Goal: Task Accomplishment & Management: Manage account settings

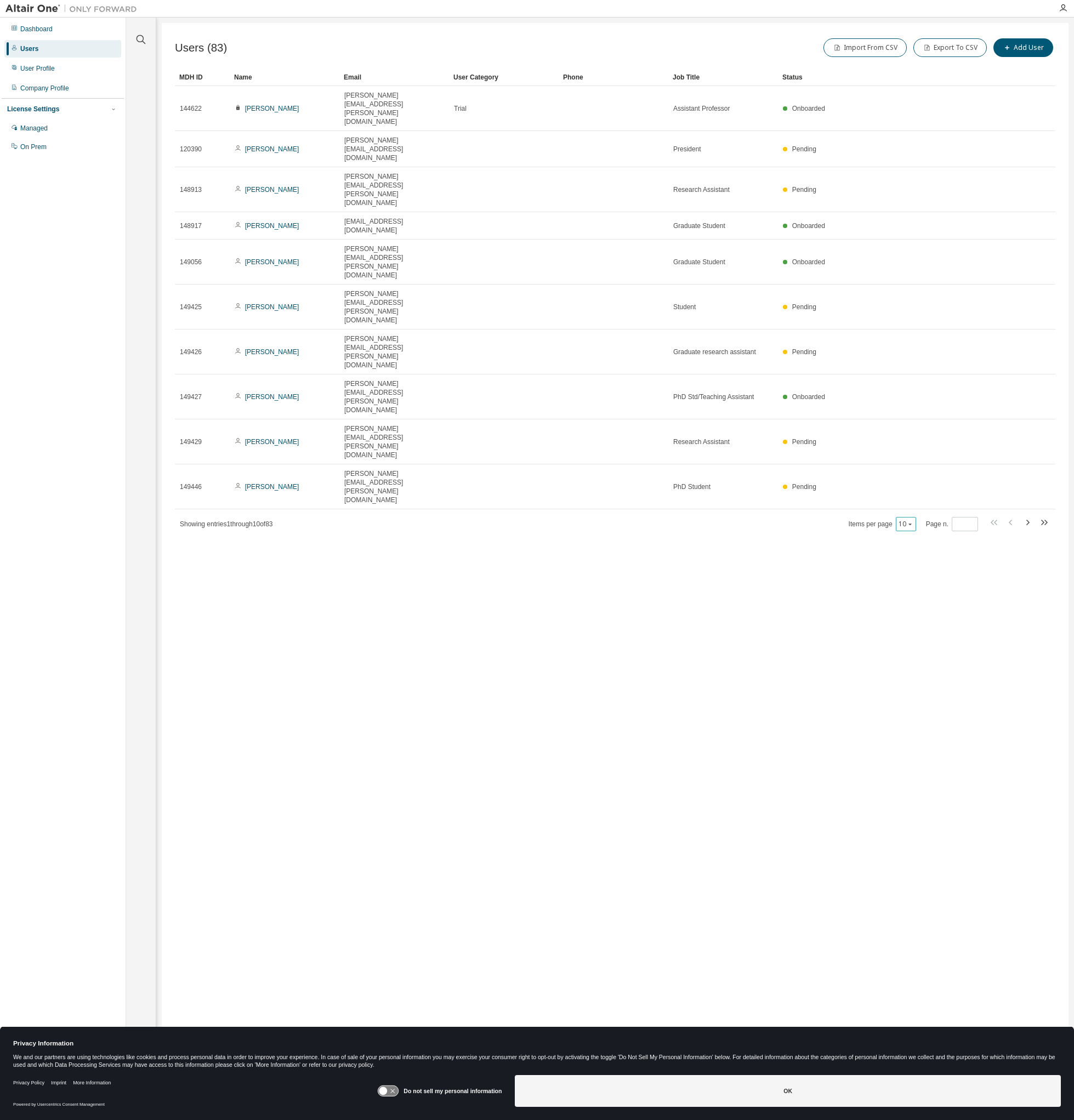
click at [904, 520] on button "10" at bounding box center [906, 524] width 15 height 9
click at [921, 358] on div "100" at bounding box center [939, 354] width 87 height 13
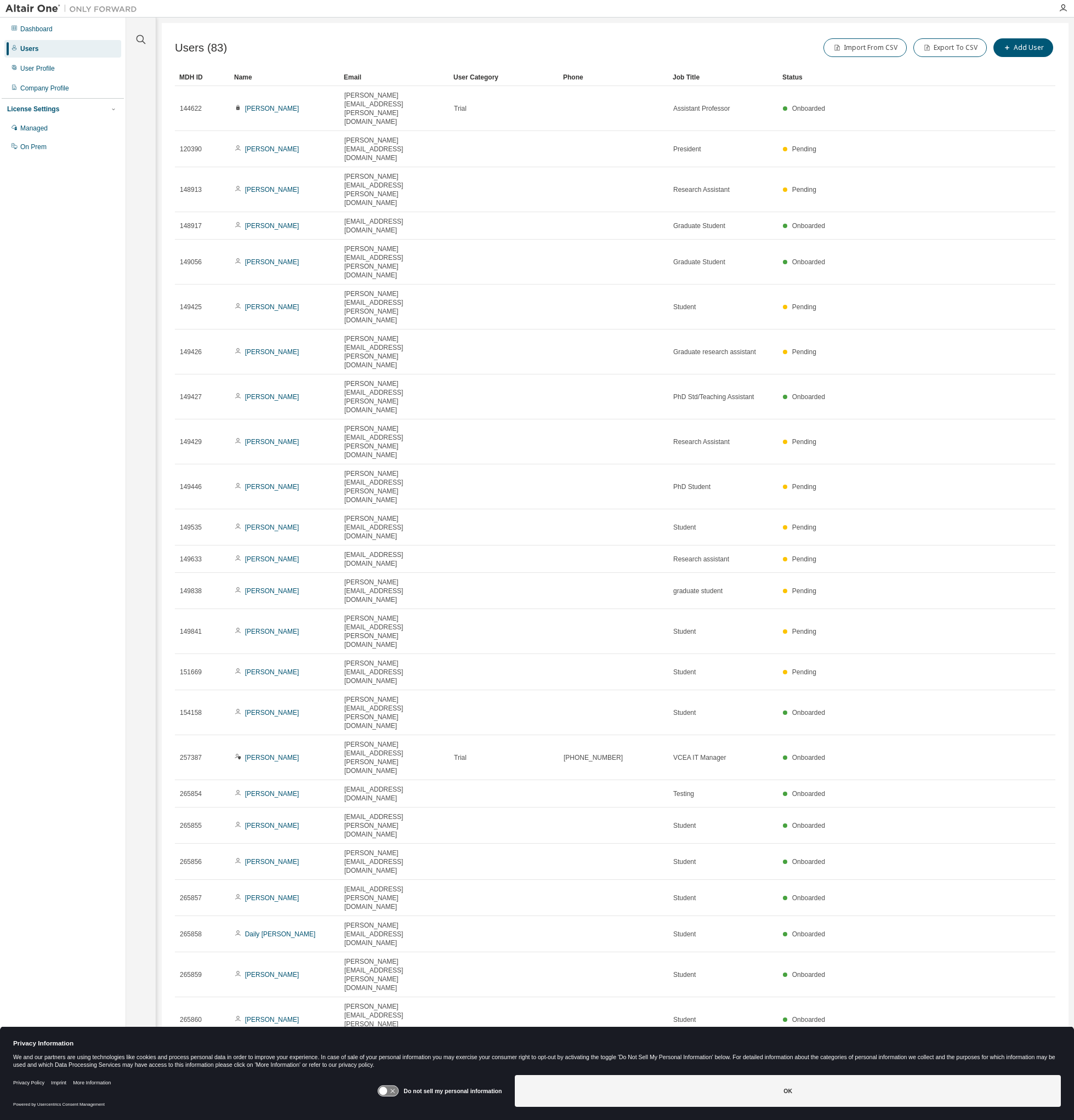
click at [370, 27] on div "Users (83) Import From CSV Export To CSV Add User Clear Load Save Save As Field…" at bounding box center [615, 553] width 907 height 1060
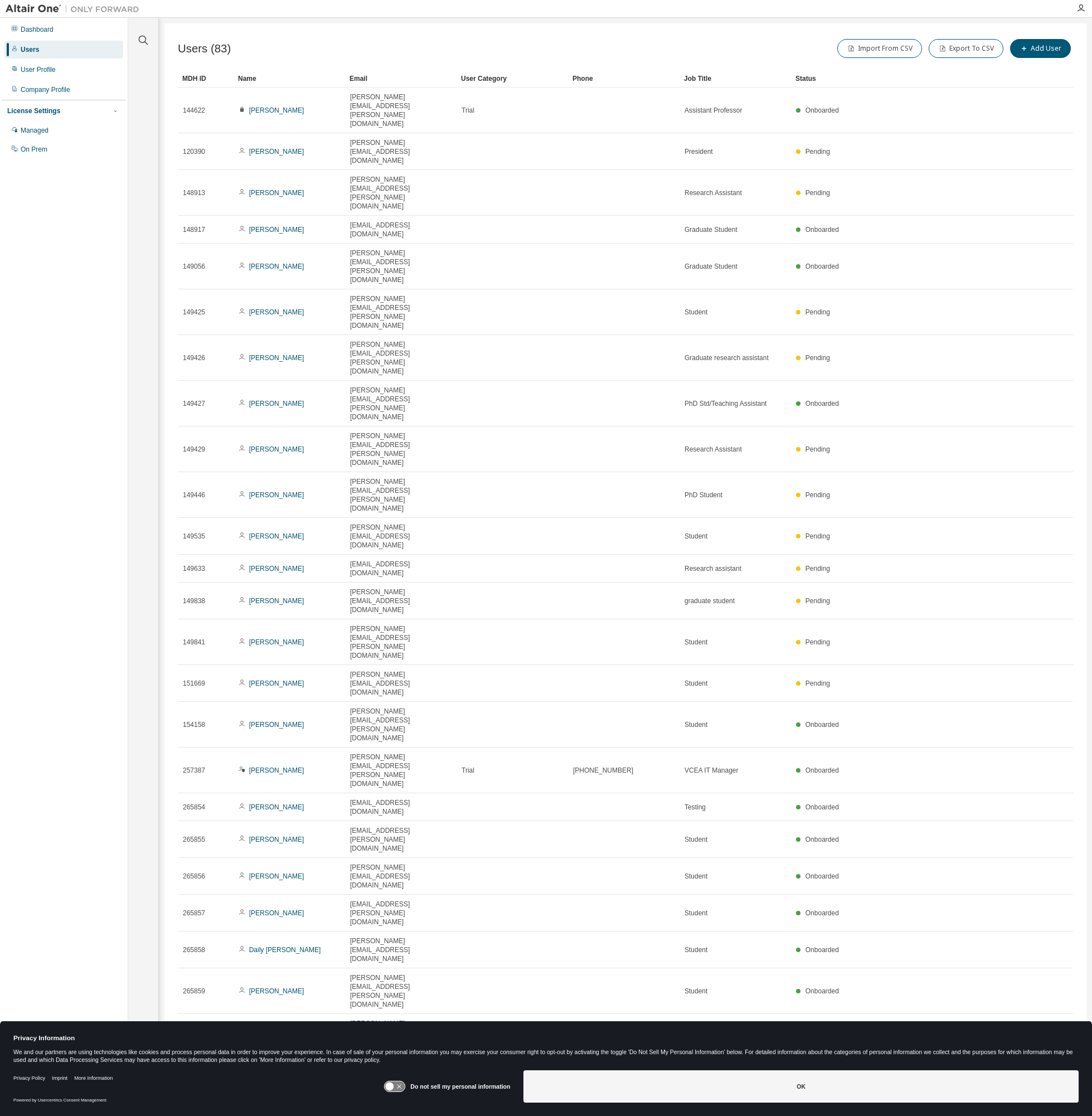
click at [1055, 38] on div "Import From CSV Export To CSV Add User" at bounding box center [849, 48] width 447 height 23
click at [1054, 41] on button "Add User" at bounding box center [1040, 48] width 61 height 19
drag, startPoint x: 954, startPoint y: 66, endPoint x: 945, endPoint y: 85, distance: 21.0
click at [954, 71] on div "New User E-mail * First Name * Last Name * Job Title Phone Number Add to group …" at bounding box center [958, 551] width 267 height 1066
click at [1001, 178] on div "6313 - basic (Default Group)" at bounding box center [984, 178] width 88 height 12
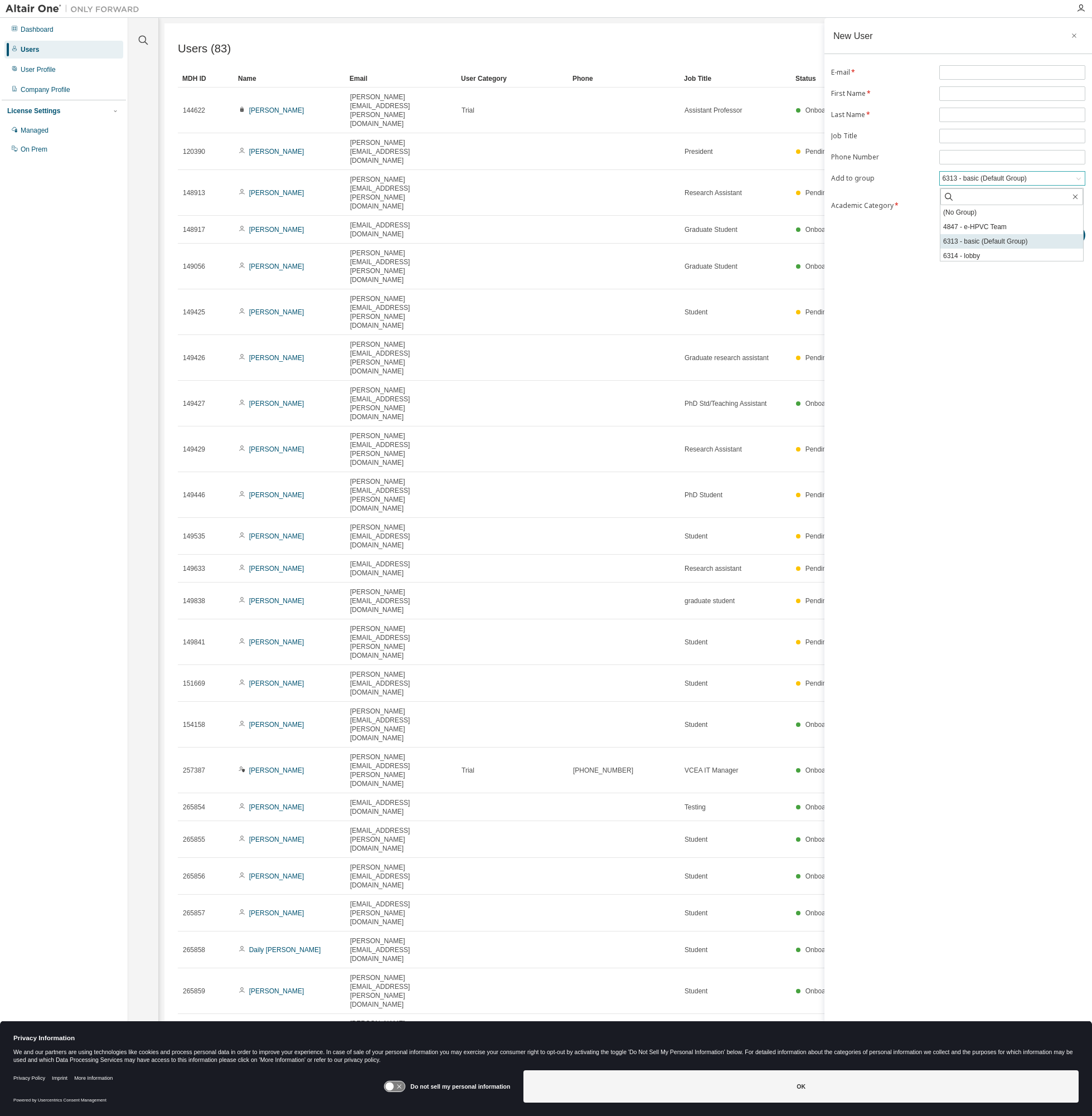
scroll to position [2, 0]
click at [1012, 346] on div "New User E-mail * First Name * Last Name * Job Title Phone Number Add to group …" at bounding box center [958, 551] width 267 height 1066
click at [750, 26] on div "Users (83) Import From CSV Export To CSV Add User Clear Load Save Save As Field…" at bounding box center [625, 550] width 922 height 1054
click at [1074, 41] on button "button" at bounding box center [1074, 35] width 18 height 18
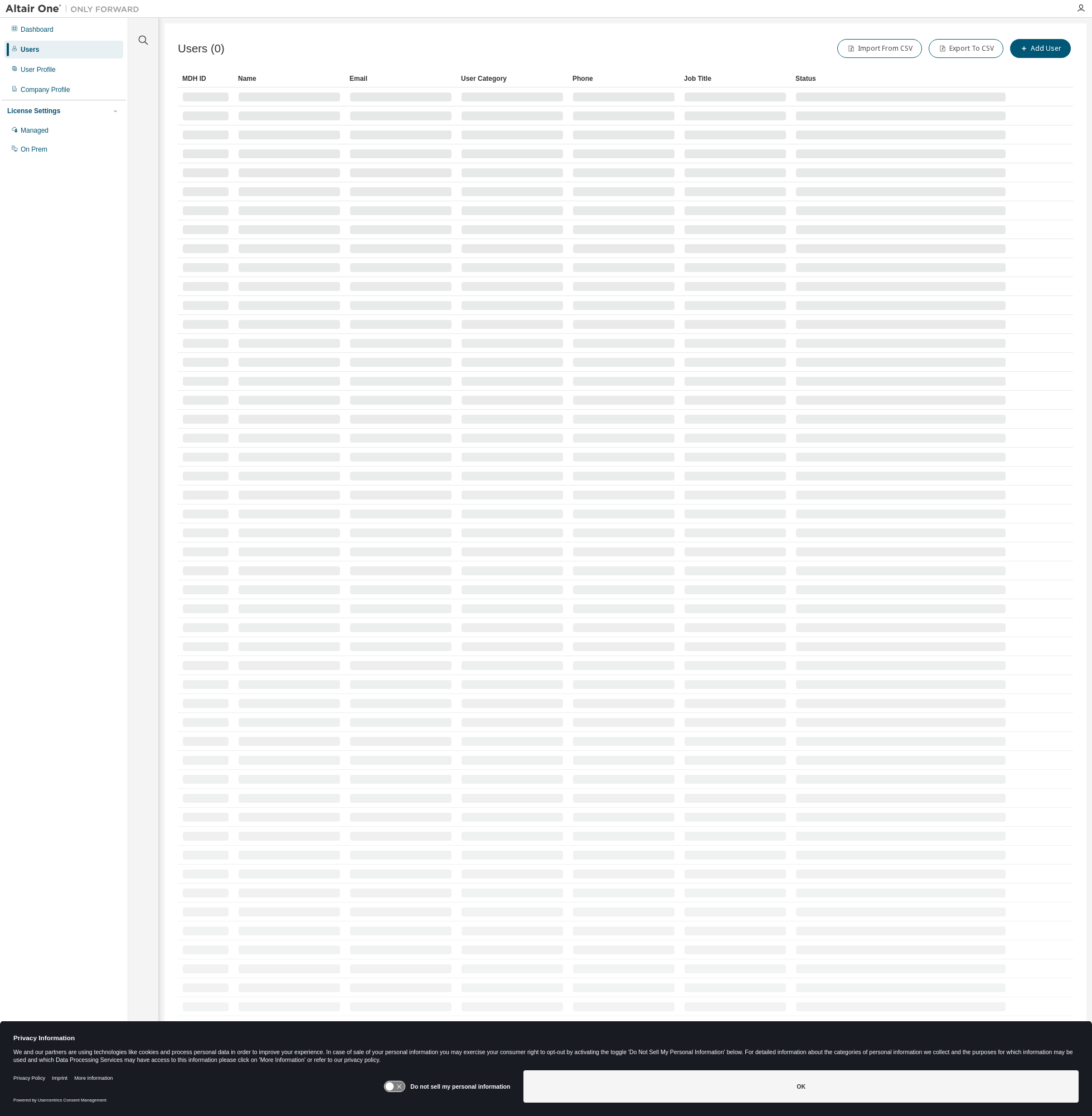
click at [740, 38] on div "Import From CSV Export To CSV Add User" at bounding box center [849, 48] width 447 height 23
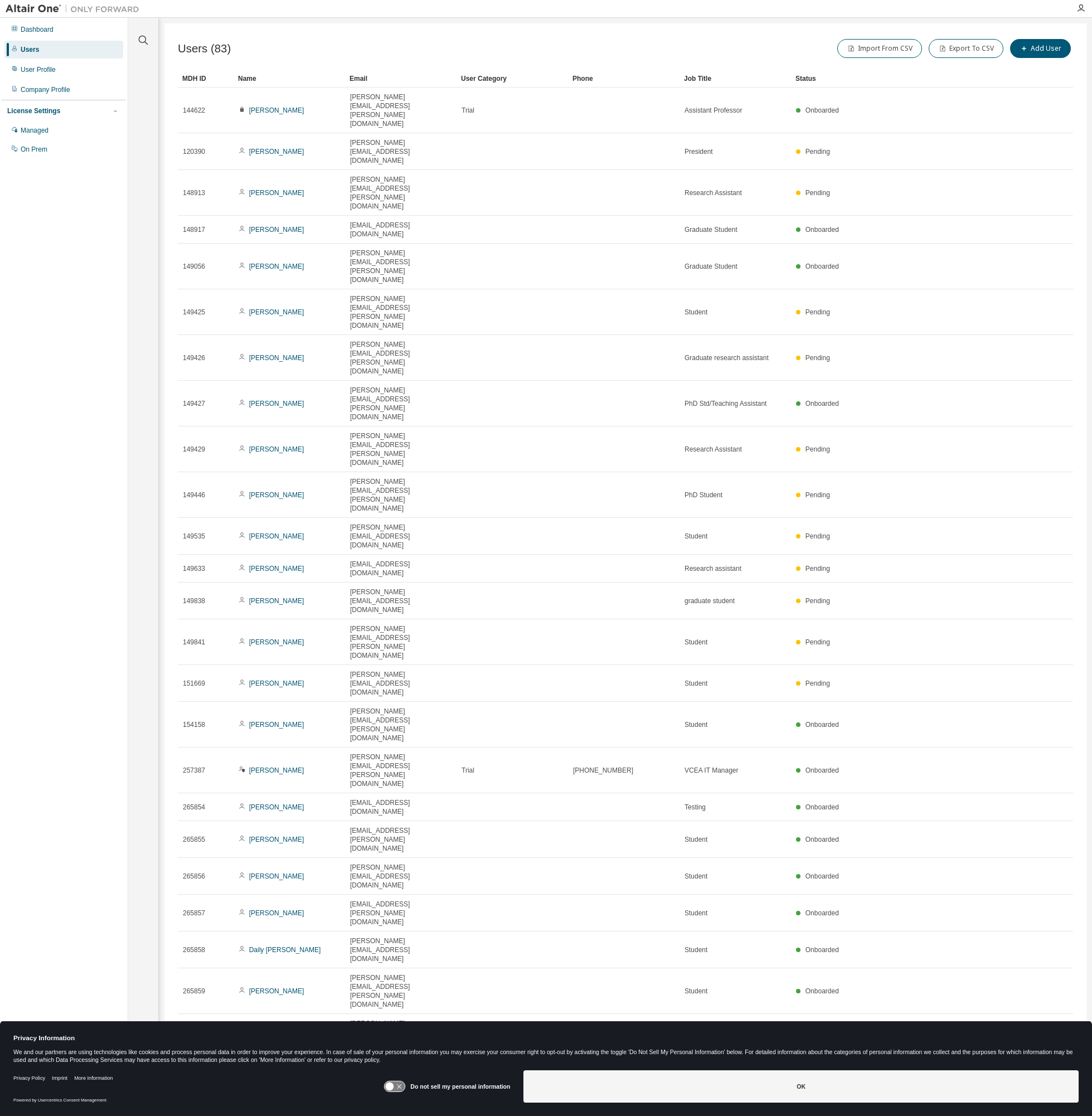
click at [349, 37] on div "Users (83) Import From CSV Export To CSV Add User" at bounding box center [625, 48] width 895 height 23
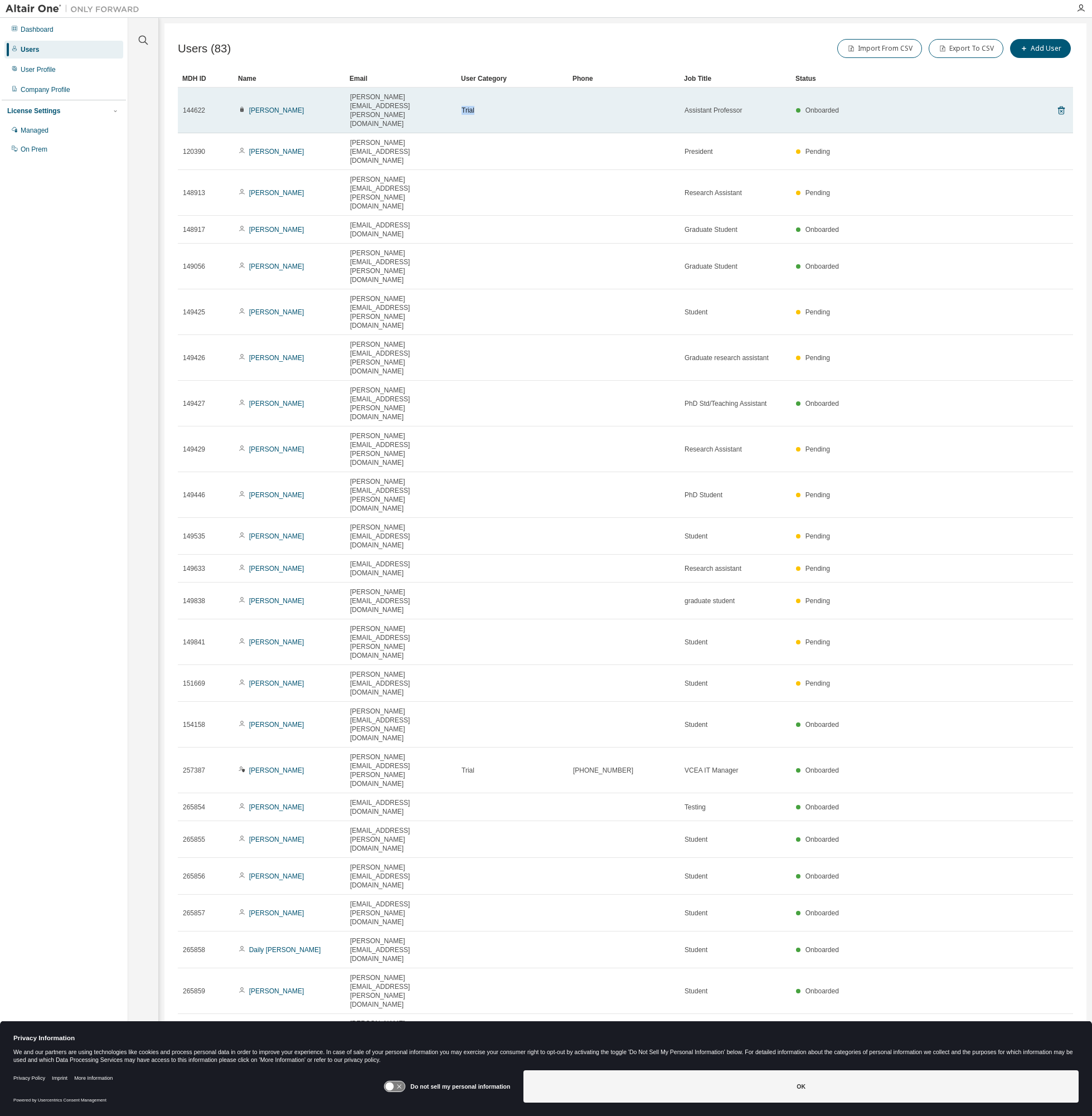
drag, startPoint x: 475, startPoint y: 97, endPoint x: 462, endPoint y: 97, distance: 13.0
click at [462, 106] on div "Trial" at bounding box center [512, 110] width 102 height 9
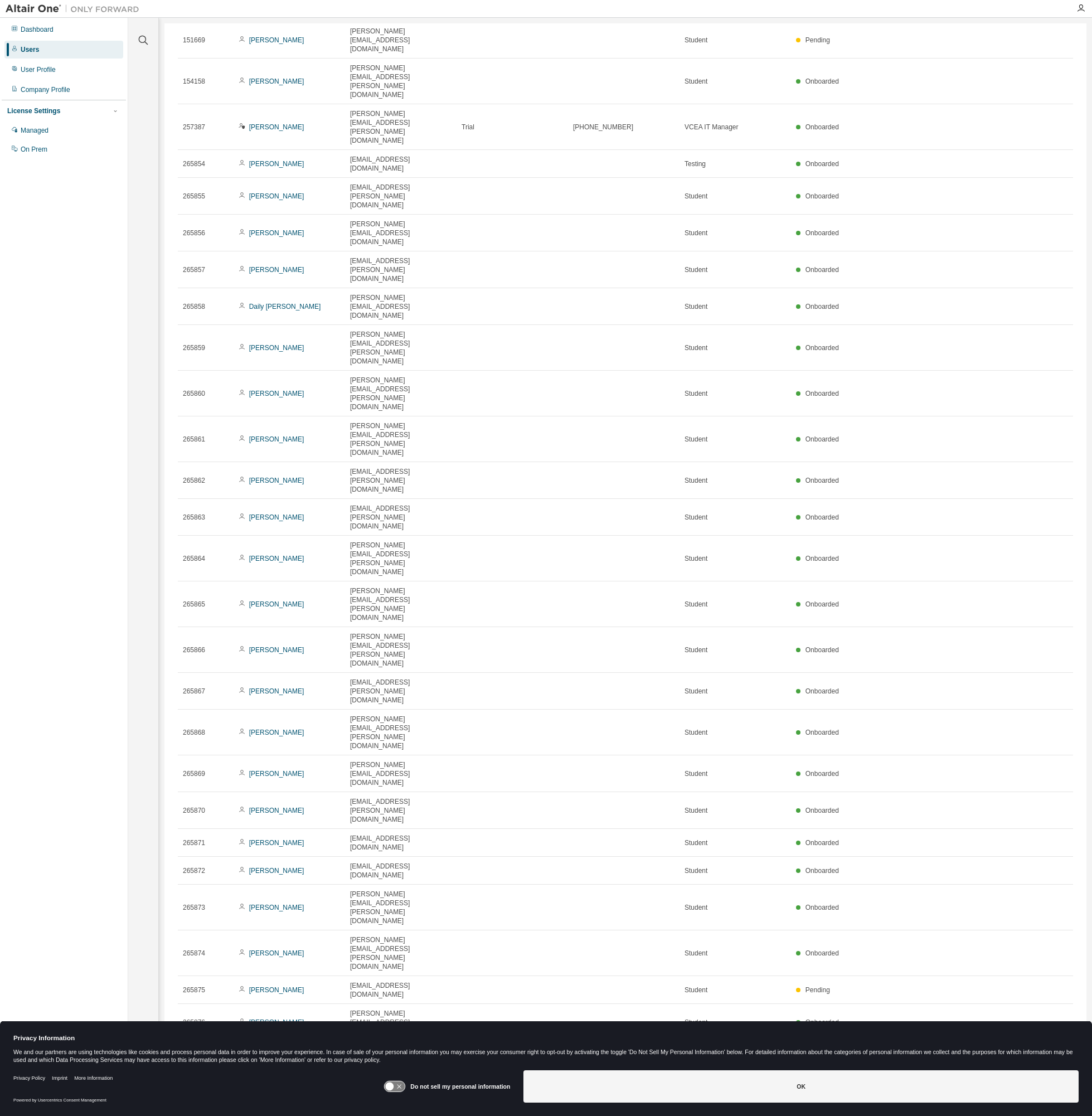
scroll to position [0, 0]
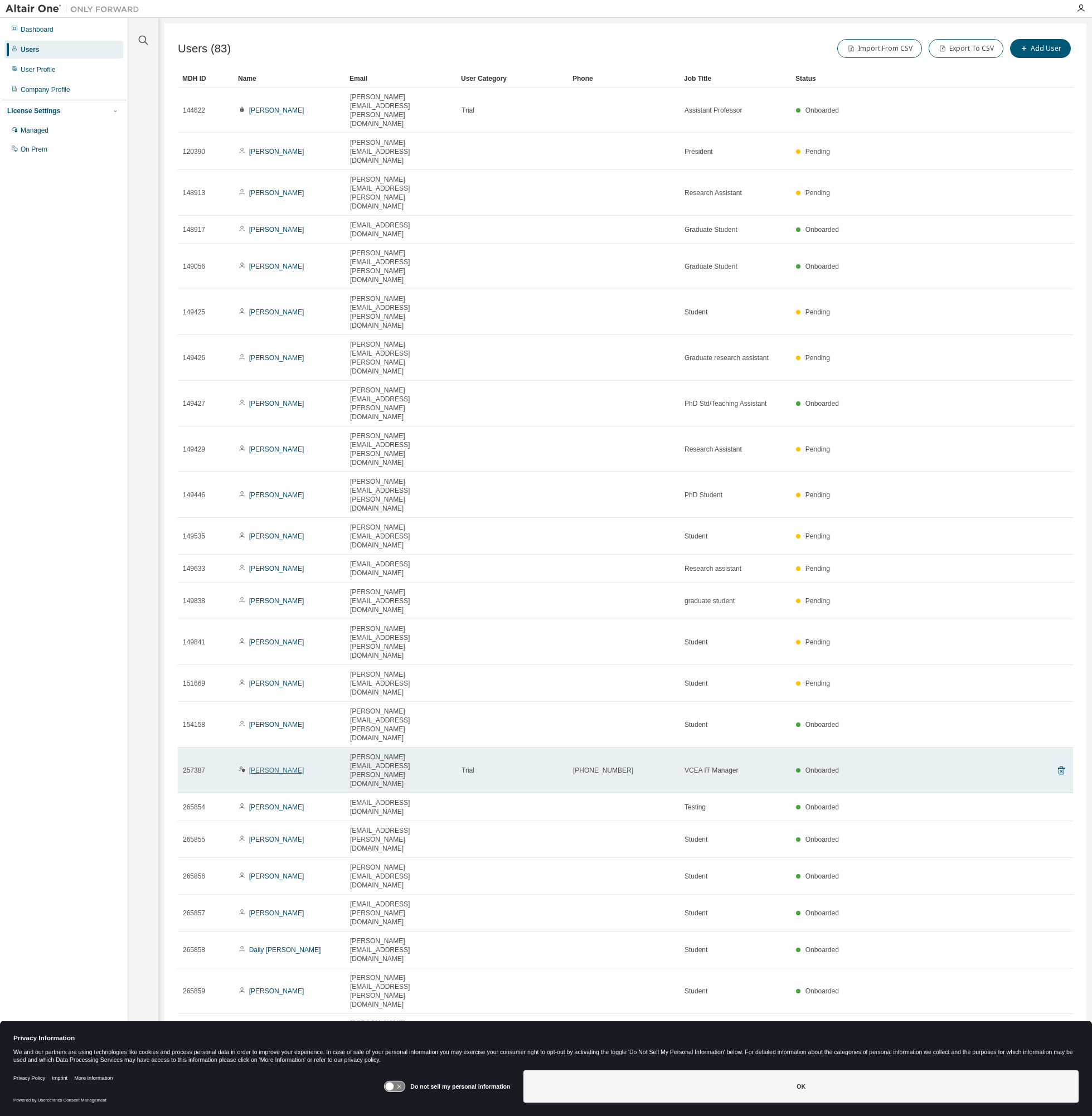
click at [274, 767] on link "[PERSON_NAME]" at bounding box center [277, 770] width 55 height 8
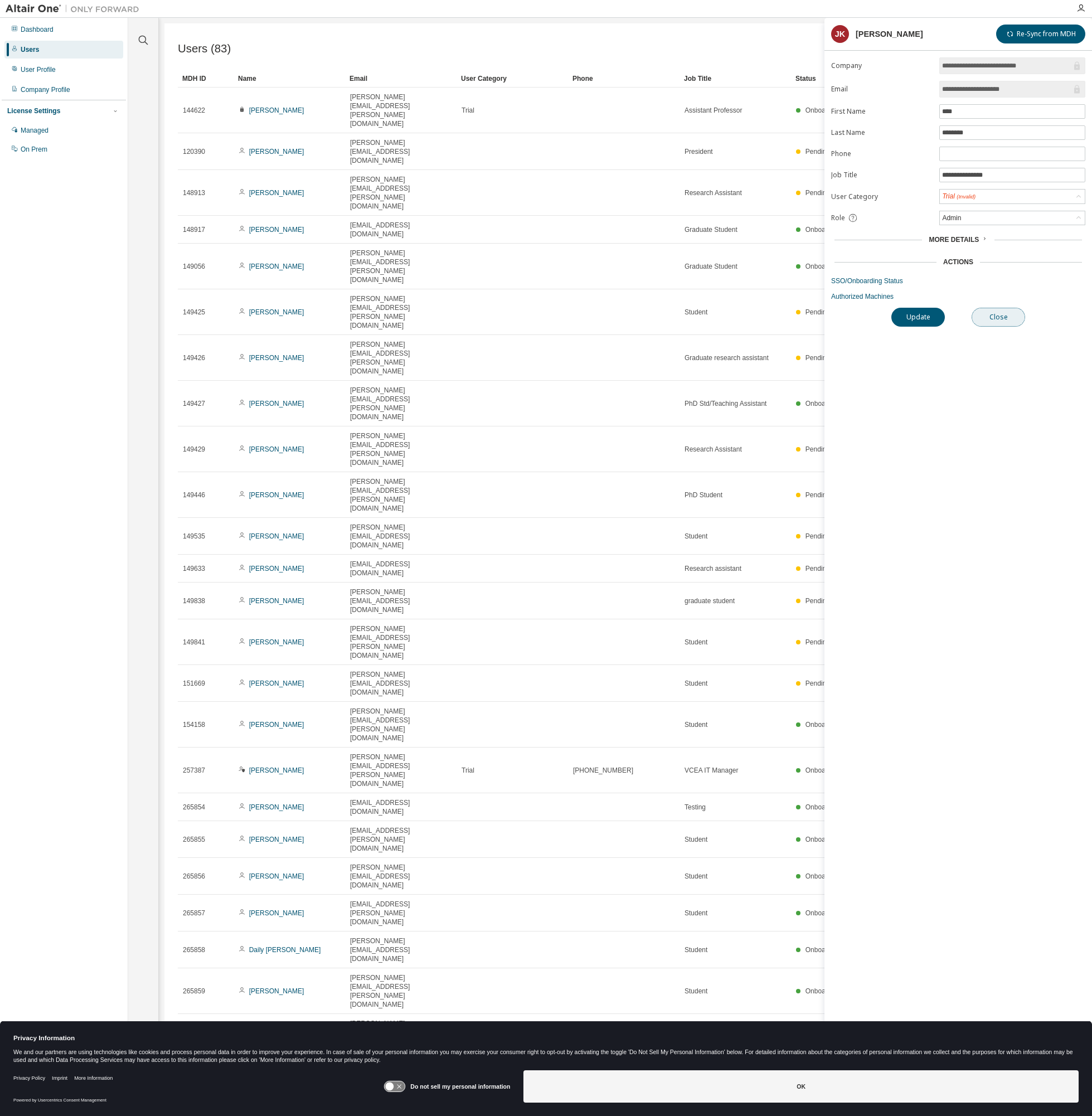
click at [1009, 324] on button "Close" at bounding box center [998, 317] width 53 height 19
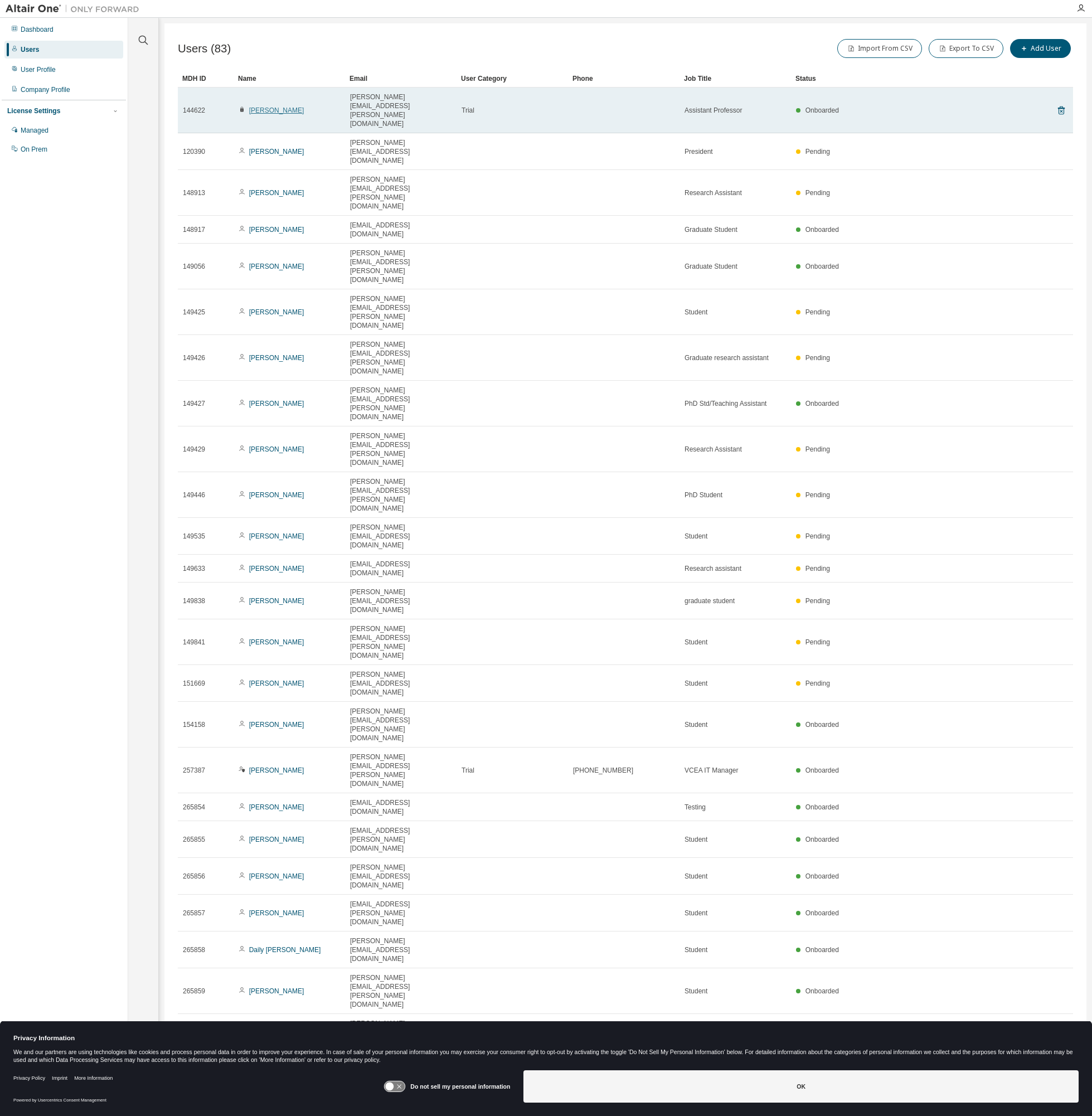
click at [260, 106] on link "[PERSON_NAME]" at bounding box center [277, 110] width 55 height 8
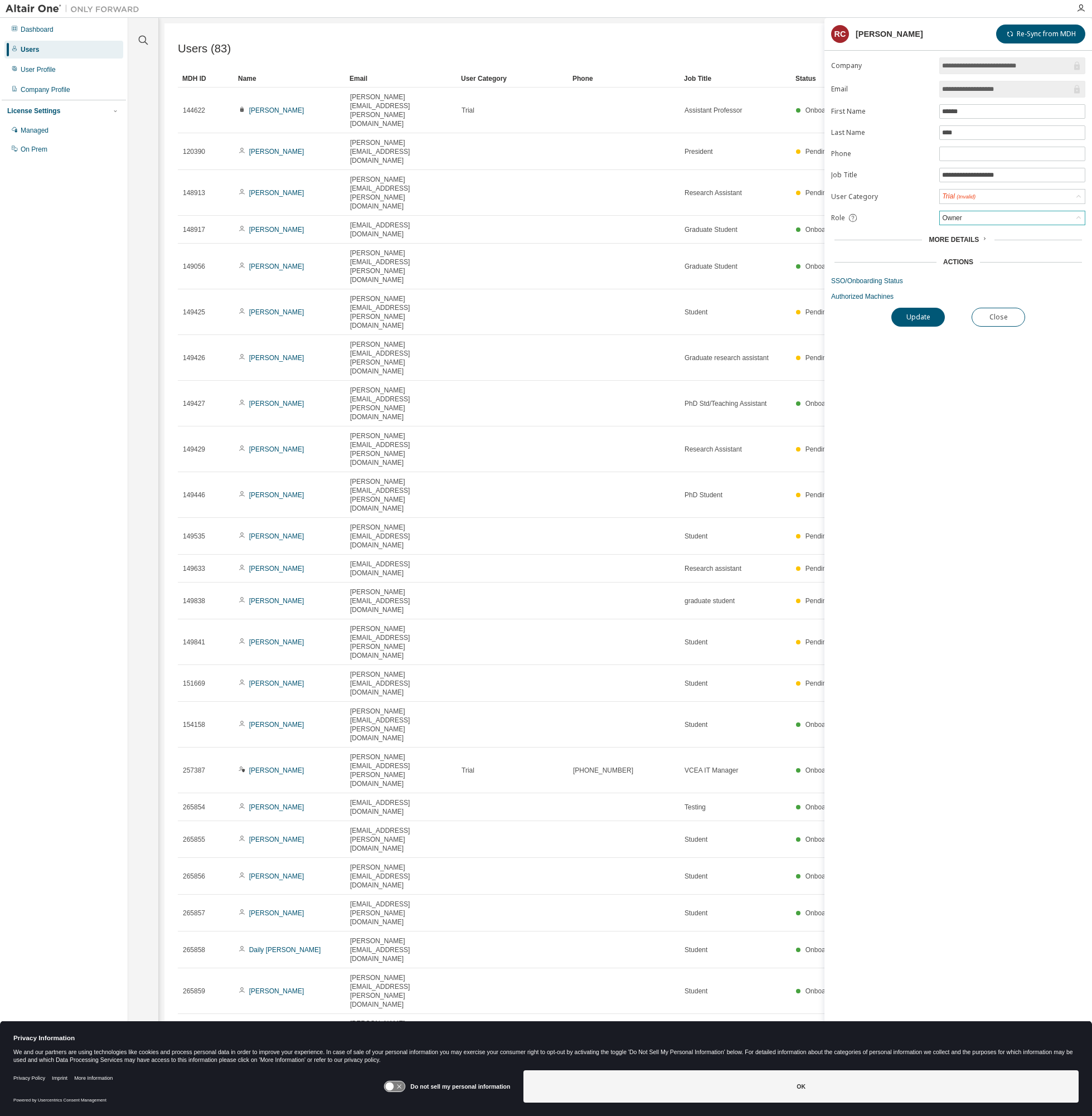
click at [976, 219] on div "Owner" at bounding box center [1012, 217] width 145 height 13
click at [876, 116] on label "First Name" at bounding box center [882, 111] width 102 height 9
click at [1005, 331] on div "**********" at bounding box center [958, 570] width 267 height 1026
click at [1001, 320] on button "Close" at bounding box center [998, 317] width 53 height 19
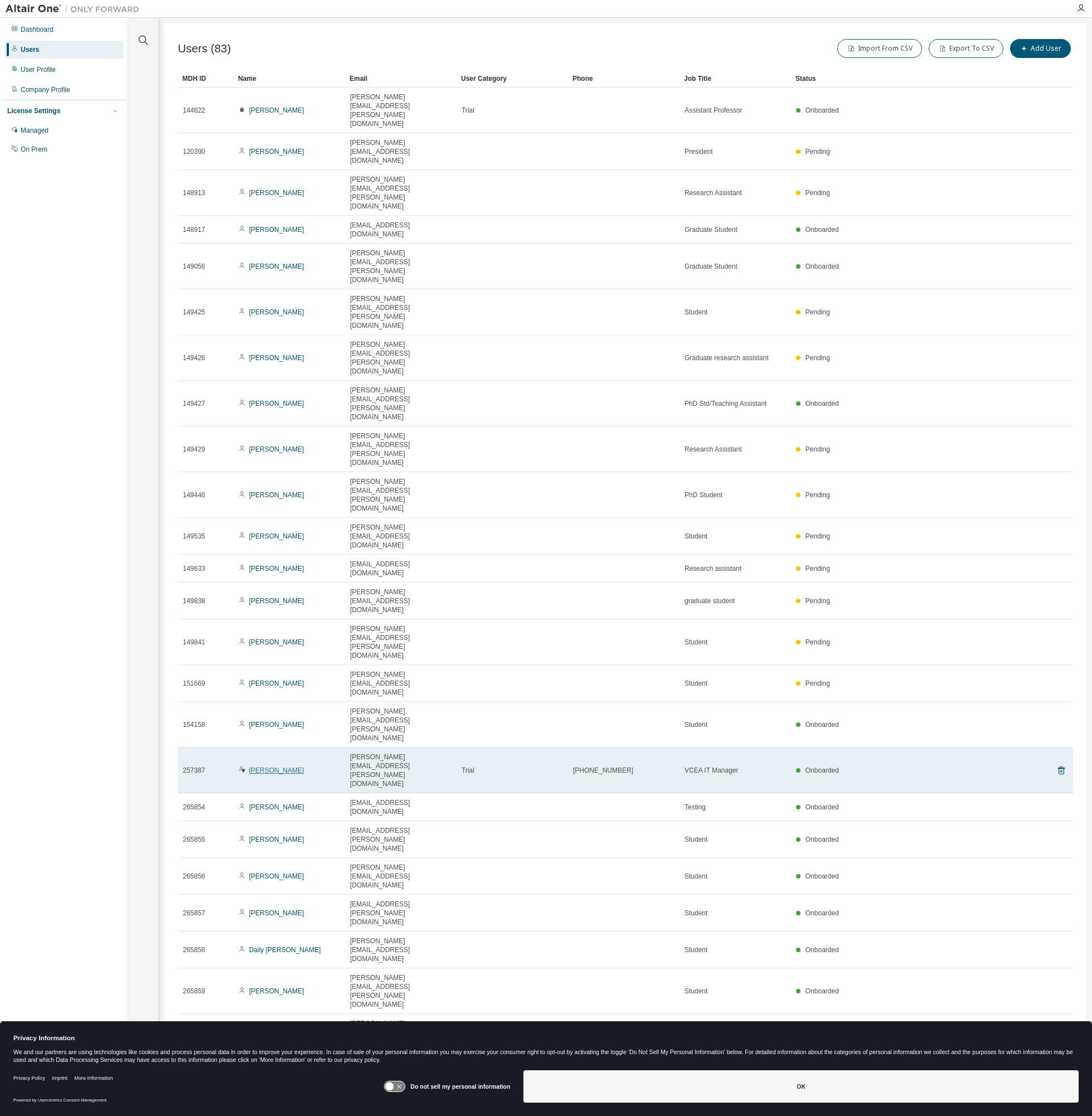
click at [255, 767] on link "[PERSON_NAME]" at bounding box center [277, 770] width 55 height 8
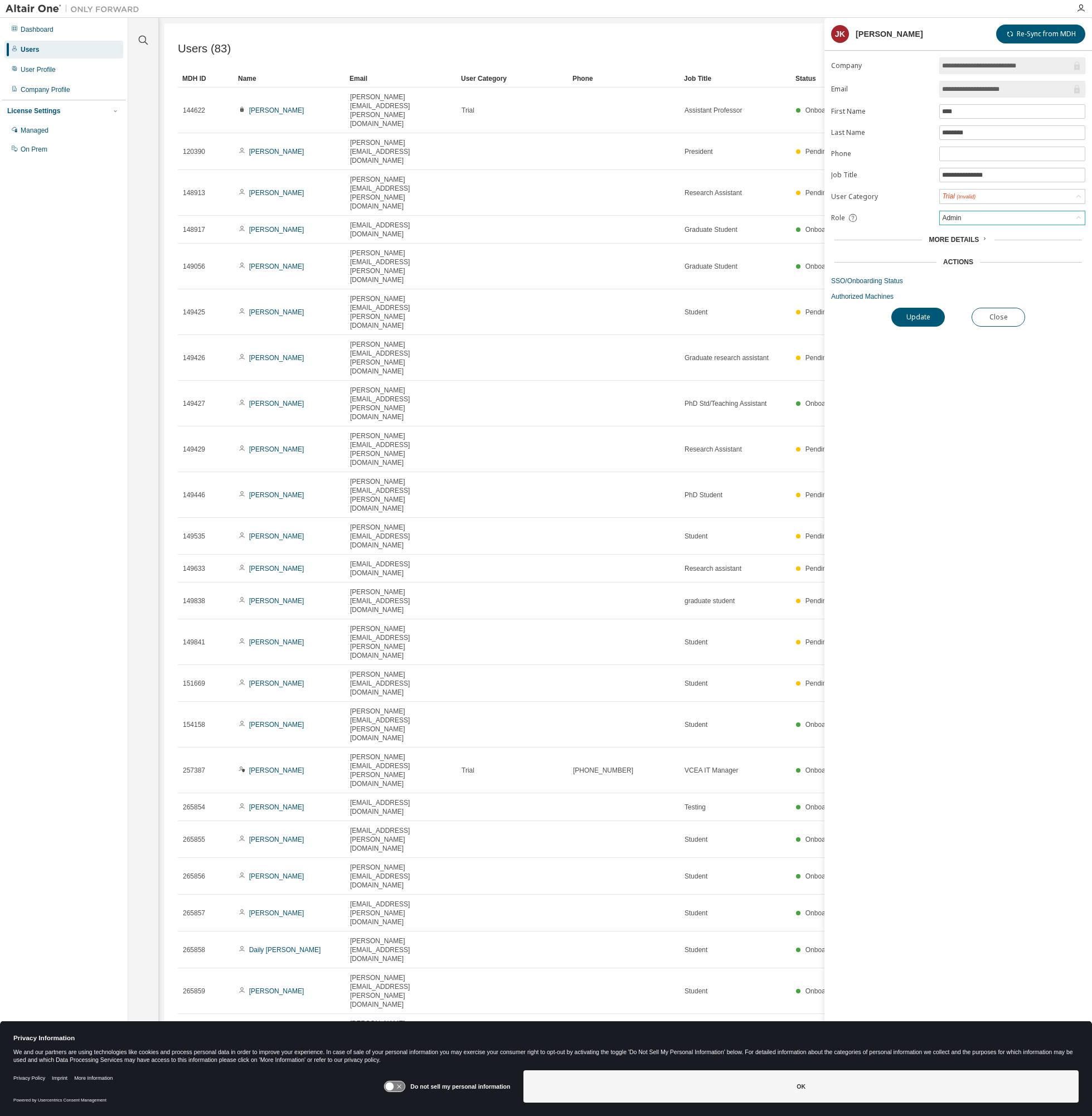
click at [992, 224] on div "Admin" at bounding box center [1012, 217] width 145 height 13
click at [982, 246] on li "Owner" at bounding box center [1012, 249] width 143 height 15
click at [928, 320] on button "Update" at bounding box center [918, 317] width 53 height 19
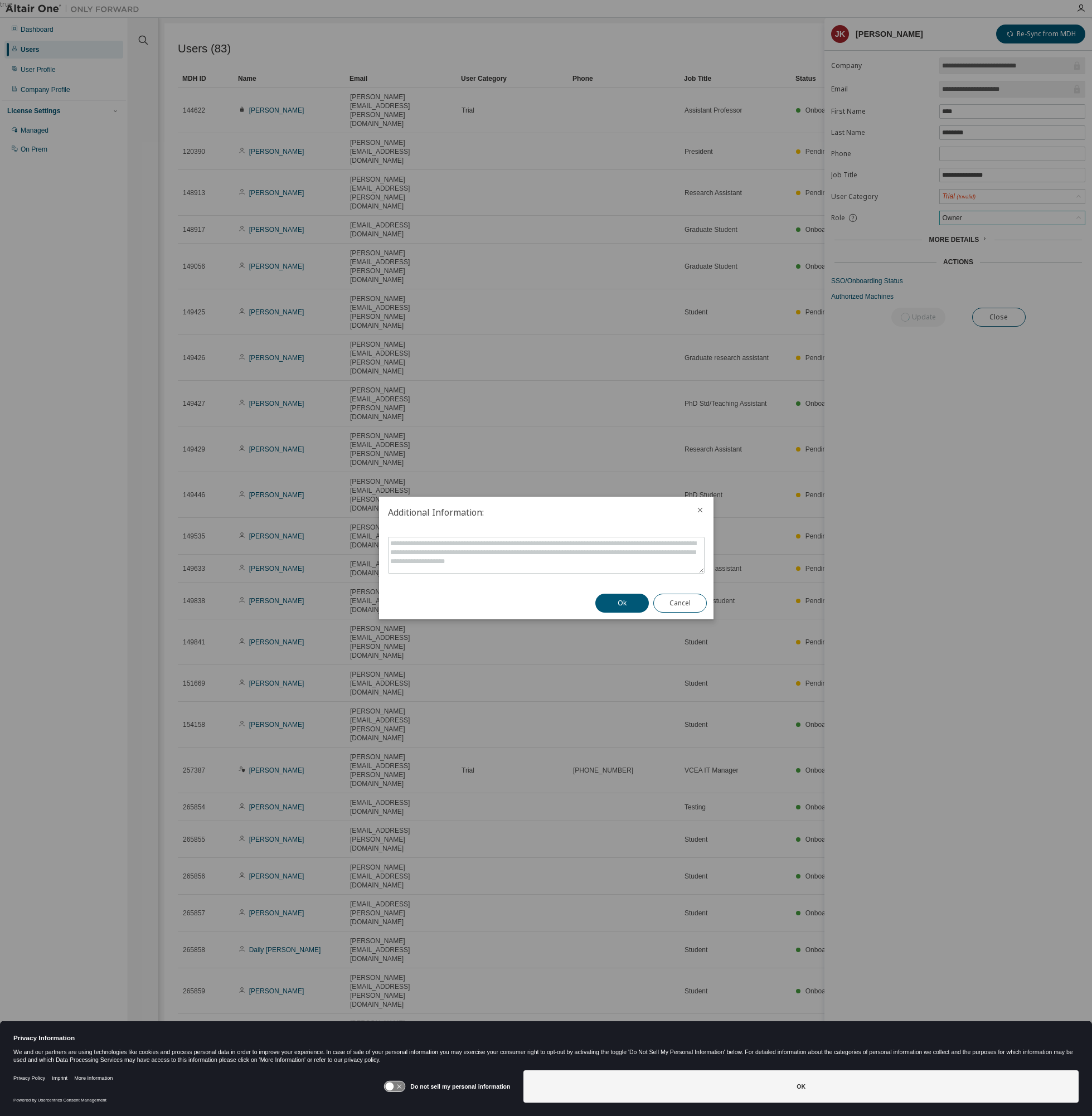
click at [704, 508] on div at bounding box center [700, 511] width 27 height 29
click at [699, 507] on icon "close" at bounding box center [700, 510] width 9 height 9
click at [699, 509] on icon "close" at bounding box center [700, 510] width 9 height 9
click at [678, 601] on button "Cancel" at bounding box center [680, 603] width 53 height 19
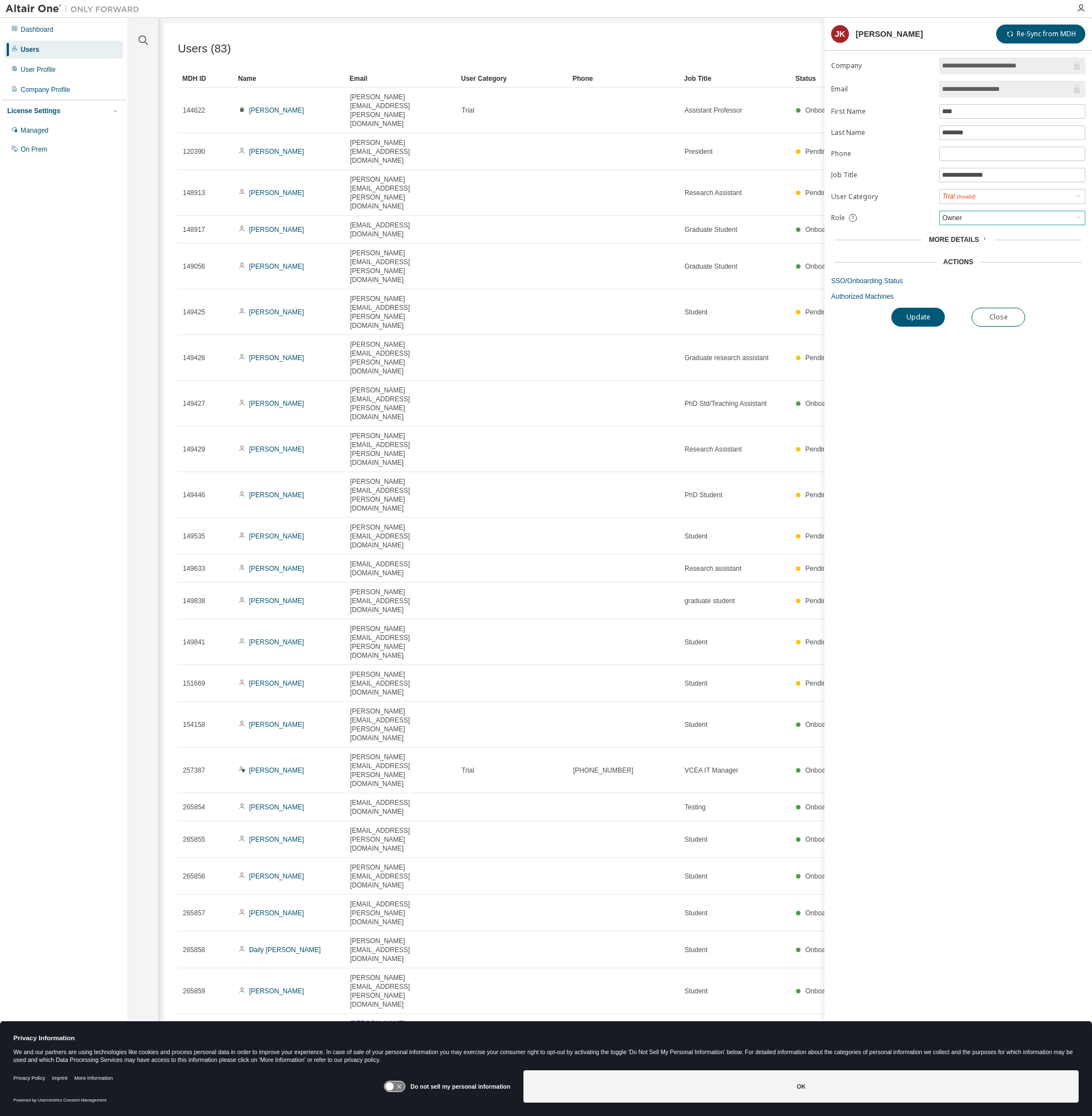
click at [558, 17] on div at bounding box center [607, 9] width 925 height 17
click at [997, 321] on button "Close" at bounding box center [998, 317] width 53 height 19
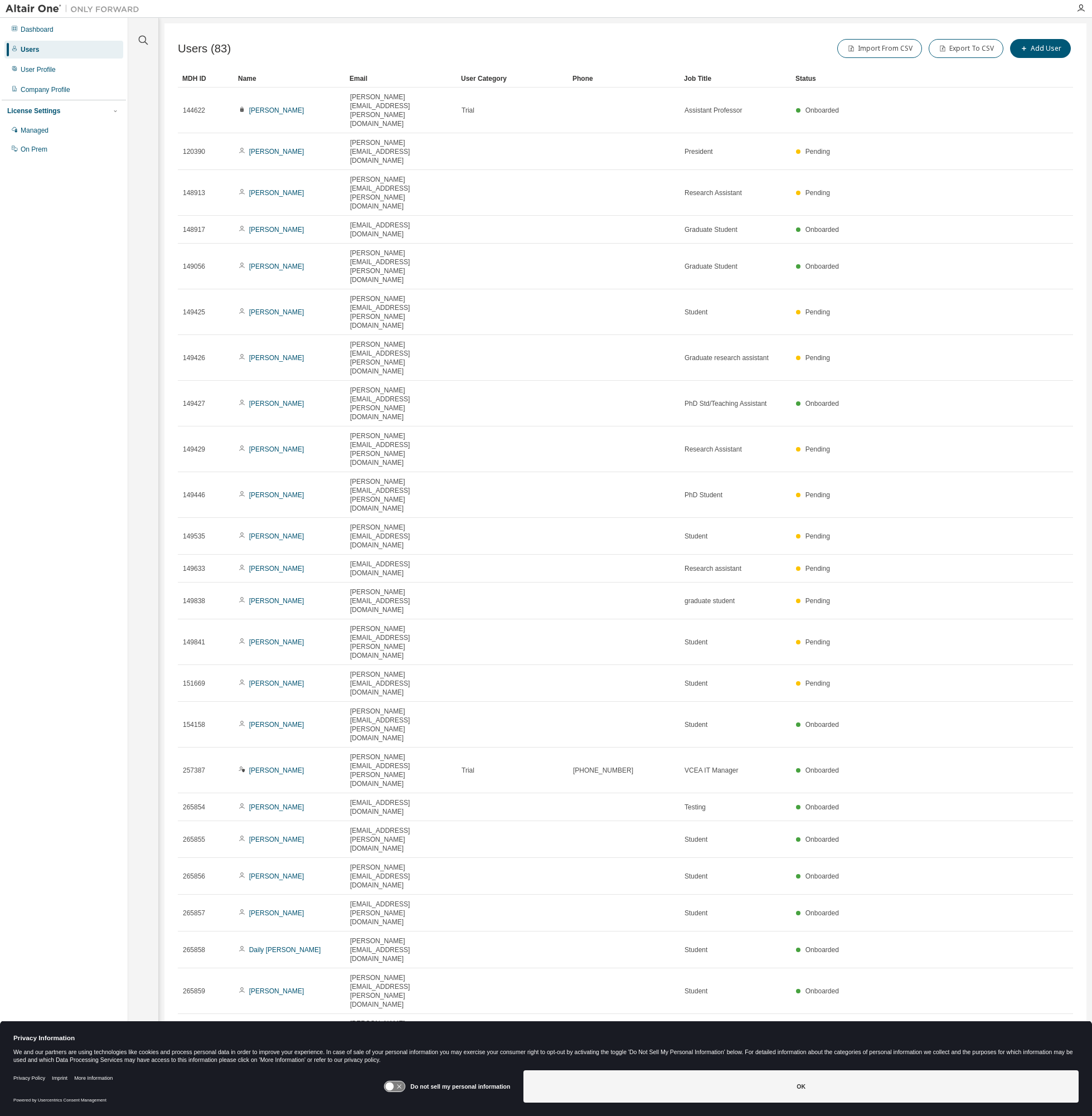
click at [1054, 37] on div "Import From CSV Export To CSV Add User" at bounding box center [849, 48] width 447 height 23
click at [1054, 40] on button "Add User" at bounding box center [1040, 48] width 61 height 19
click at [973, 212] on label "Faculty" at bounding box center [964, 212] width 24 height 13
click at [1003, 184] on div "6313 - basic (Default Group)" at bounding box center [984, 178] width 88 height 12
click at [889, 355] on div "New User E-mail * First Name * Last Name * Job Title Phone Number Add to group …" at bounding box center [958, 551] width 267 height 1066
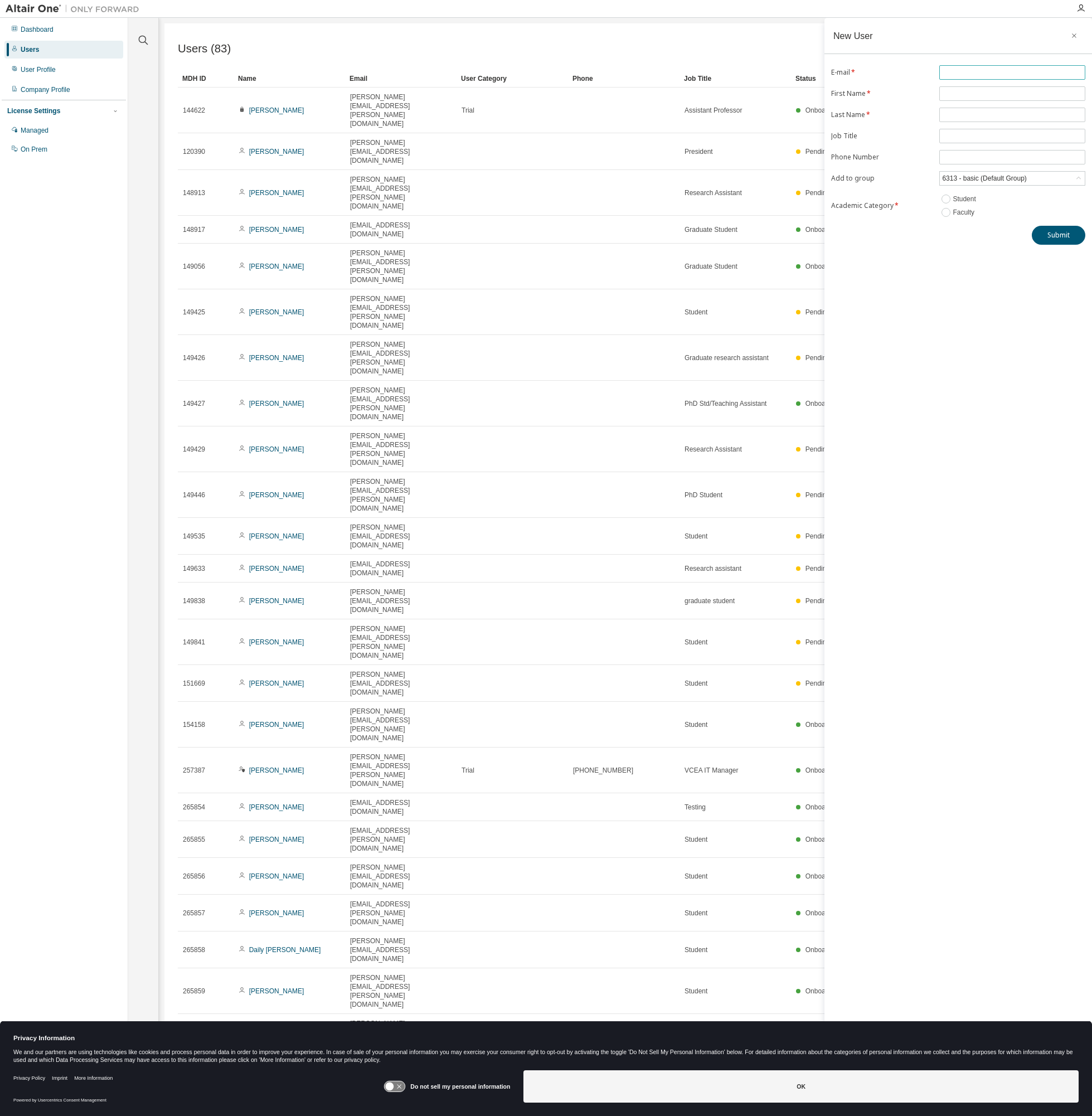
click at [972, 65] on span at bounding box center [1012, 72] width 146 height 15
click at [972, 67] on span at bounding box center [1012, 72] width 146 height 15
click at [987, 70] on input "text" at bounding box center [1012, 72] width 141 height 9
type input "*"
type input "**********"
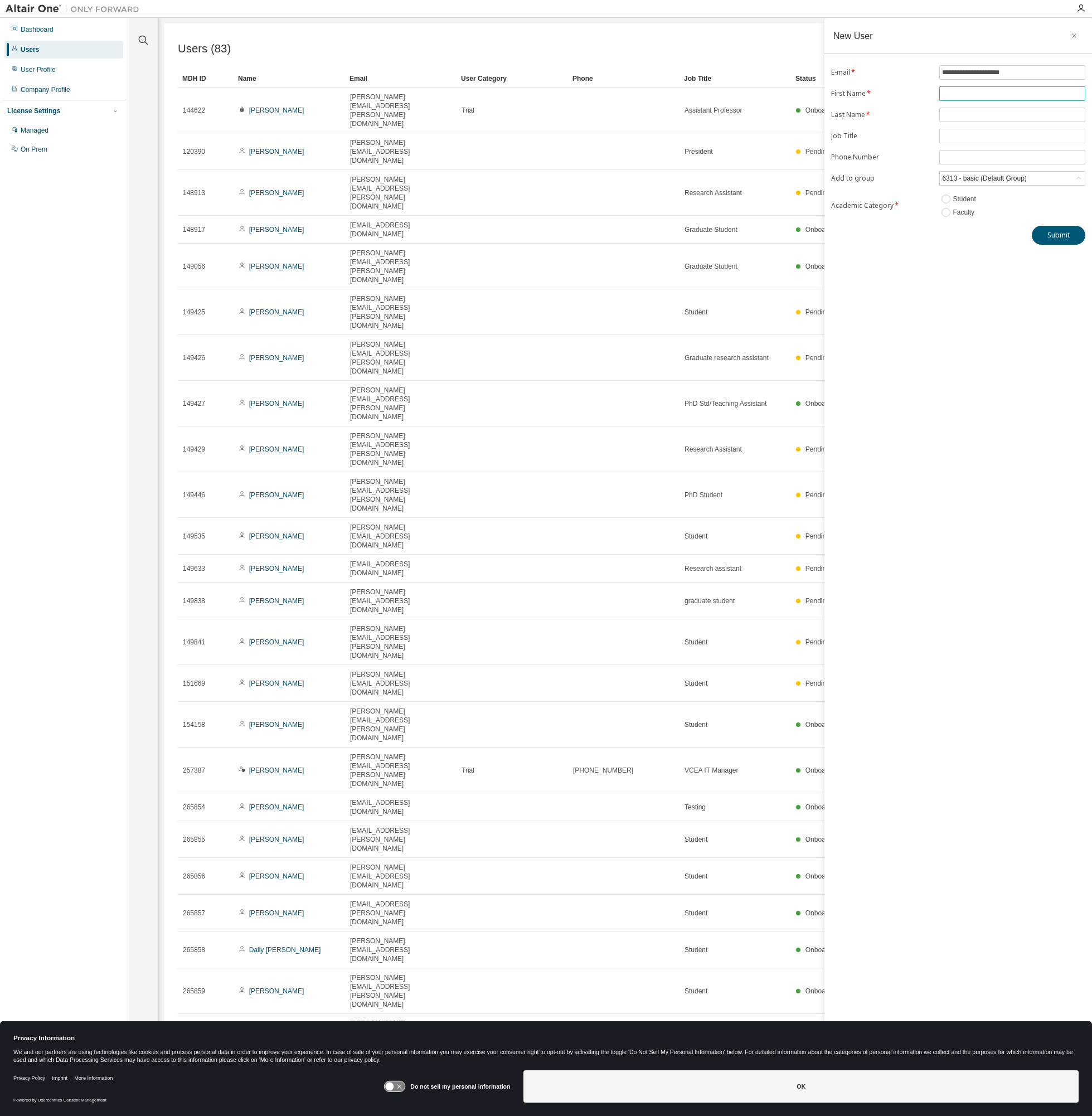
click at [1037, 90] on input "text" at bounding box center [1012, 93] width 141 height 9
type input "******"
drag, startPoint x: 1026, startPoint y: 123, endPoint x: 1014, endPoint y: 118, distance: 13.0
click at [1018, 120] on span at bounding box center [1012, 115] width 146 height 15
click at [1008, 115] on input "text" at bounding box center [1012, 115] width 141 height 9
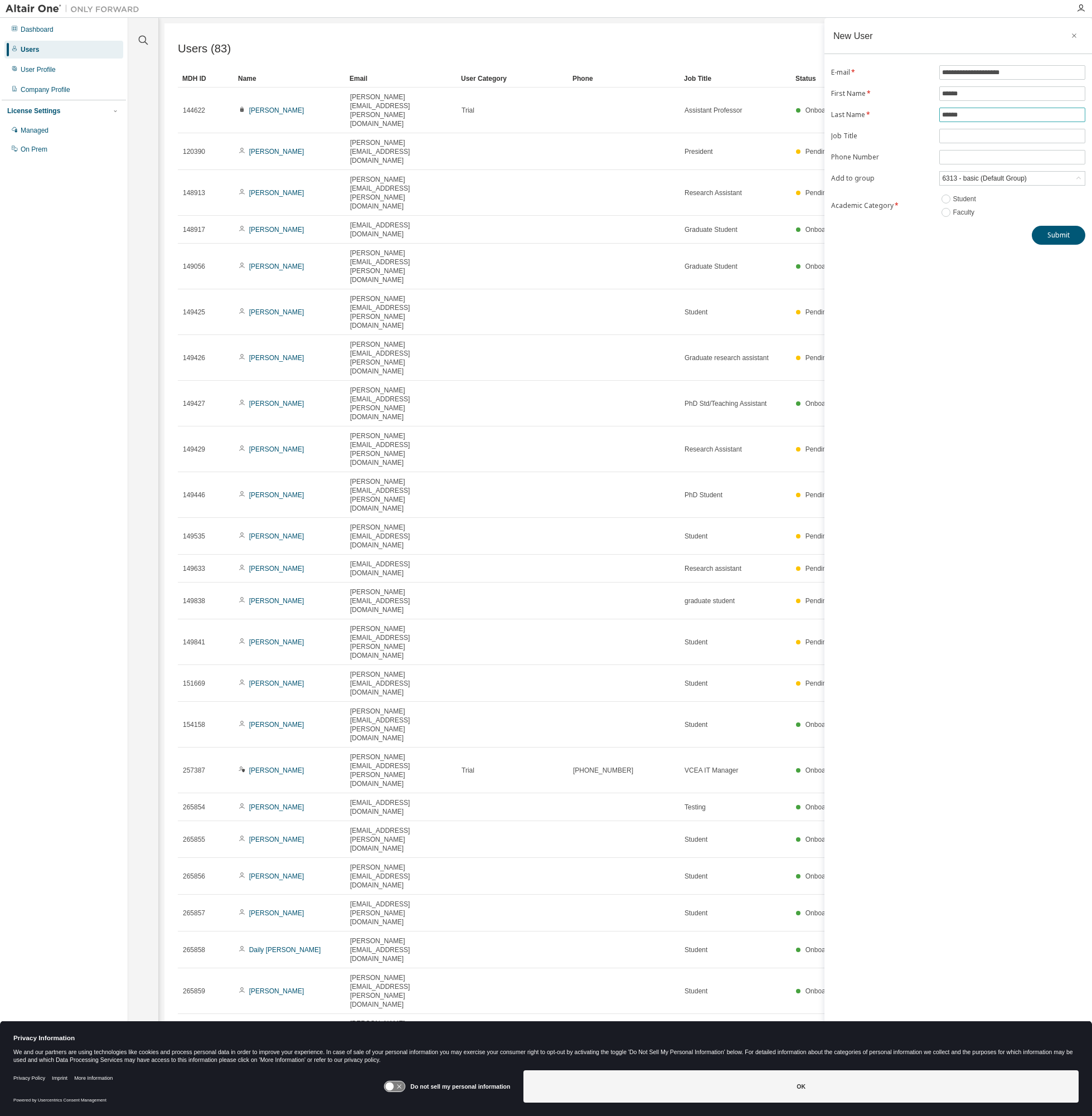
type input "******"
click at [1059, 134] on input "text" at bounding box center [1012, 135] width 141 height 9
type input "**"
click at [1019, 184] on div "6313 - basic (Default Group)" at bounding box center [984, 178] width 88 height 12
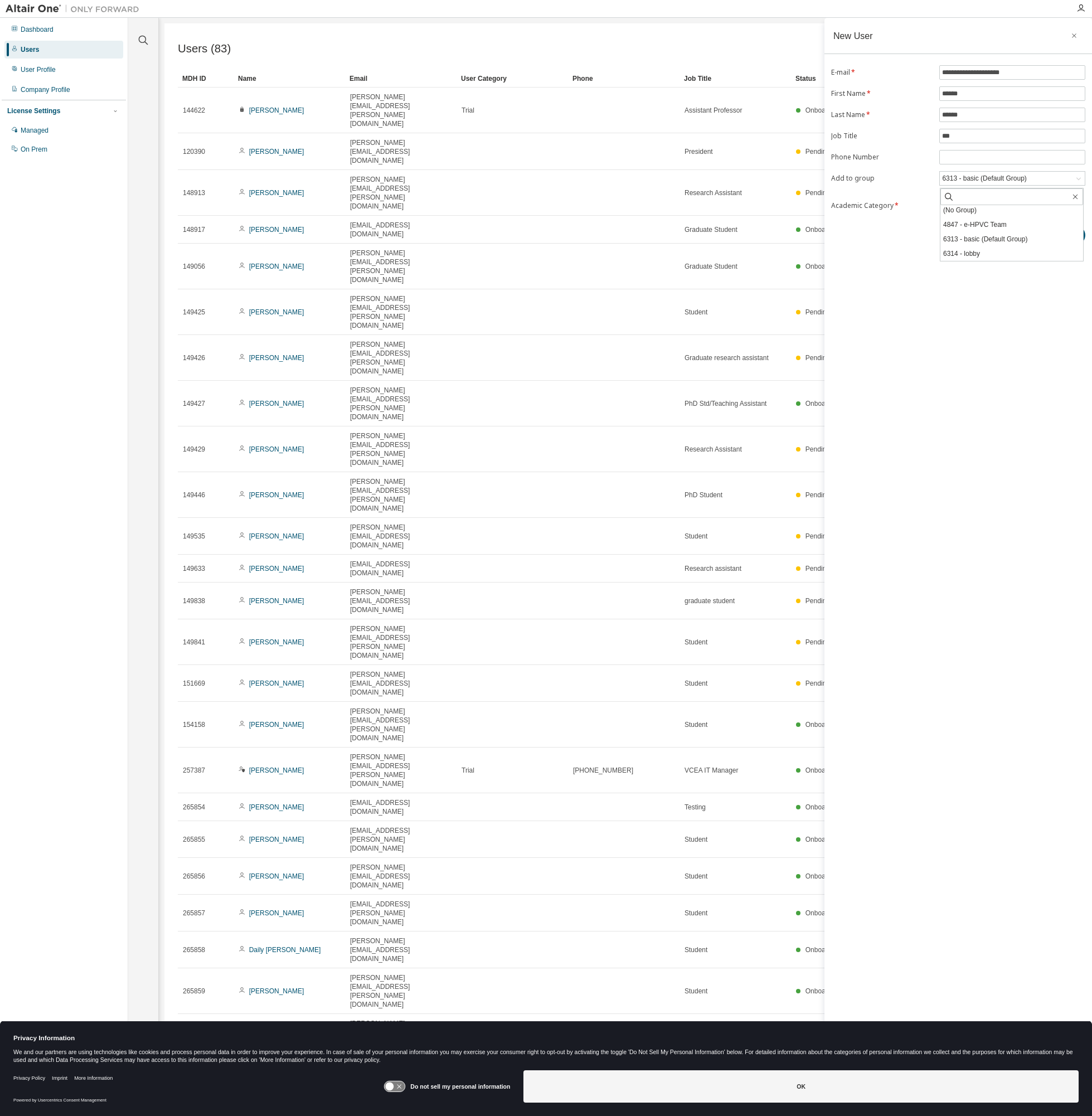
click at [1009, 333] on div "**********" at bounding box center [958, 551] width 267 height 1066
click at [1057, 234] on button "Submit" at bounding box center [1058, 235] width 53 height 19
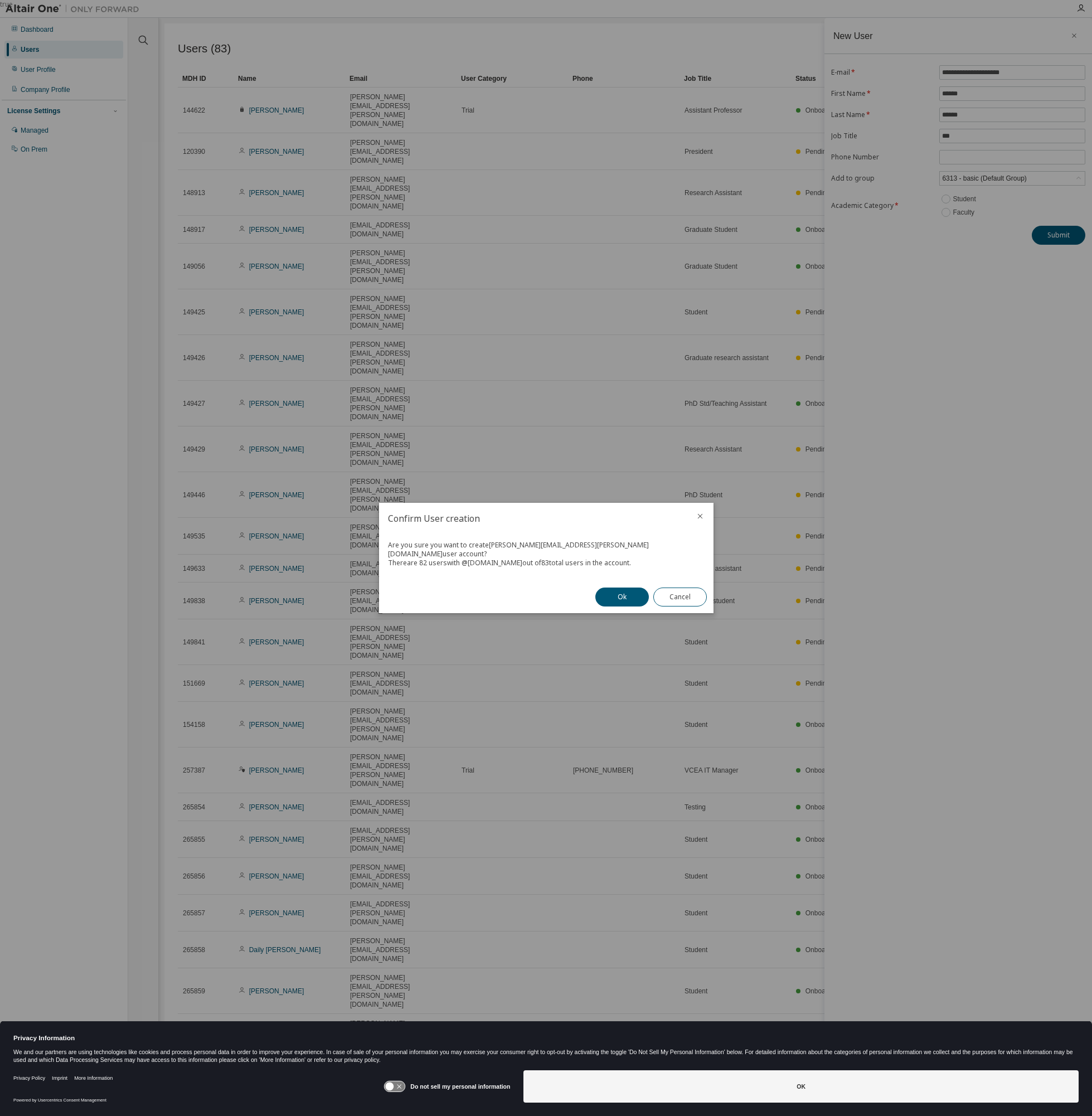
drag, startPoint x: 404, startPoint y: 555, endPoint x: 664, endPoint y: 571, distance: 260.5
click at [664, 571] on div "Are you sure you want to create [PERSON_NAME][EMAIL_ADDRESS][PERSON_NAME][DOMAI…" at bounding box center [546, 557] width 334 height 47
click at [622, 591] on button "Ok" at bounding box center [622, 597] width 53 height 19
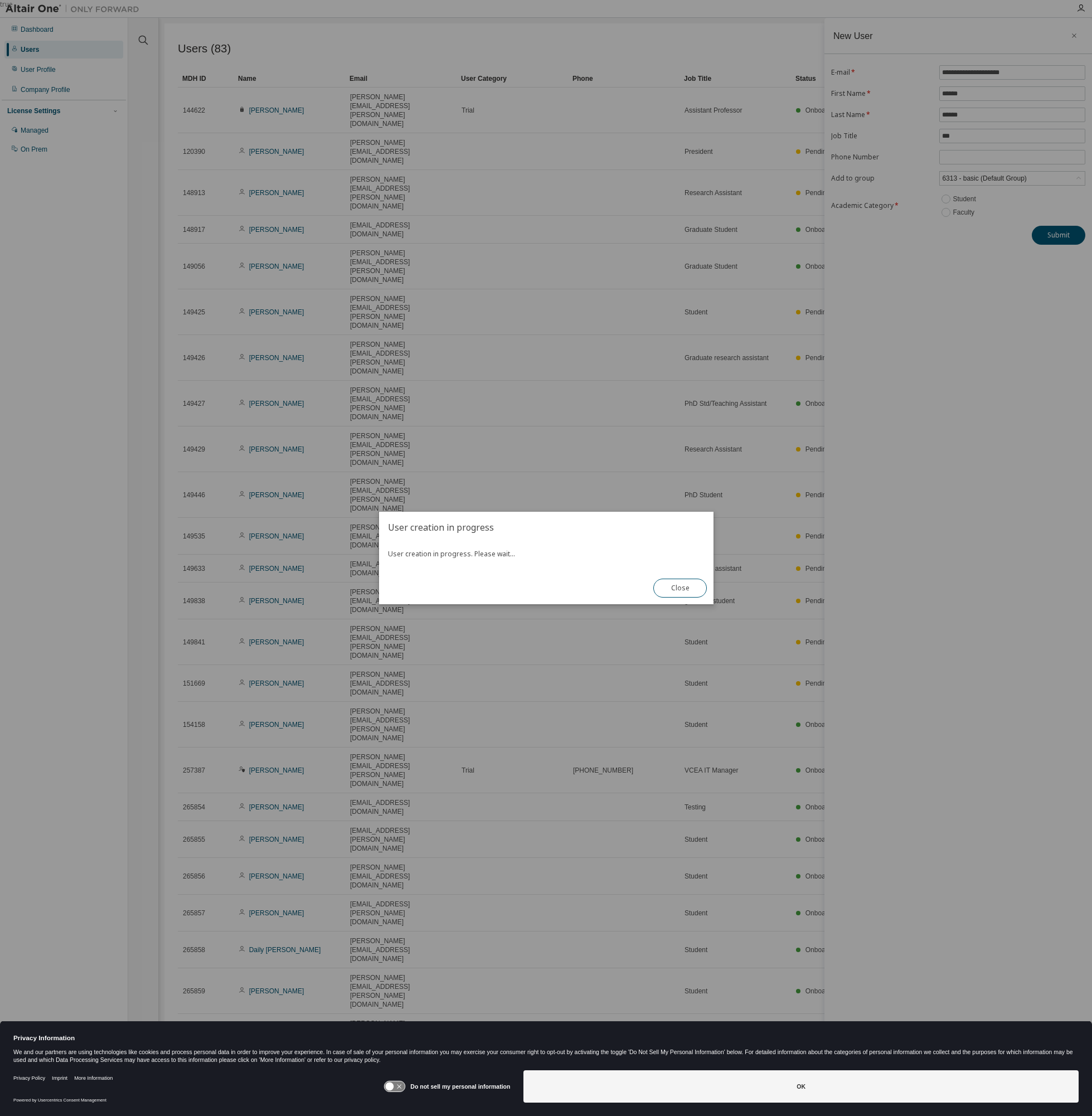
click at [471, 575] on div "User creation in progress User creation in progress. Please wait... Close" at bounding box center [546, 557] width 334 height 92
click at [697, 591] on button "Close" at bounding box center [680, 588] width 53 height 19
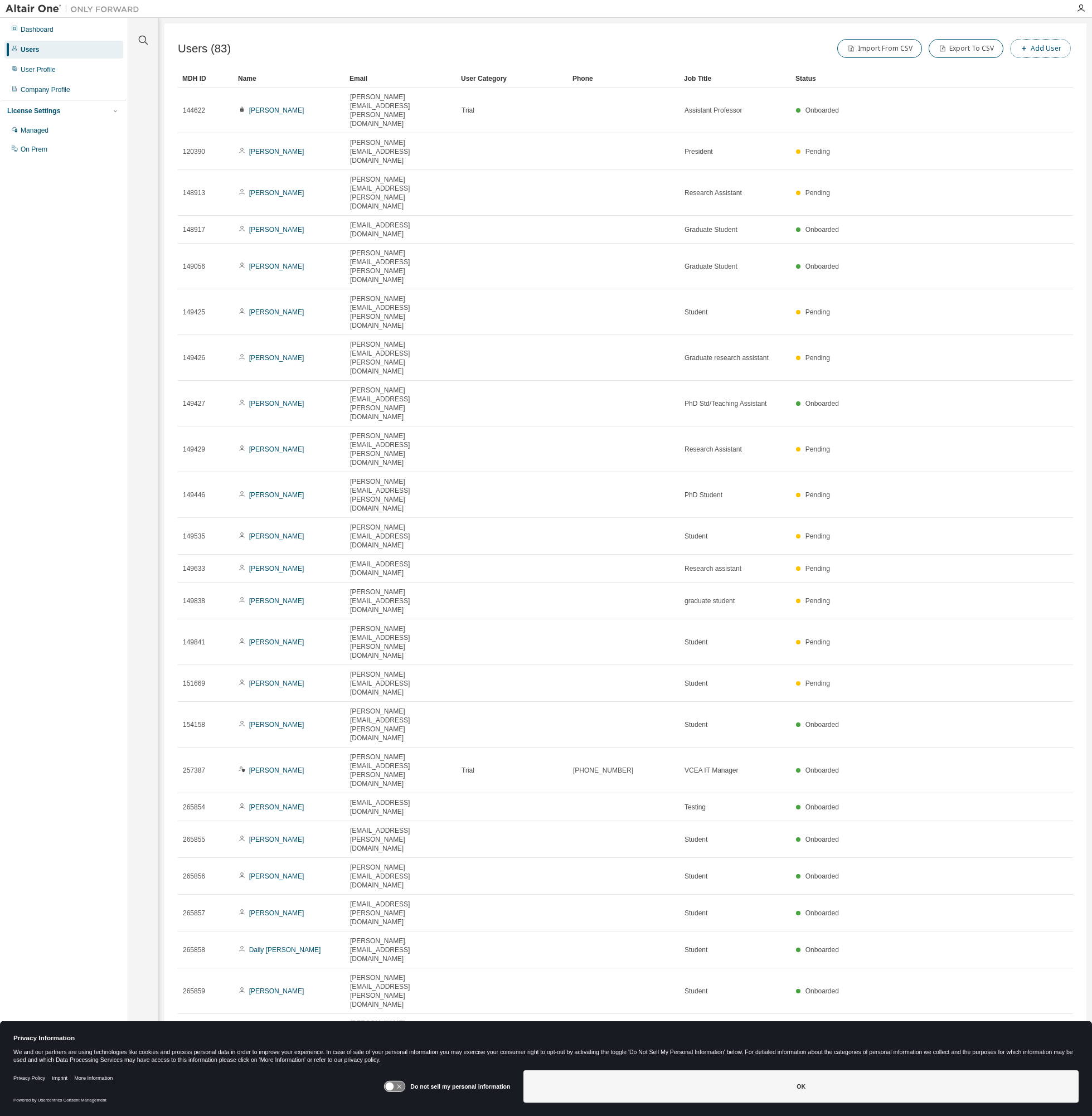
click at [1023, 48] on icon "button" at bounding box center [1024, 49] width 7 height 7
click at [1008, 68] on input "text" at bounding box center [1012, 72] width 141 height 9
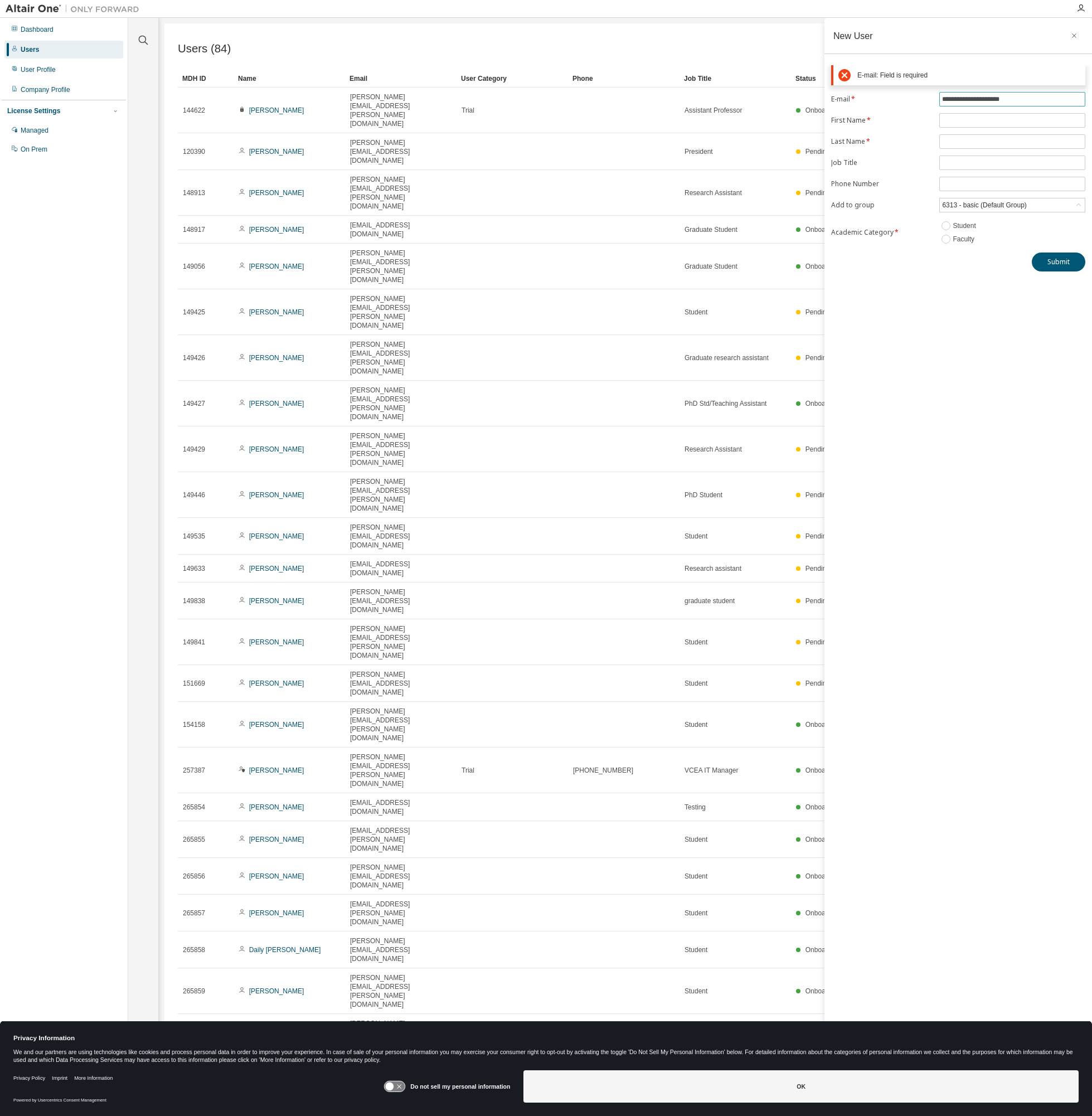
type input "**********"
click at [987, 94] on input "text" at bounding box center [1012, 93] width 141 height 9
type input "******"
click at [995, 112] on input "text" at bounding box center [1012, 115] width 141 height 9
type input "******"
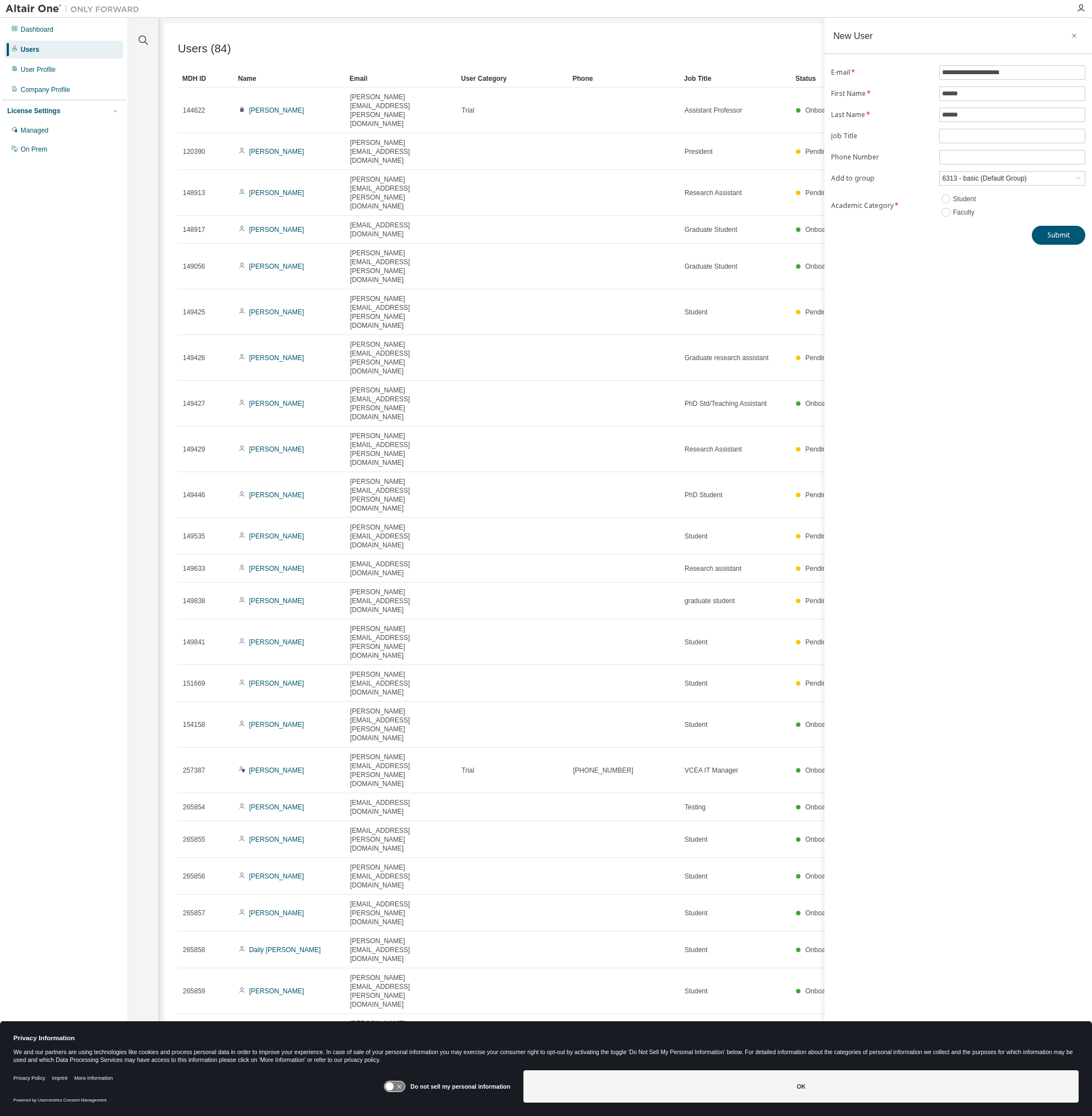
click at [989, 146] on form "**********" at bounding box center [958, 142] width 254 height 154
click at [982, 125] on form "**********" at bounding box center [958, 142] width 254 height 154
click at [986, 143] on span at bounding box center [1012, 136] width 146 height 15
click at [1012, 135] on input "text" at bounding box center [1012, 135] width 141 height 9
type input "**"
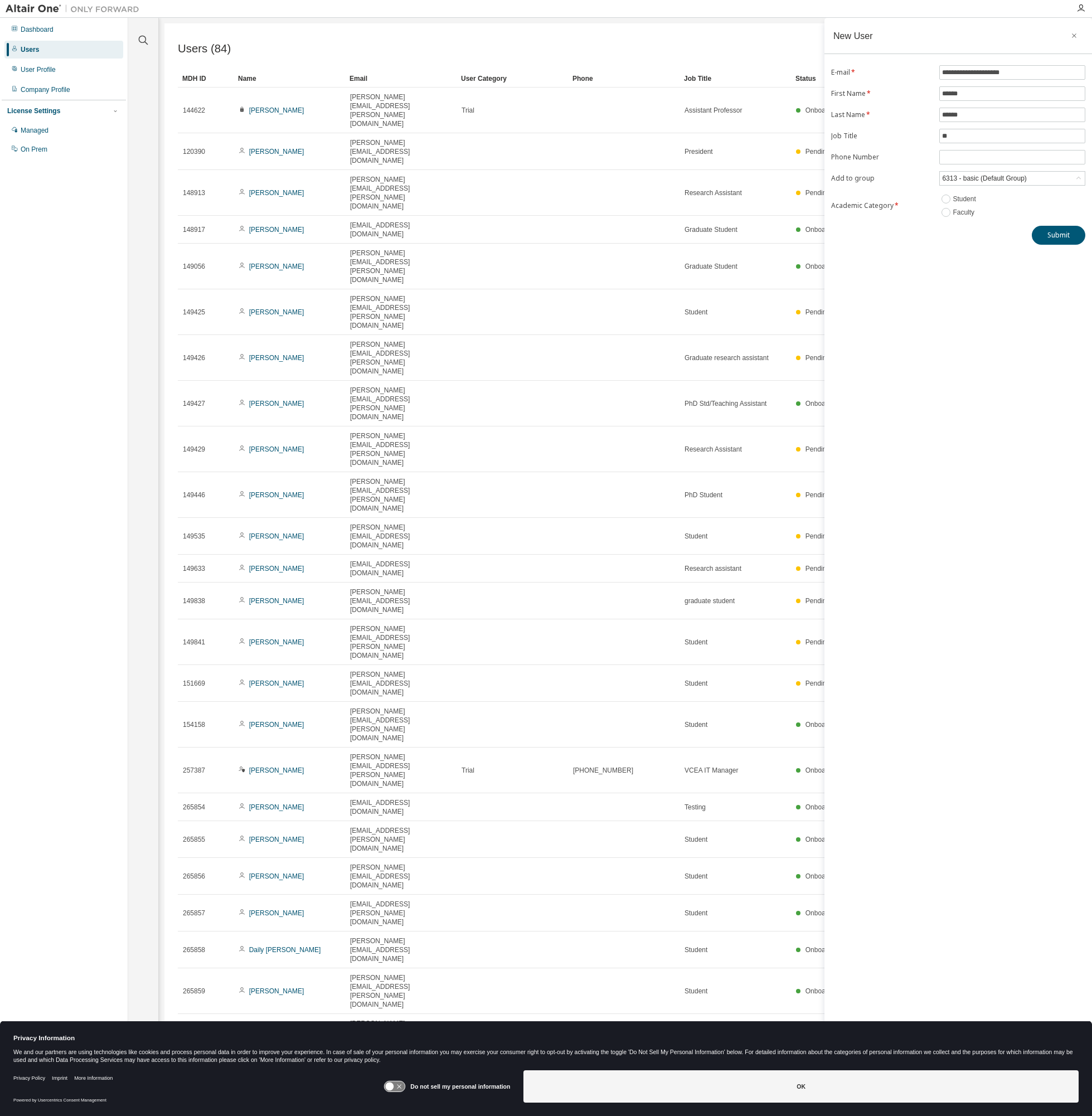
click at [967, 210] on label "Faculty" at bounding box center [964, 212] width 24 height 13
click at [1066, 239] on button "Submit" at bounding box center [1058, 235] width 53 height 19
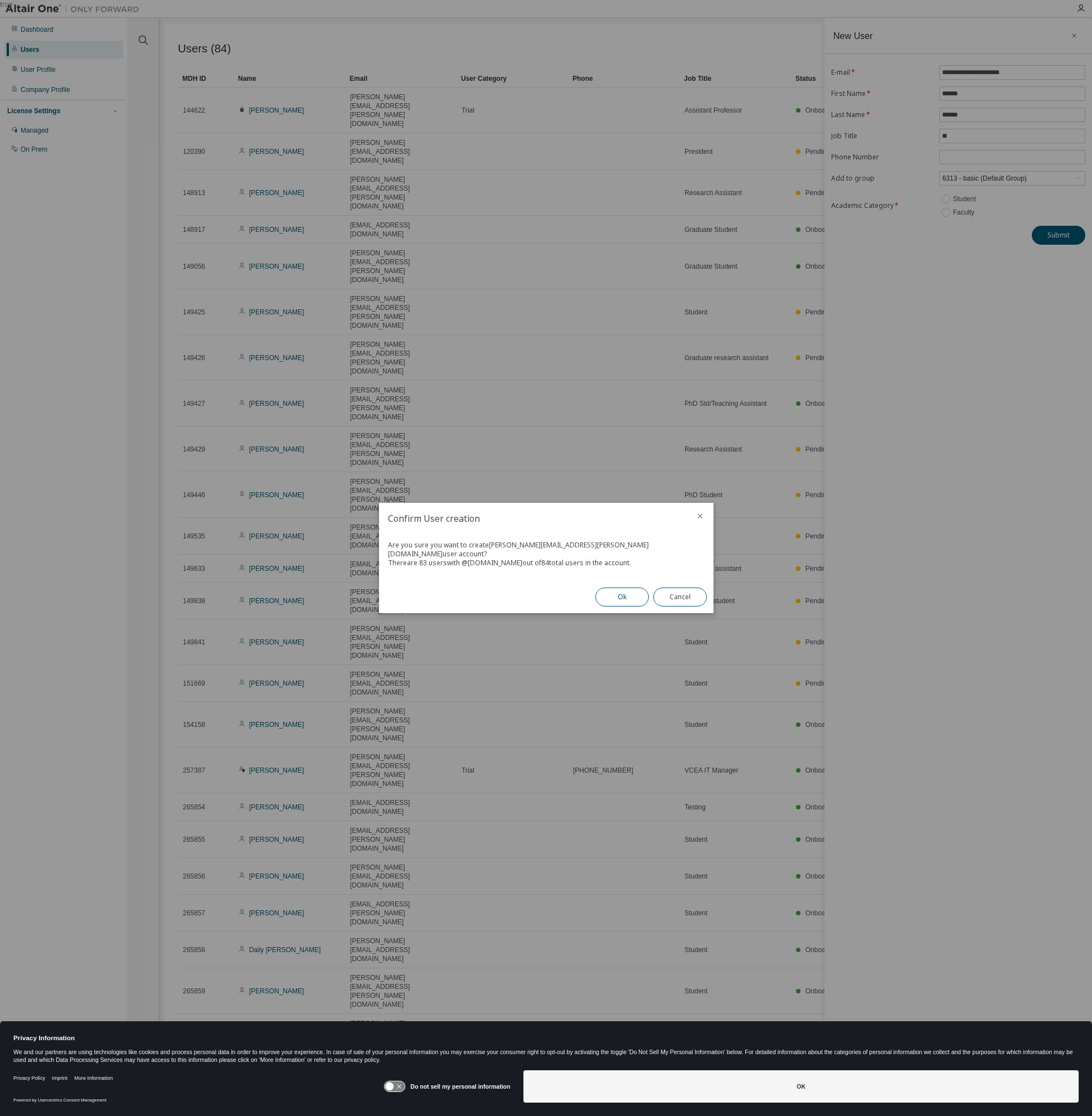
click at [611, 588] on button "Ok" at bounding box center [622, 597] width 53 height 19
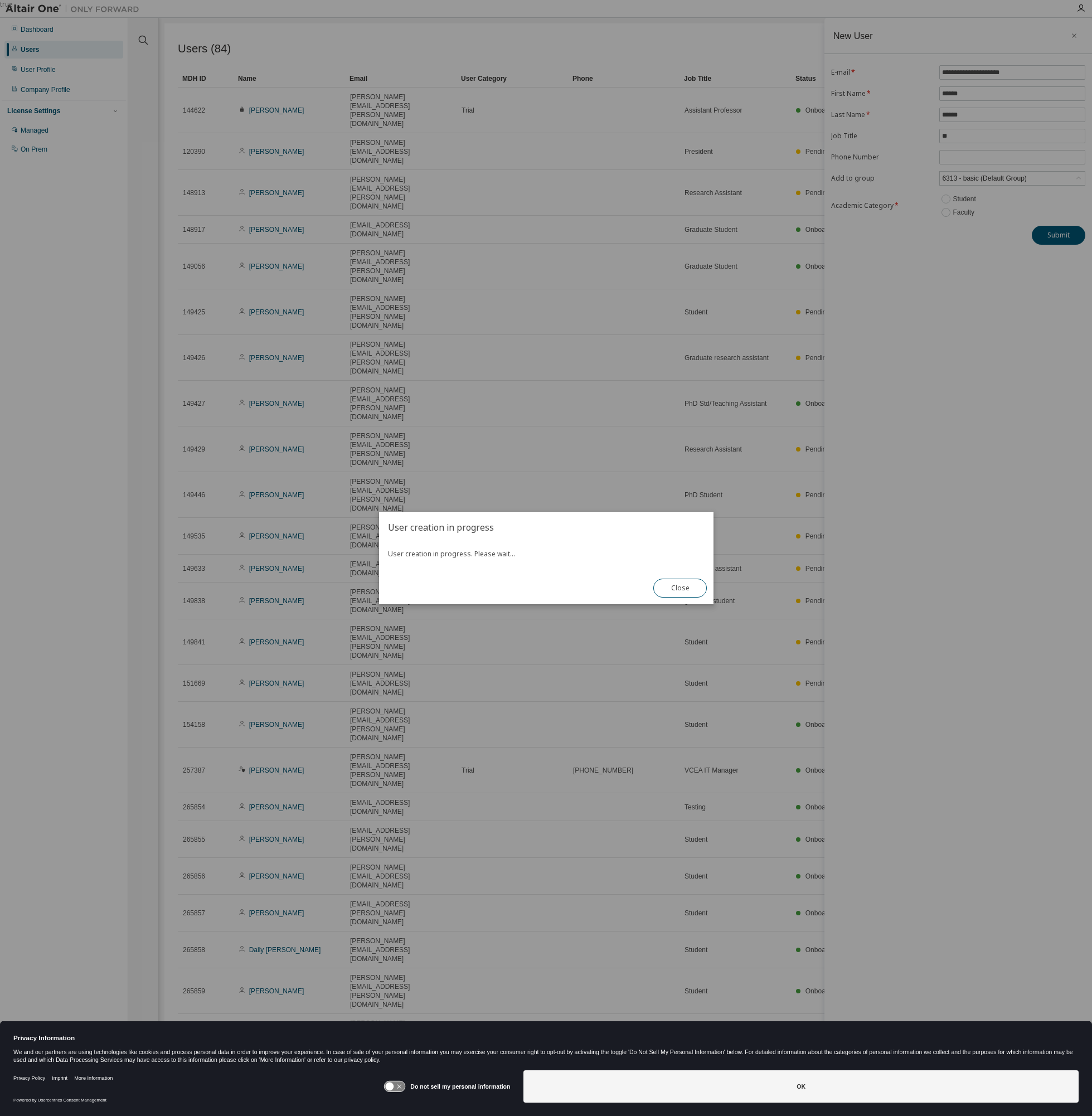
click at [611, 598] on div "User creation in progress User creation in progress. Please wait... Close" at bounding box center [546, 557] width 334 height 92
click at [687, 591] on button "Close" at bounding box center [680, 588] width 53 height 19
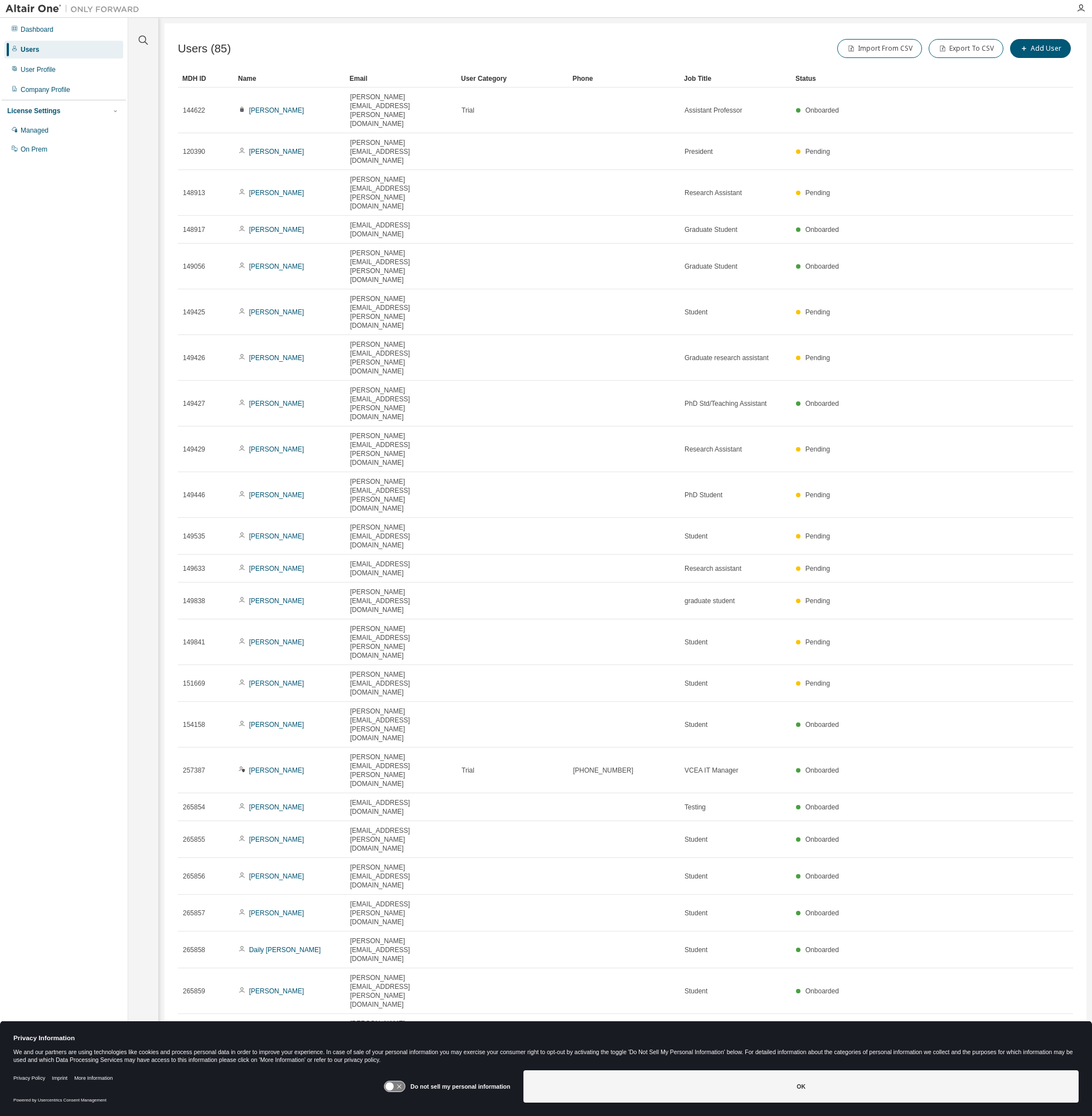
click at [534, 45] on div "Users (85) Import From CSV Export To CSV Add User" at bounding box center [625, 48] width 895 height 23
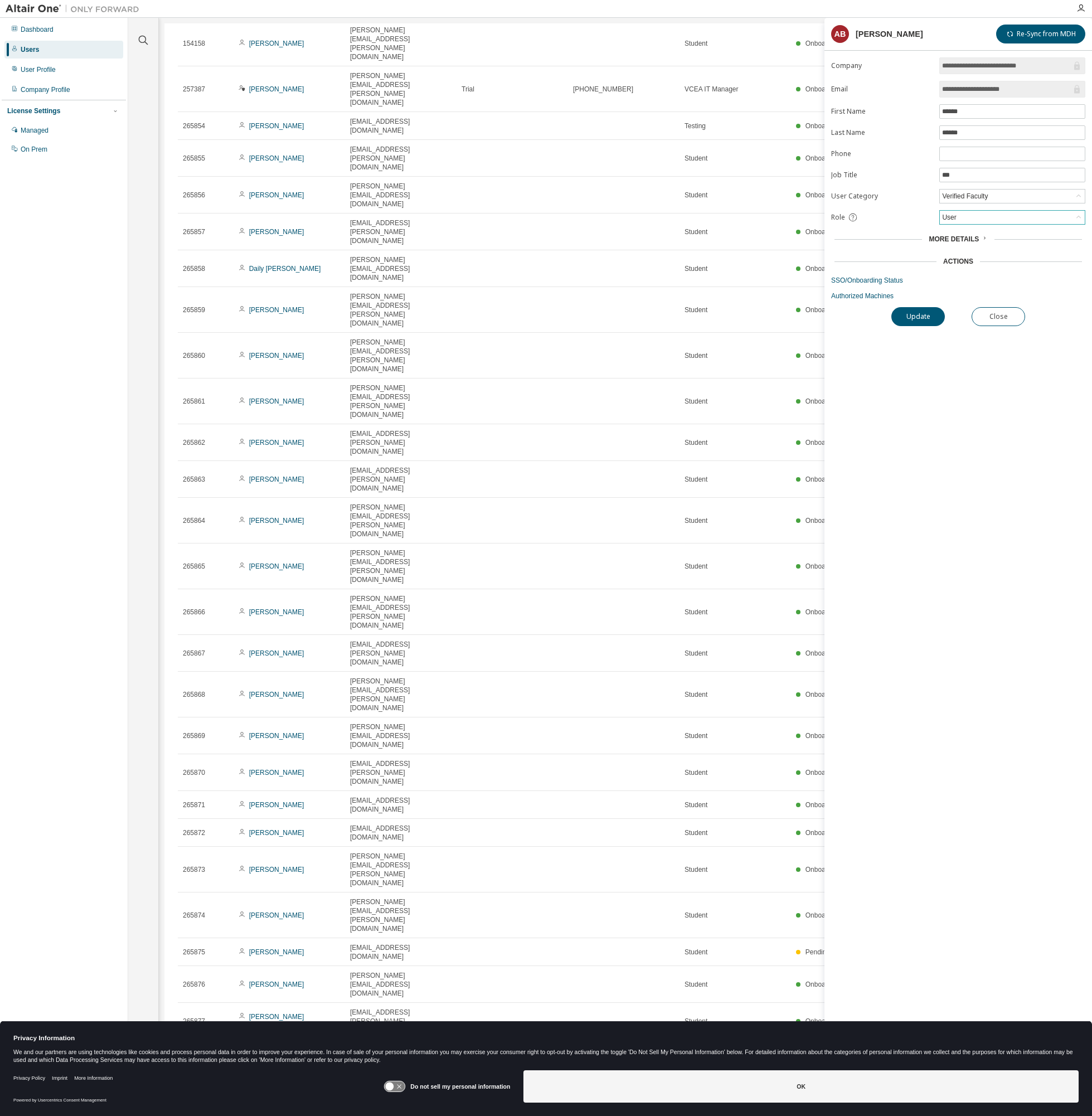
click at [1015, 224] on div "User" at bounding box center [1012, 217] width 145 height 13
drag, startPoint x: 959, startPoint y: 241, endPoint x: 954, endPoint y: 231, distance: 11.2
click at [954, 231] on ul "Admin Owner User" at bounding box center [1012, 248] width 143 height 44
click at [954, 231] on li "Admin" at bounding box center [1012, 234] width 143 height 15
click at [930, 317] on button "Update" at bounding box center [918, 316] width 53 height 19
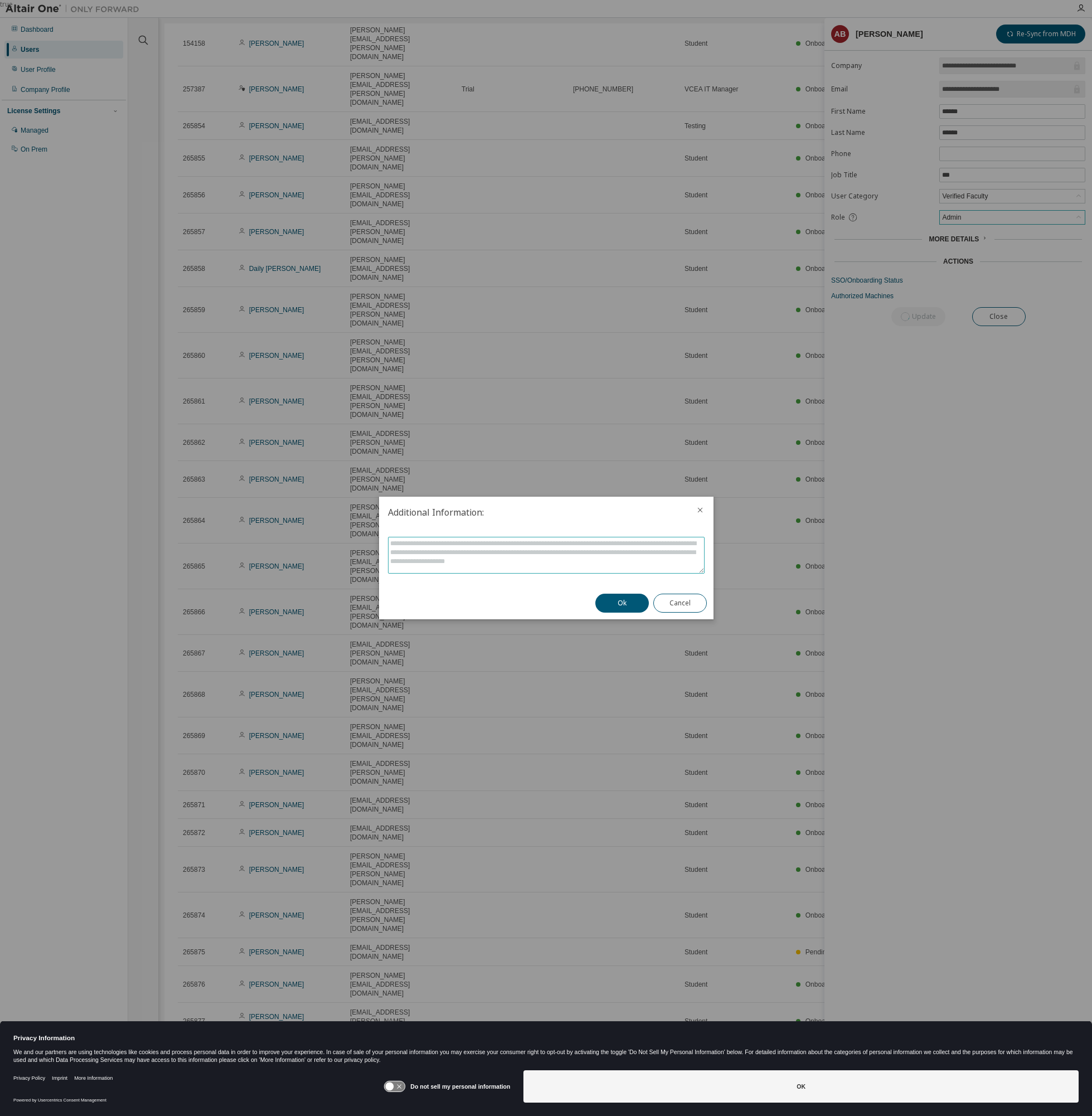
click at [565, 545] on textarea at bounding box center [546, 555] width 316 height 35
type textarea "*"
type textarea "*******"
click at [614, 596] on button "Ok" at bounding box center [622, 603] width 53 height 19
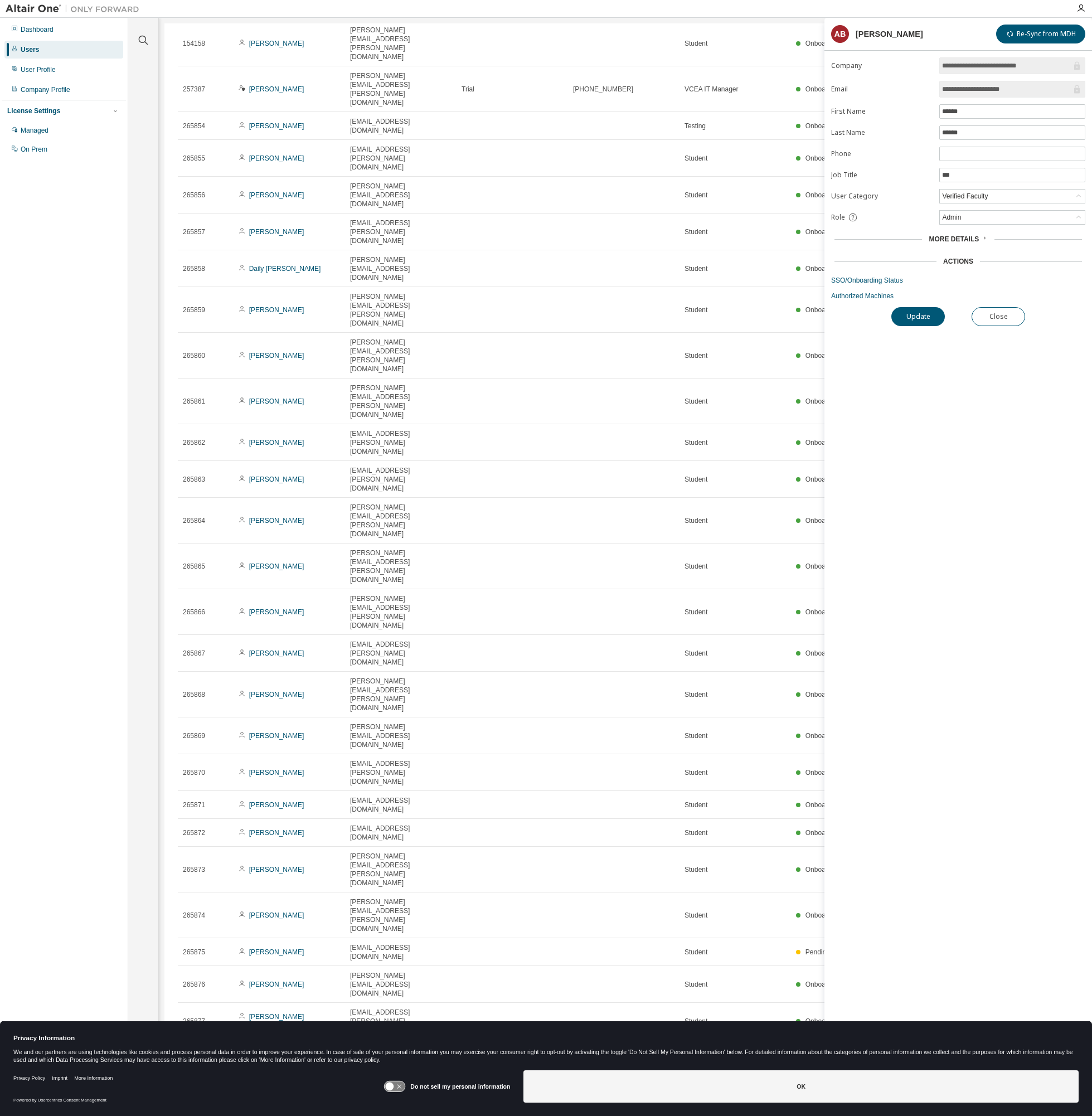
click at [972, 227] on form "**********" at bounding box center [958, 179] width 254 height 243
click at [956, 219] on div "User" at bounding box center [949, 217] width 17 height 12
click at [952, 236] on li "Admin" at bounding box center [1012, 234] width 143 height 15
click at [932, 317] on button "Update" at bounding box center [918, 316] width 53 height 19
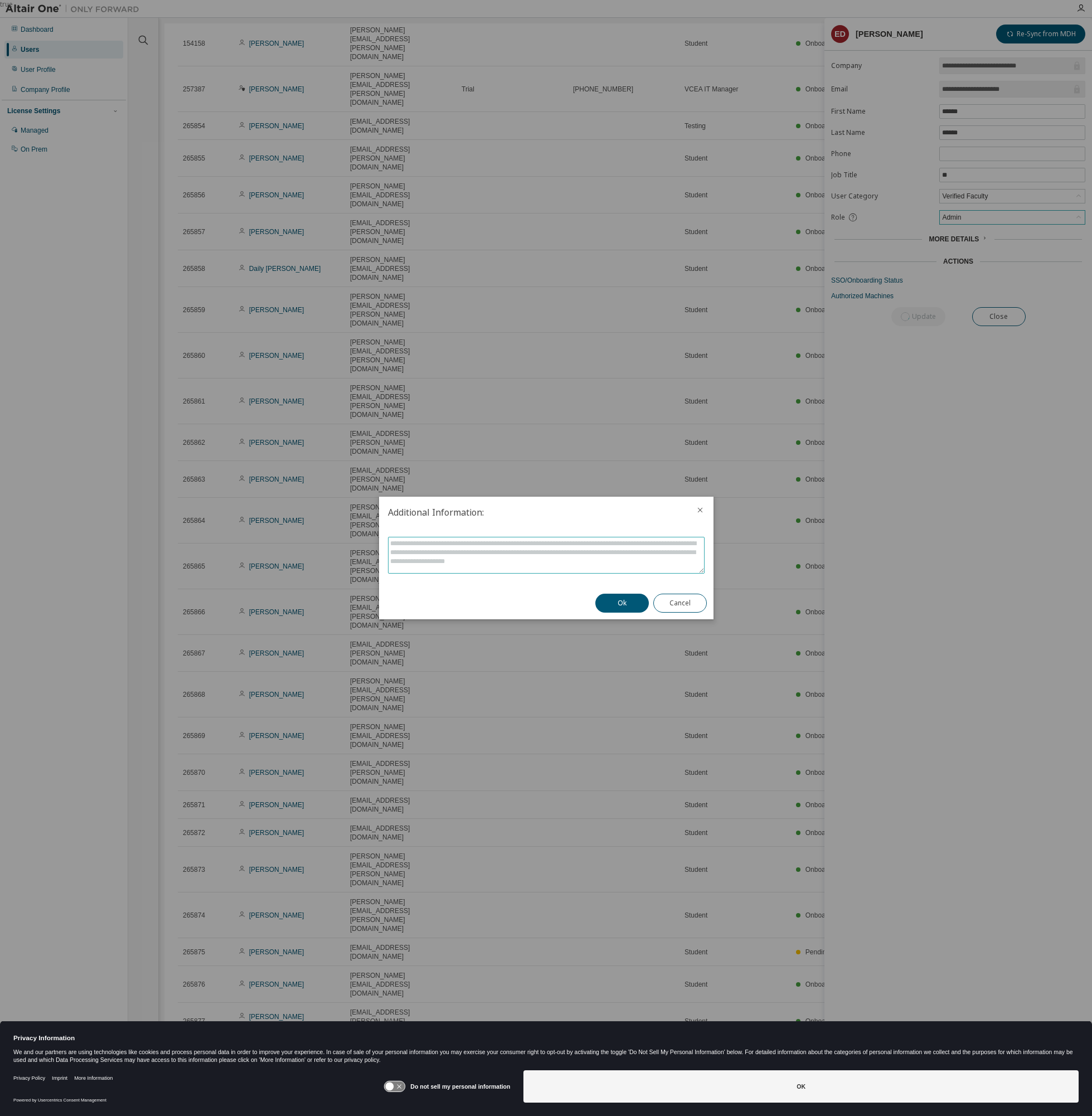
click at [609, 554] on textarea at bounding box center [546, 555] width 316 height 35
type textarea "*******"
click at [619, 591] on div "Ok Cancel" at bounding box center [651, 603] width 125 height 33
click at [620, 592] on div "Ok Cancel" at bounding box center [651, 603] width 125 height 33
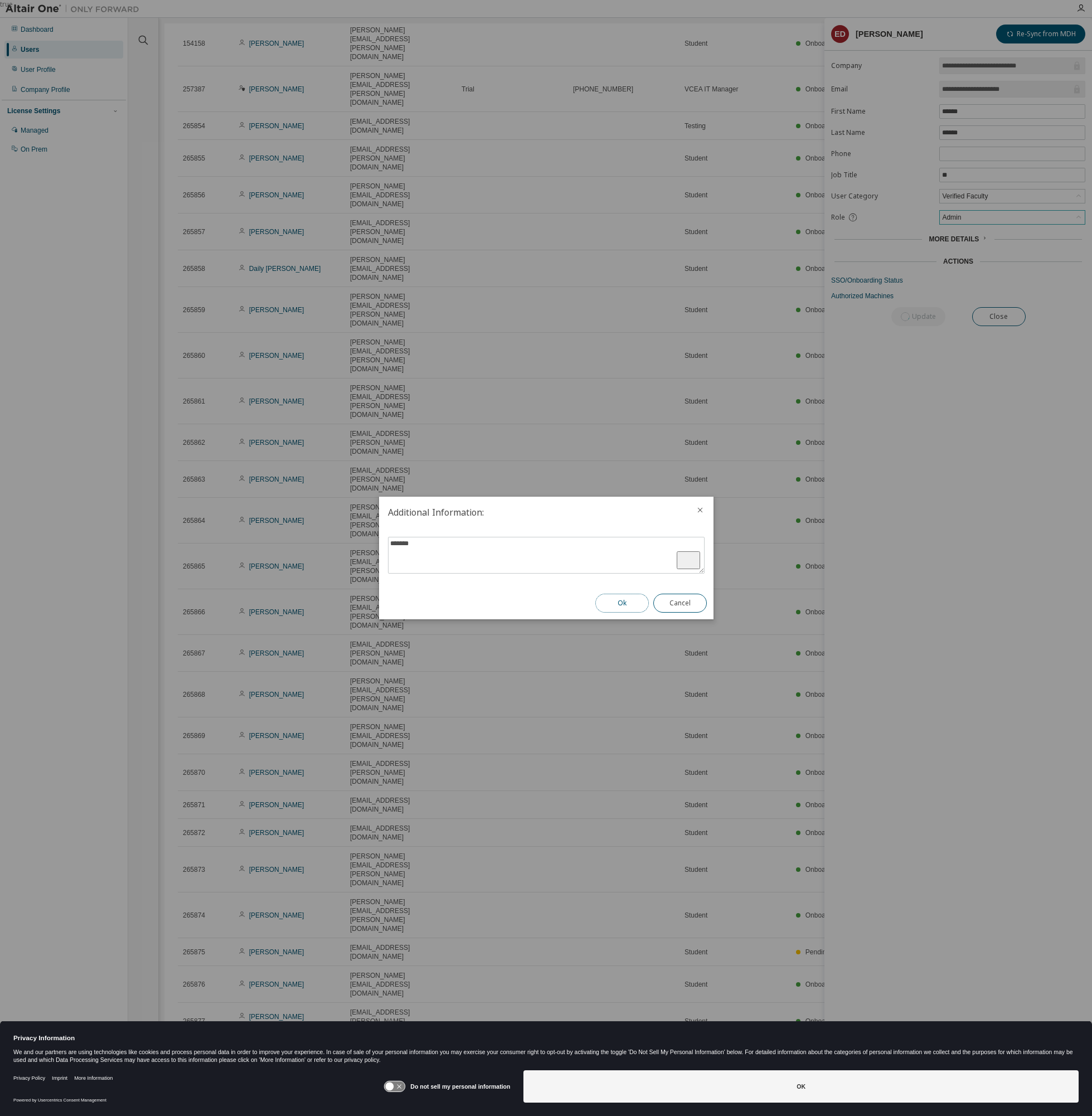
click at [621, 607] on button "Ok" at bounding box center [622, 603] width 53 height 19
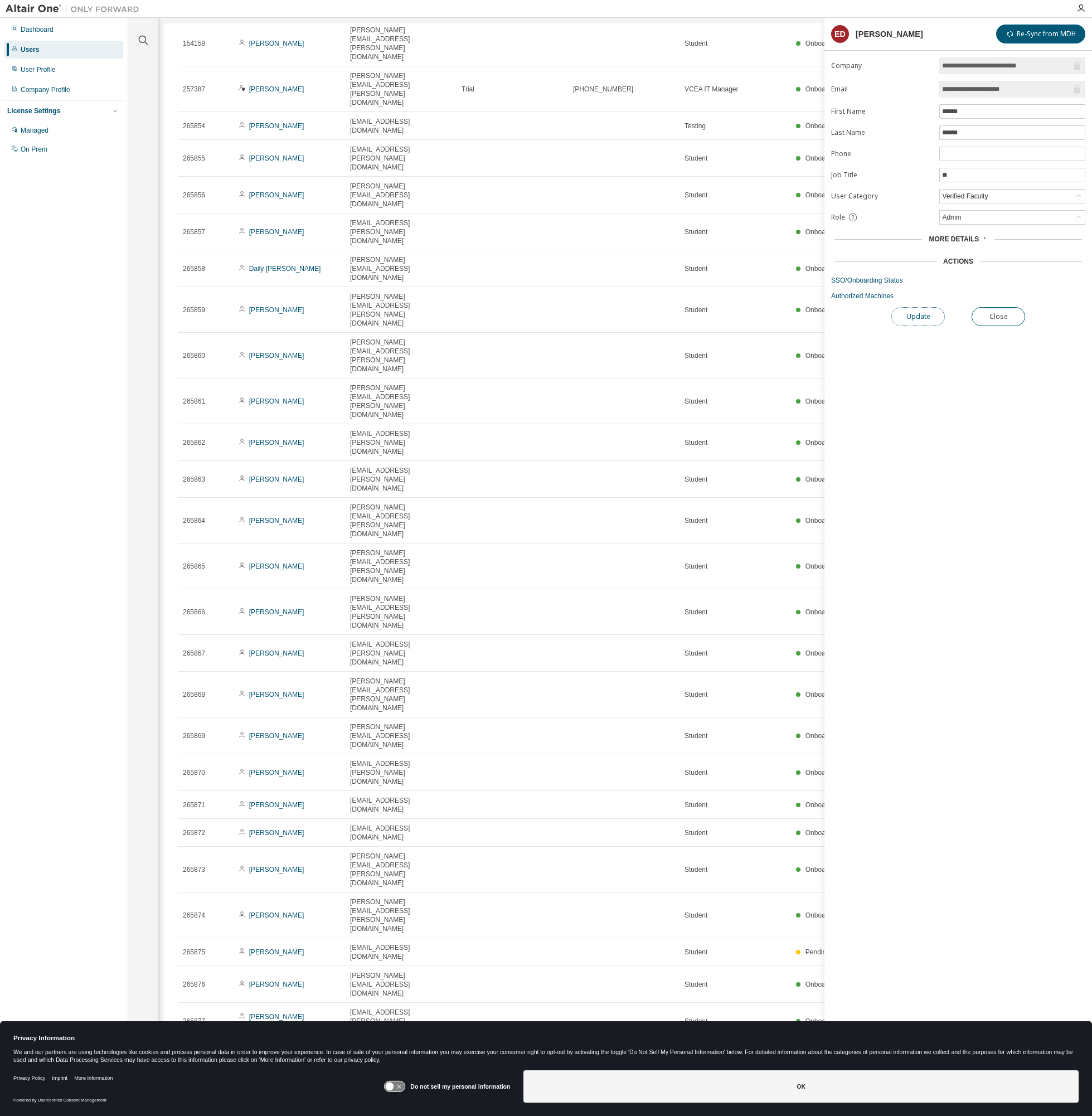
click at [891, 319] on button "Update" at bounding box center [918, 316] width 53 height 19
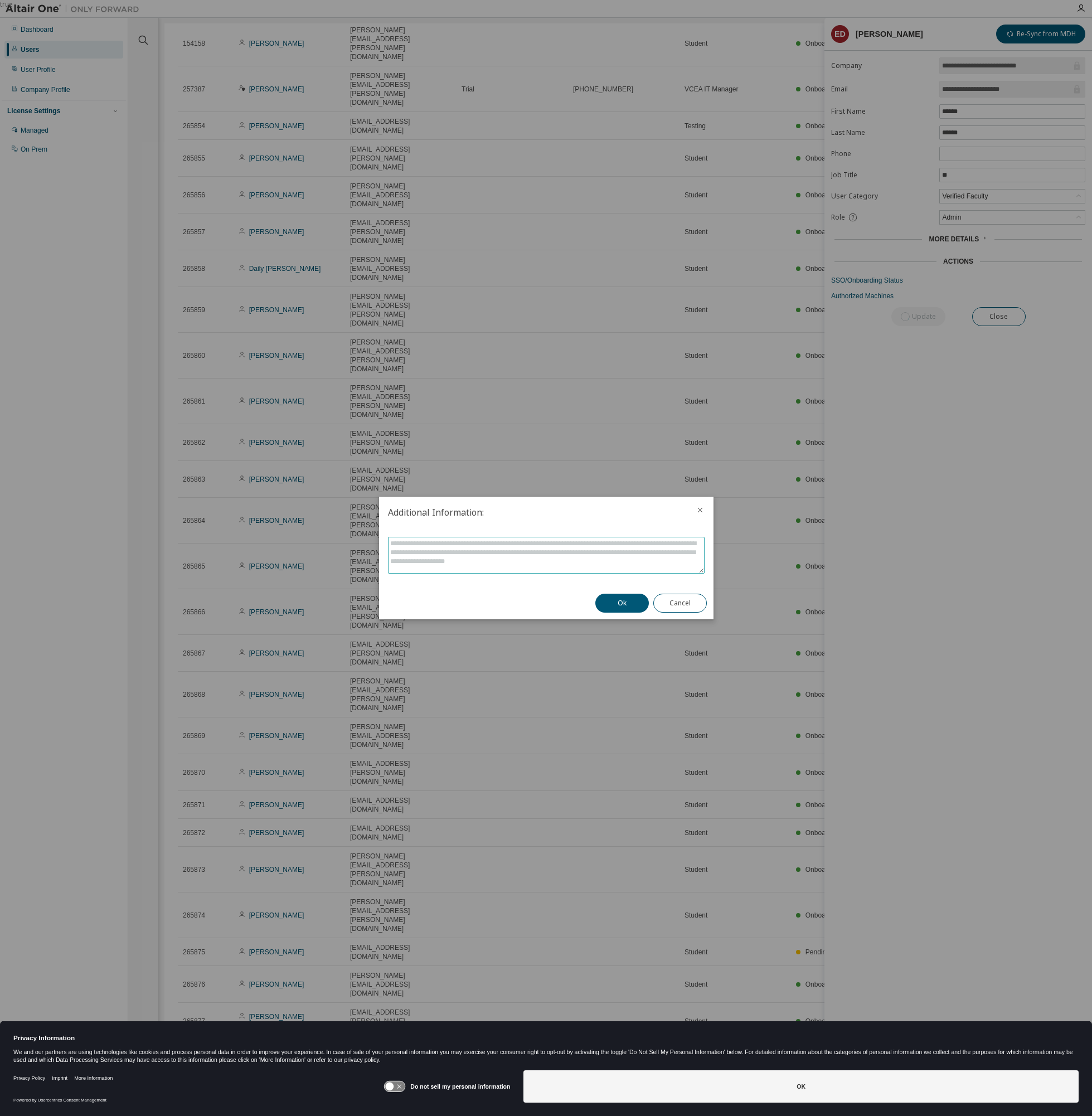
click at [593, 566] on textarea at bounding box center [546, 555] width 316 height 35
type textarea "*******"
click at [630, 603] on button "Ok" at bounding box center [622, 603] width 53 height 19
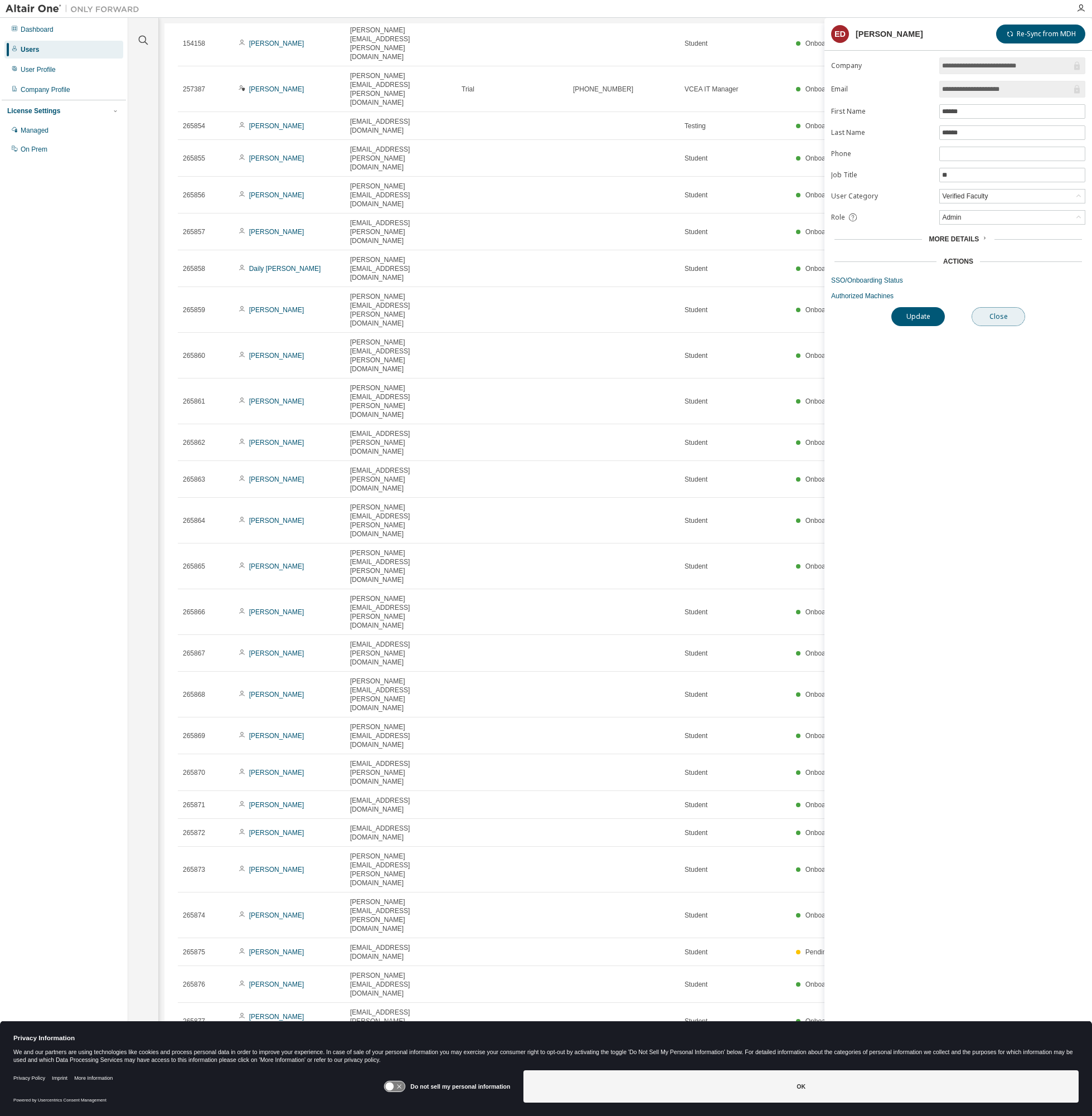
click at [1002, 317] on button "Close" at bounding box center [998, 316] width 53 height 19
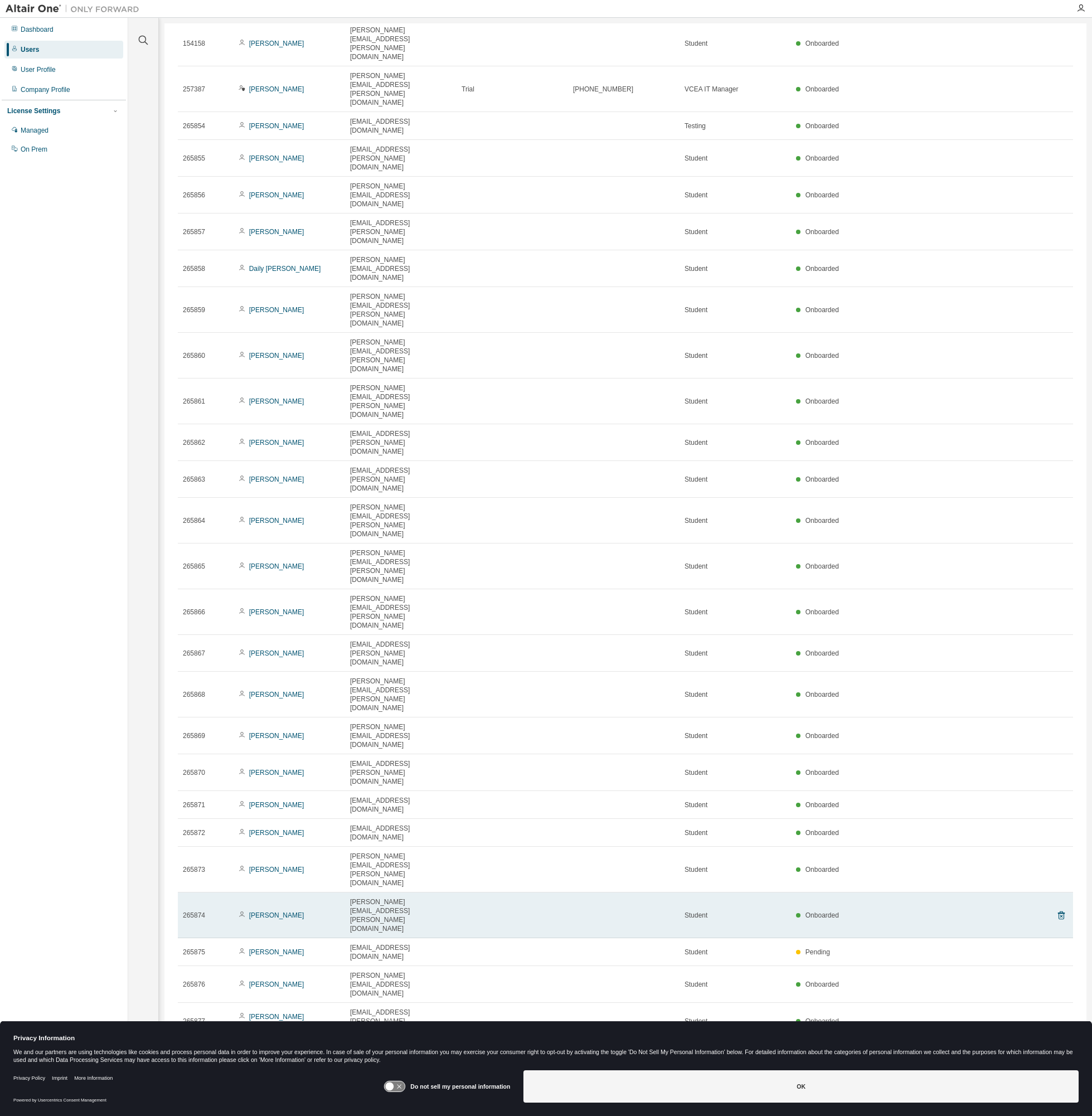
scroll to position [18, 0]
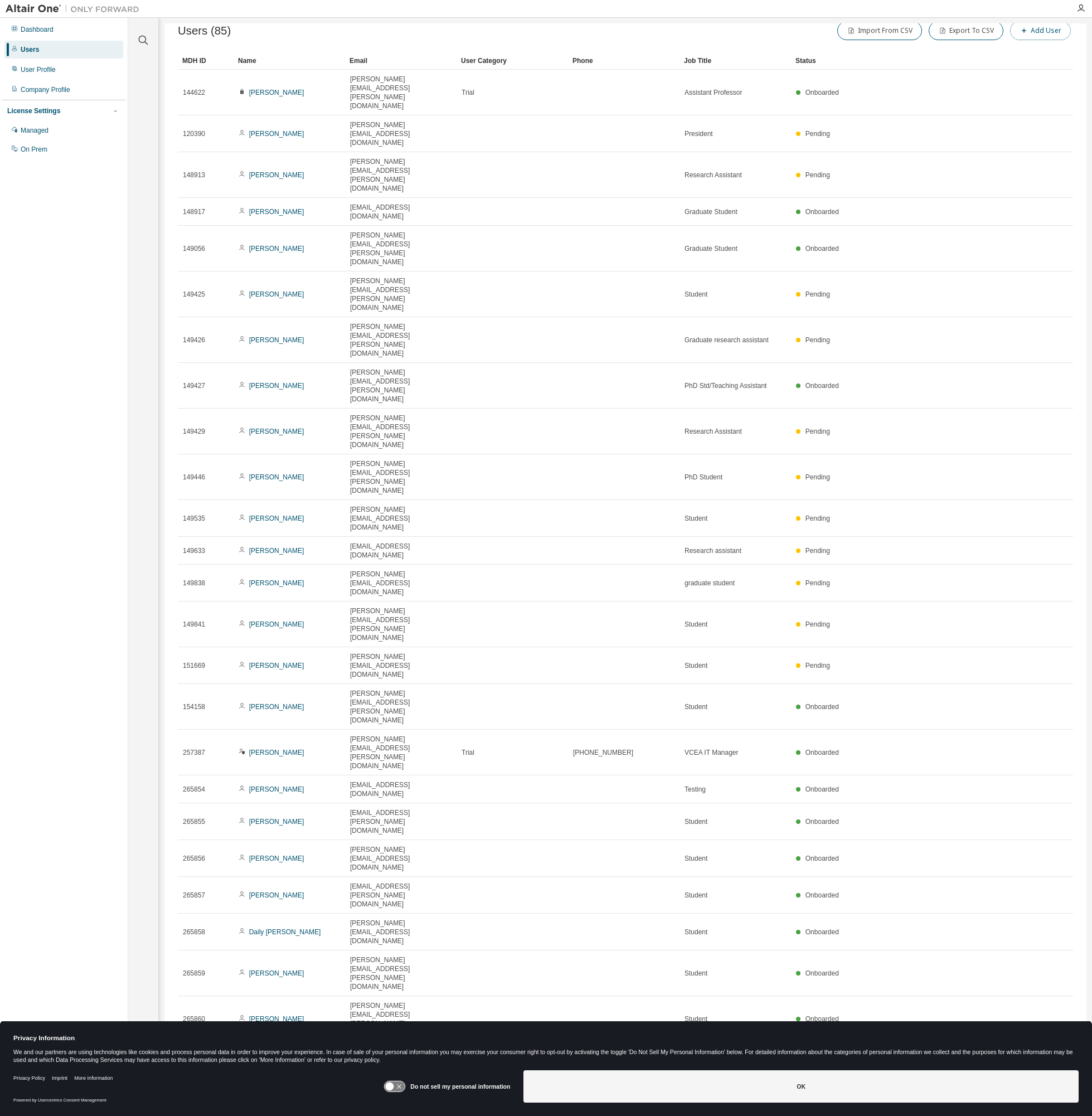
click at [1052, 28] on button "Add User" at bounding box center [1040, 30] width 61 height 19
click at [993, 69] on input "text" at bounding box center [1012, 72] width 141 height 9
type input "**********"
click at [1014, 94] on input "text" at bounding box center [1012, 93] width 141 height 9
type input "*****"
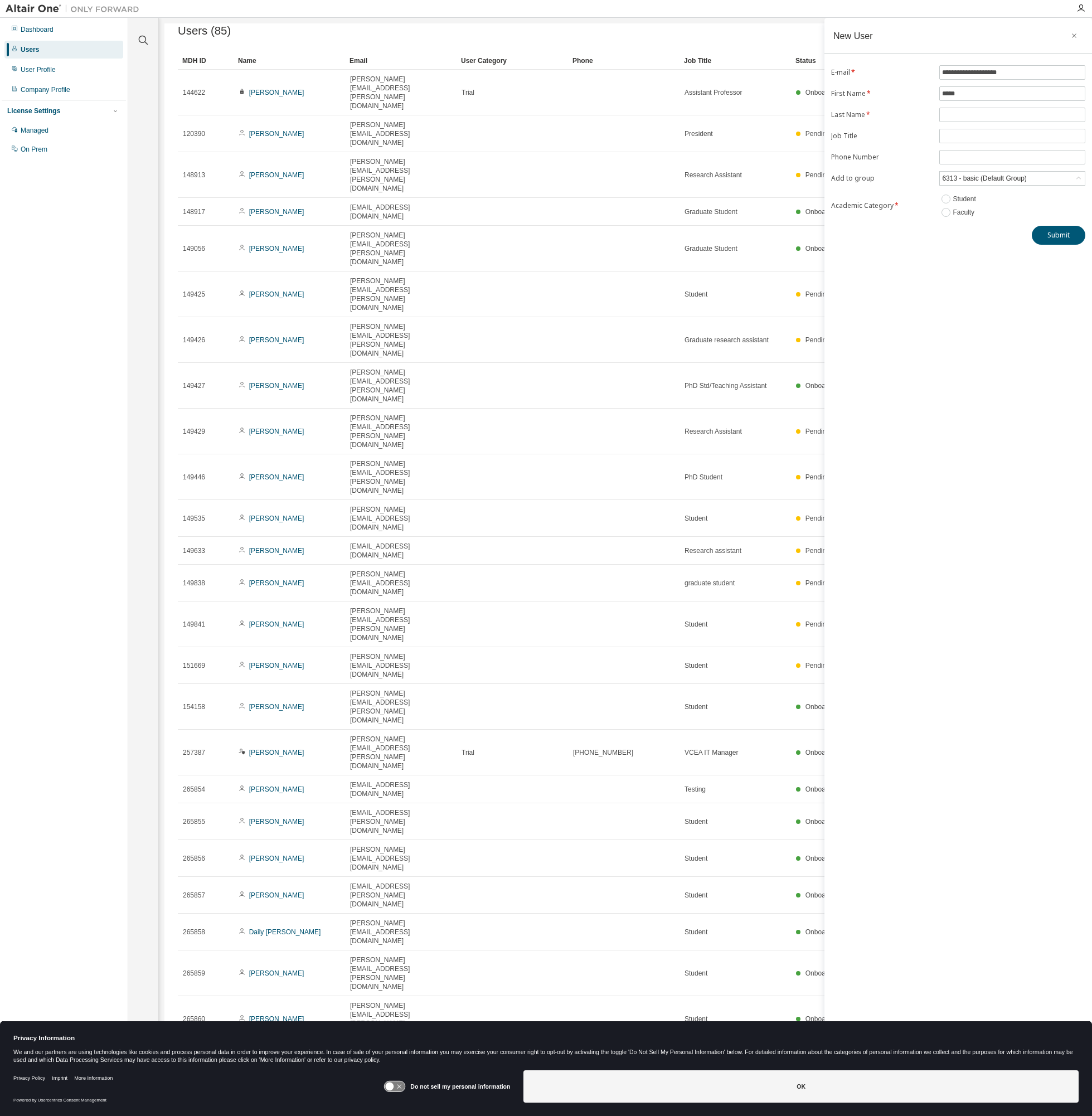
click at [1015, 103] on form "**********" at bounding box center [958, 142] width 254 height 154
click at [1023, 113] on input "text" at bounding box center [1012, 115] width 141 height 9
type input "******"
click at [1047, 141] on input "text" at bounding box center [1012, 135] width 141 height 9
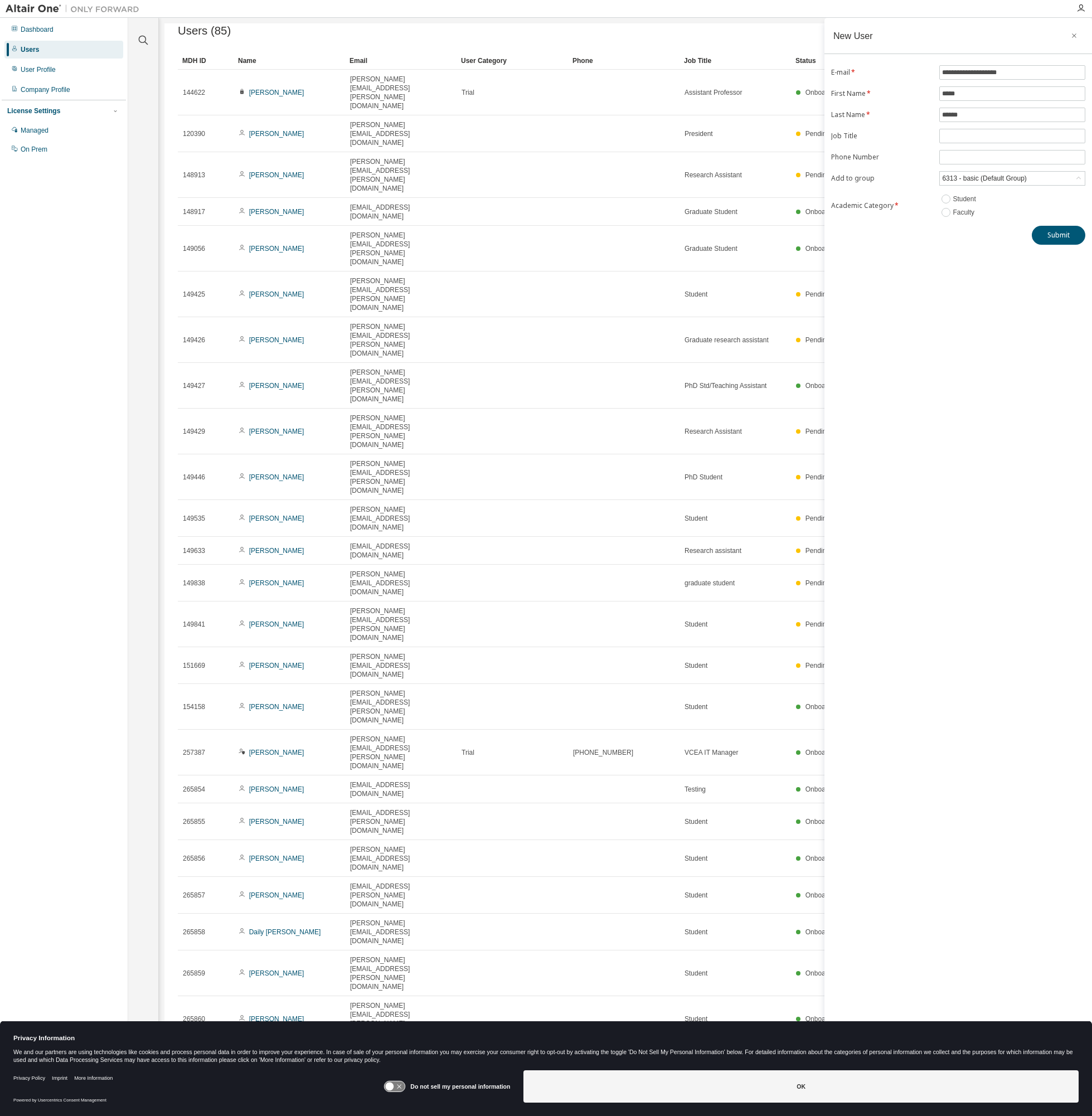
click at [964, 219] on label "Faculty" at bounding box center [964, 212] width 24 height 13
click at [1002, 140] on input "text" at bounding box center [1012, 135] width 141 height 9
type input "**"
click at [1055, 242] on button "Submit" at bounding box center [1058, 235] width 53 height 19
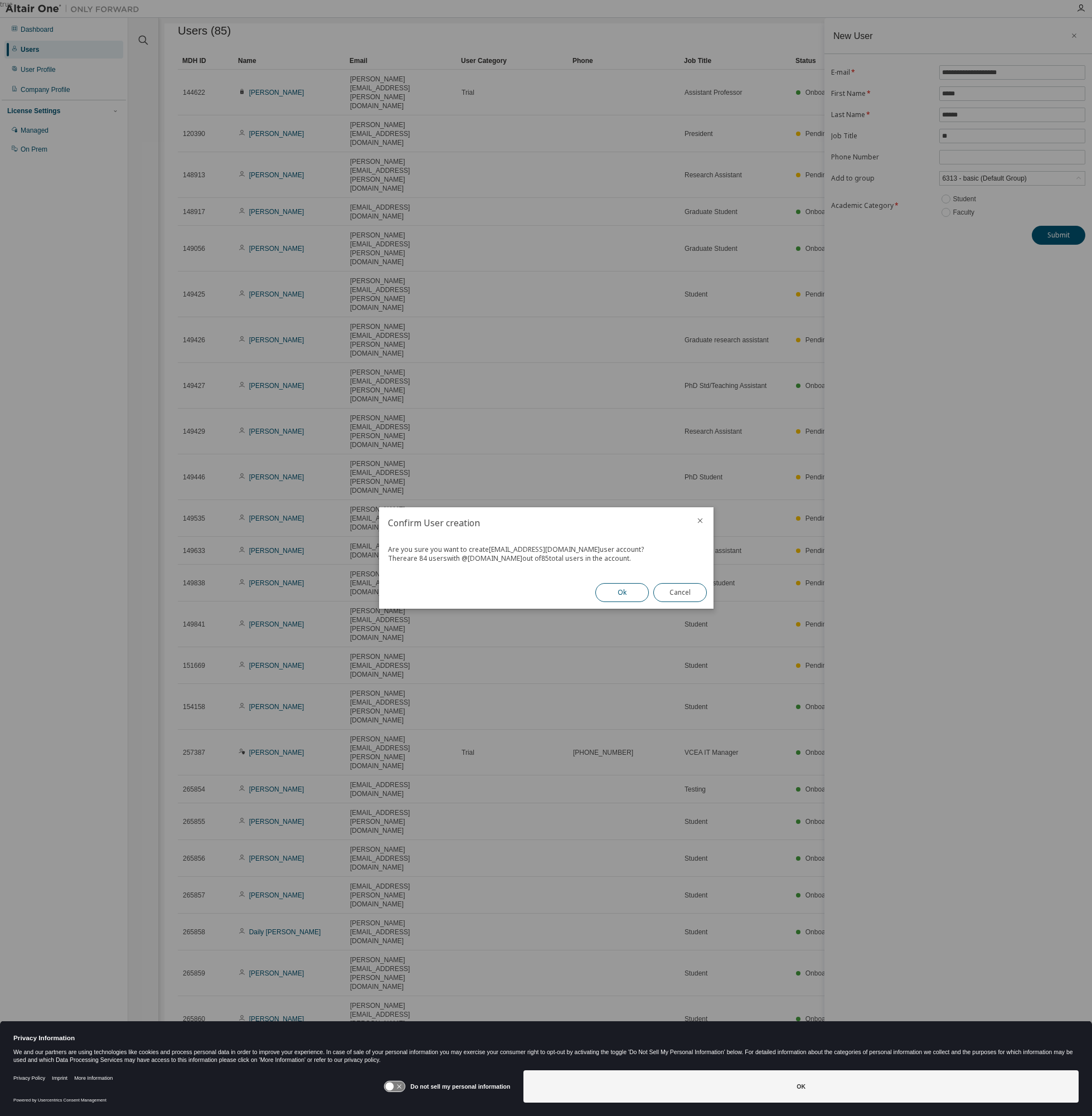
click at [619, 588] on button "Ok" at bounding box center [622, 592] width 53 height 19
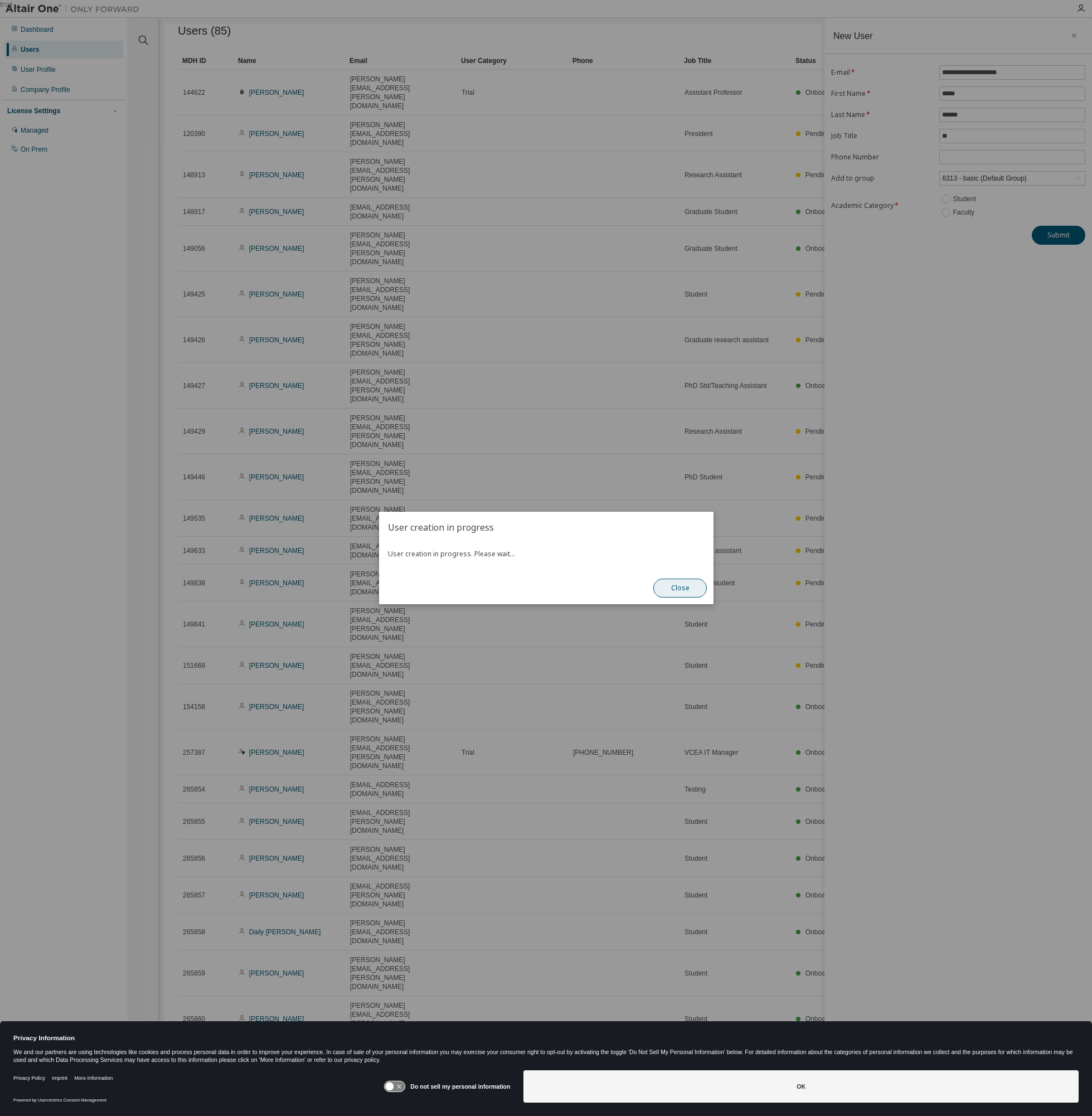
click at [670, 590] on button "Close" at bounding box center [680, 588] width 53 height 19
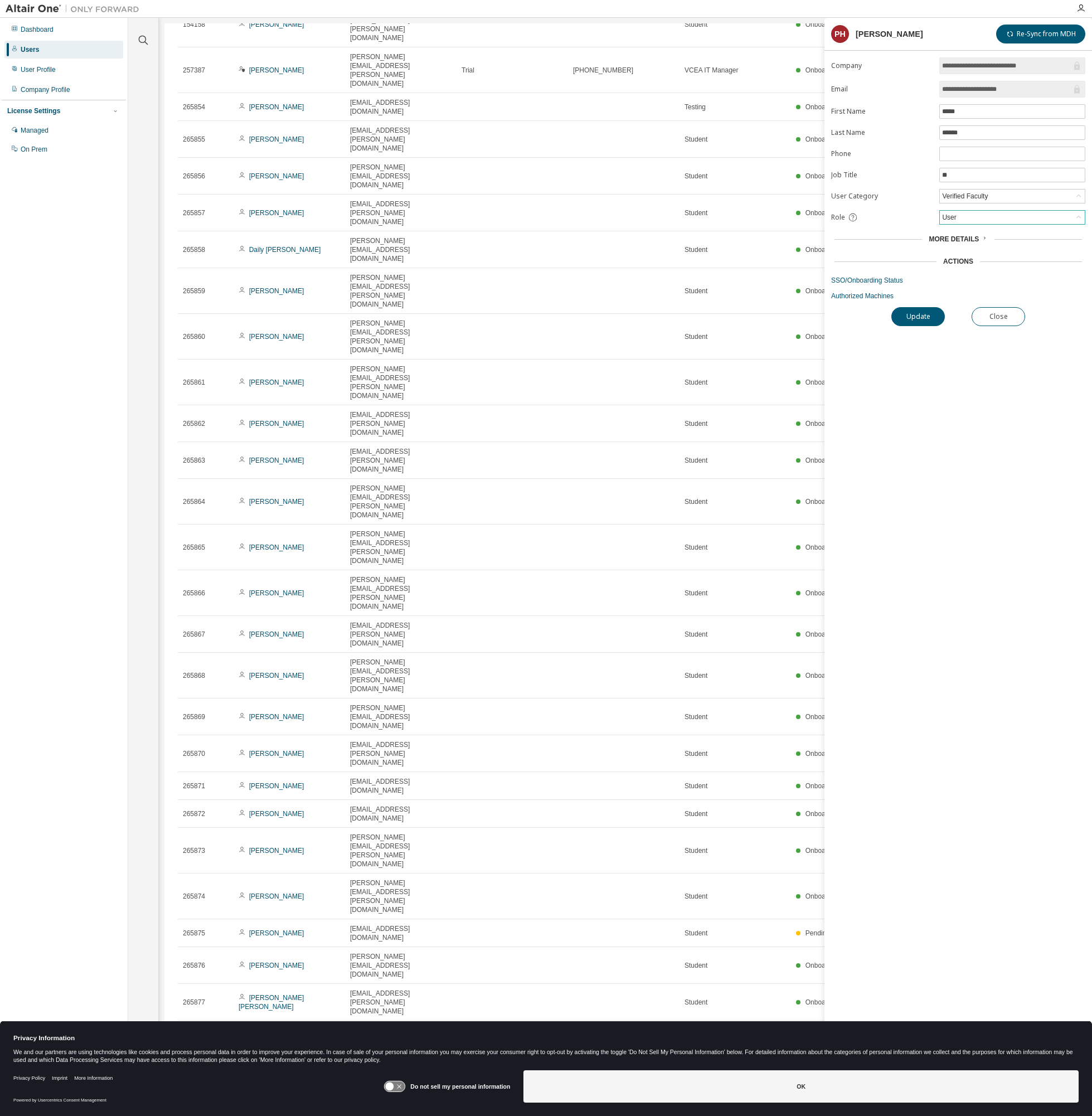
click at [971, 219] on div "User" at bounding box center [1012, 217] width 145 height 13
click at [946, 234] on li "Admin" at bounding box center [1012, 234] width 143 height 15
click at [937, 316] on button "Update" at bounding box center [918, 316] width 53 height 19
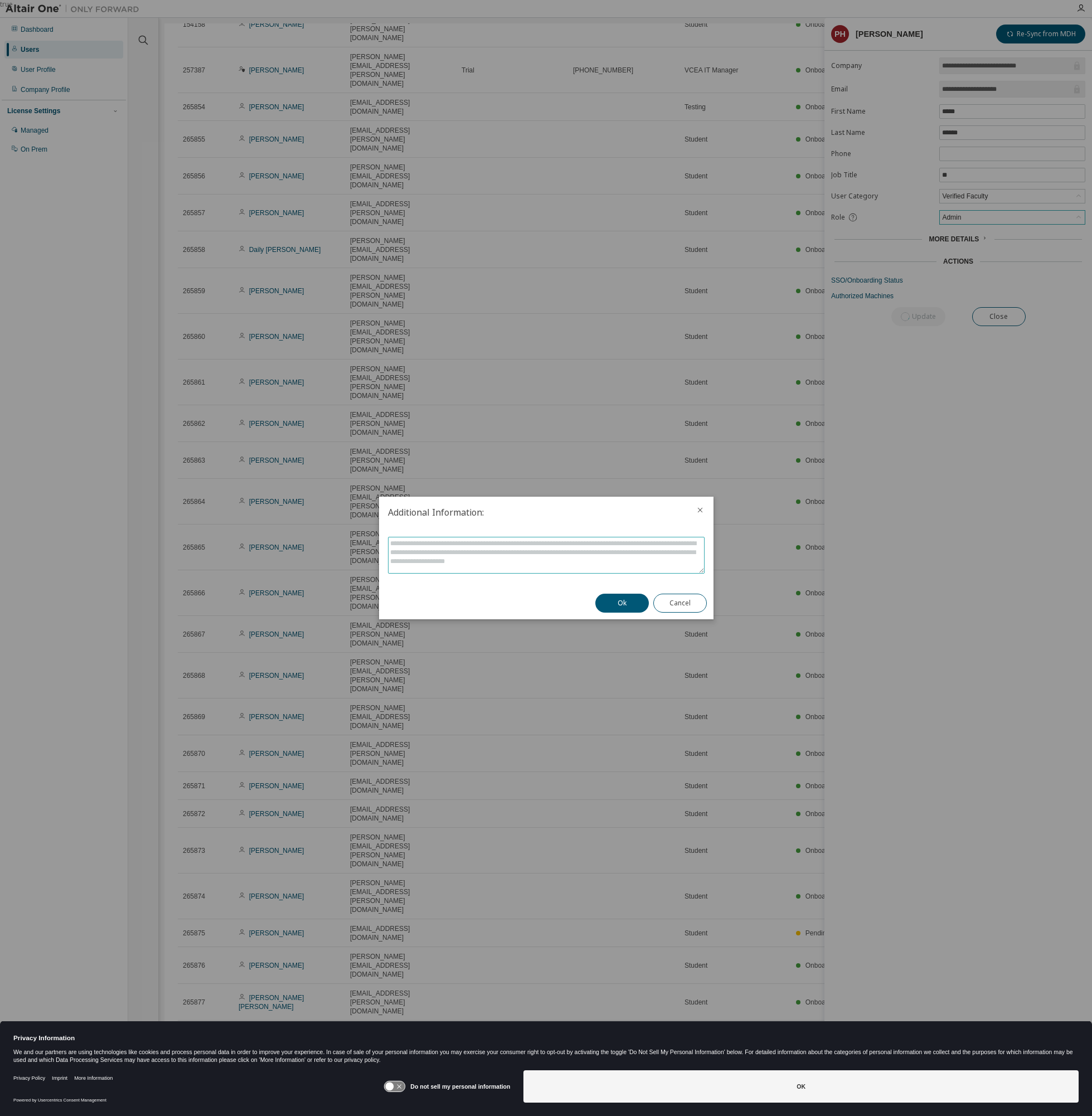
click at [582, 555] on textarea "To enrich screen reader interactions, please activate Accessibility in Grammarl…" at bounding box center [546, 555] width 316 height 35
type textarea "*******"
click at [624, 597] on button "Ok" at bounding box center [622, 603] width 53 height 19
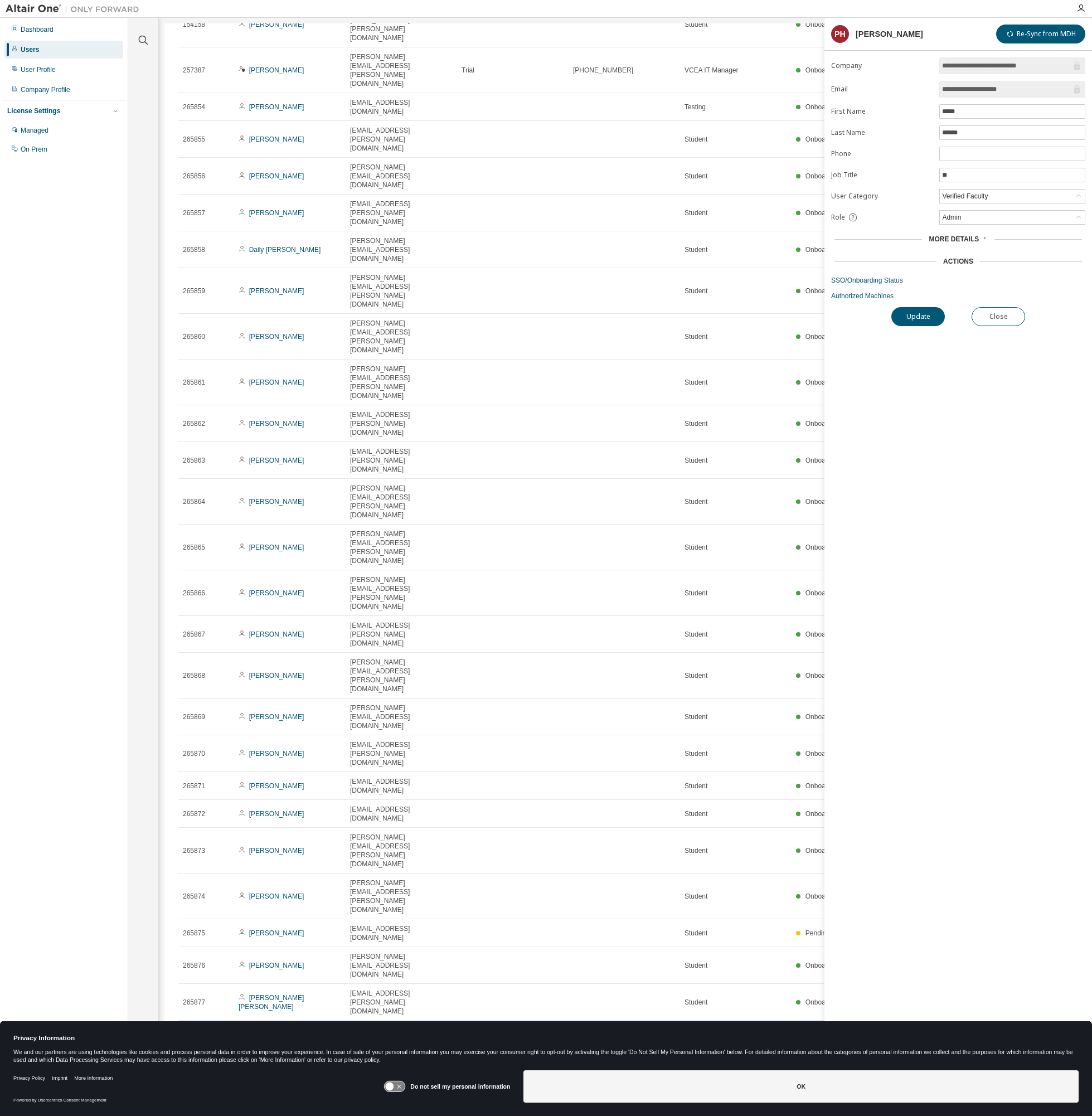
scroll to position [0, 0]
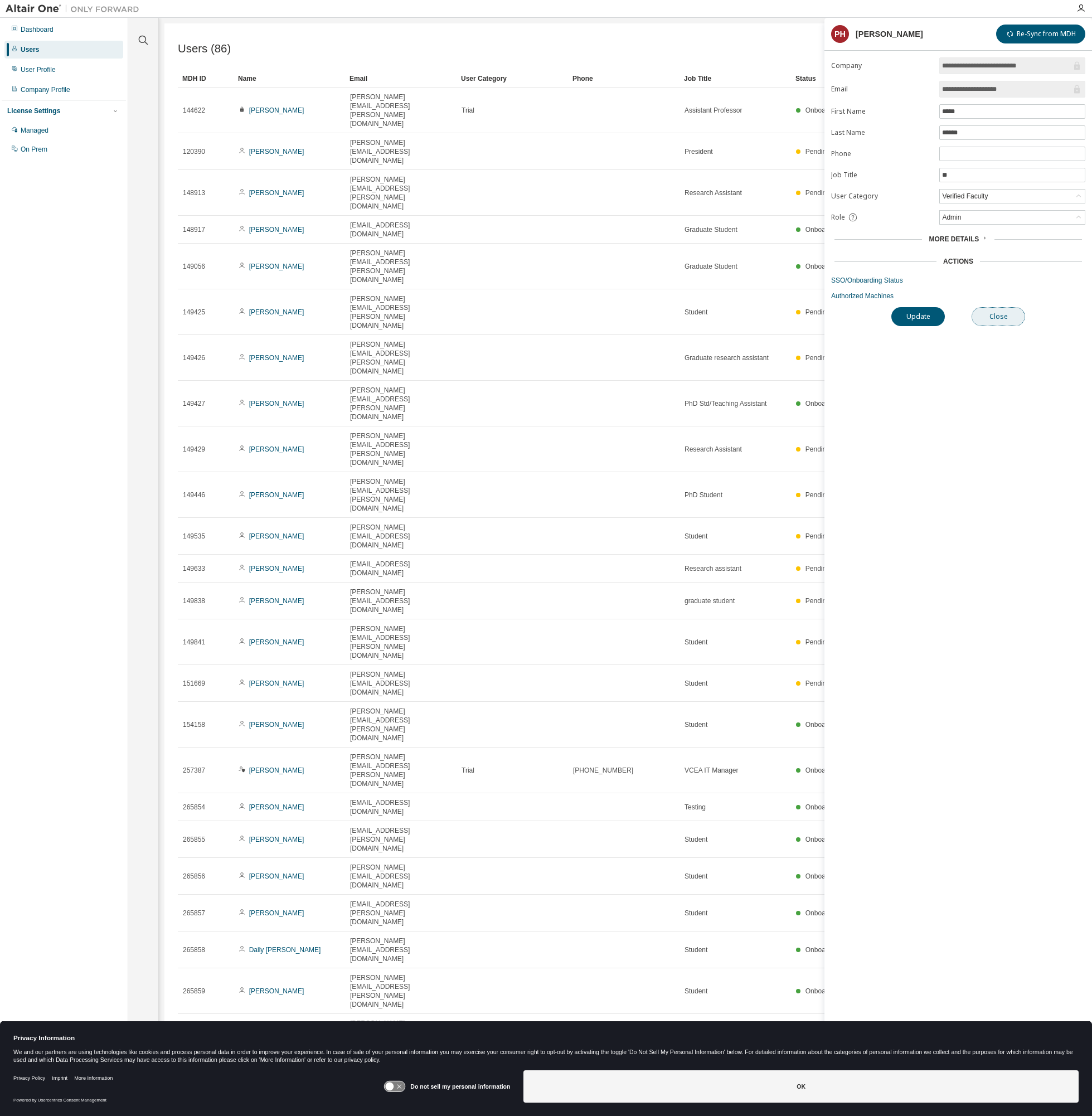
click at [1005, 317] on button "Close" at bounding box center [998, 316] width 53 height 19
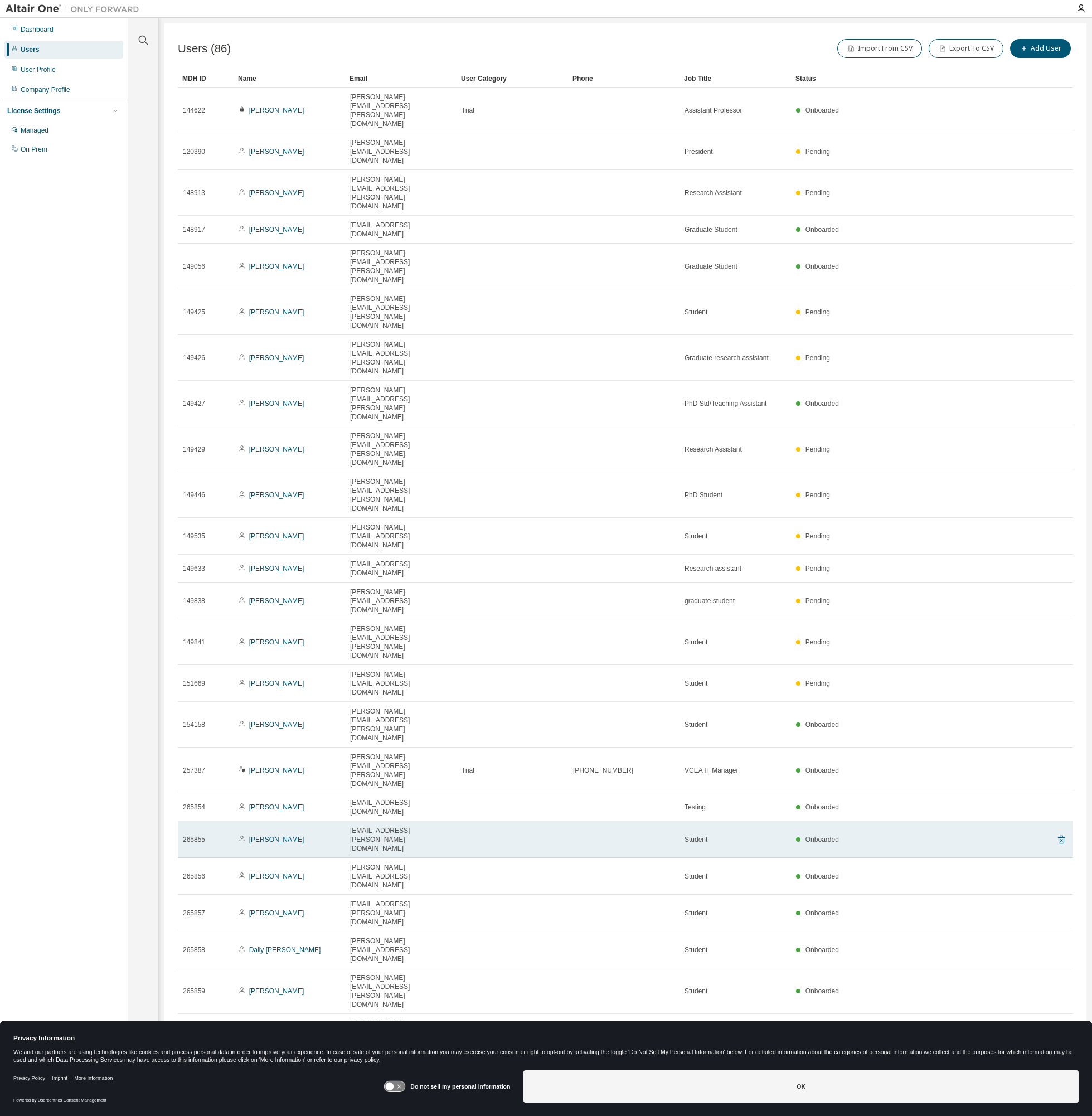
scroll to position [700, 0]
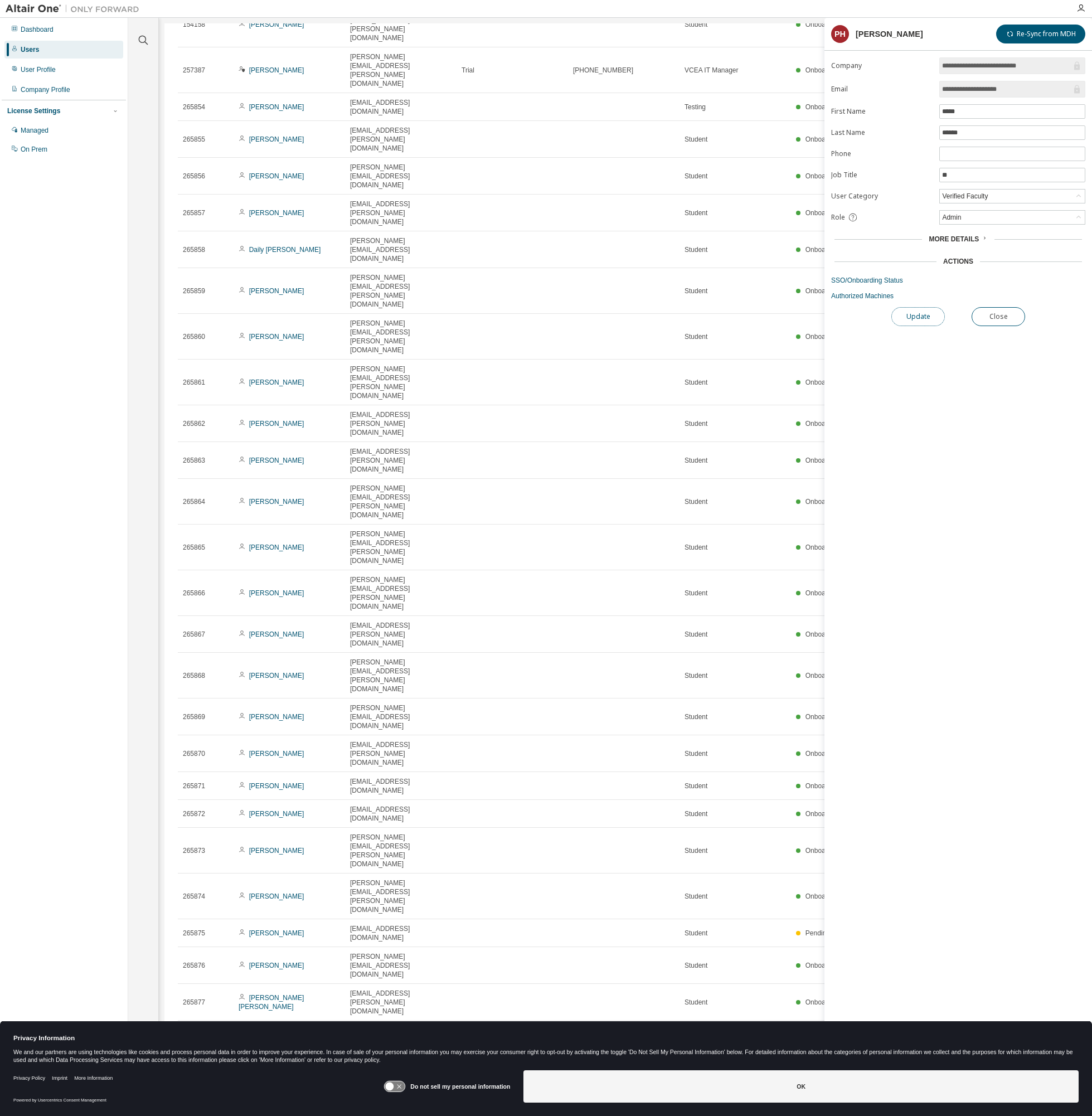
click at [927, 316] on button "Update" at bounding box center [918, 316] width 53 height 19
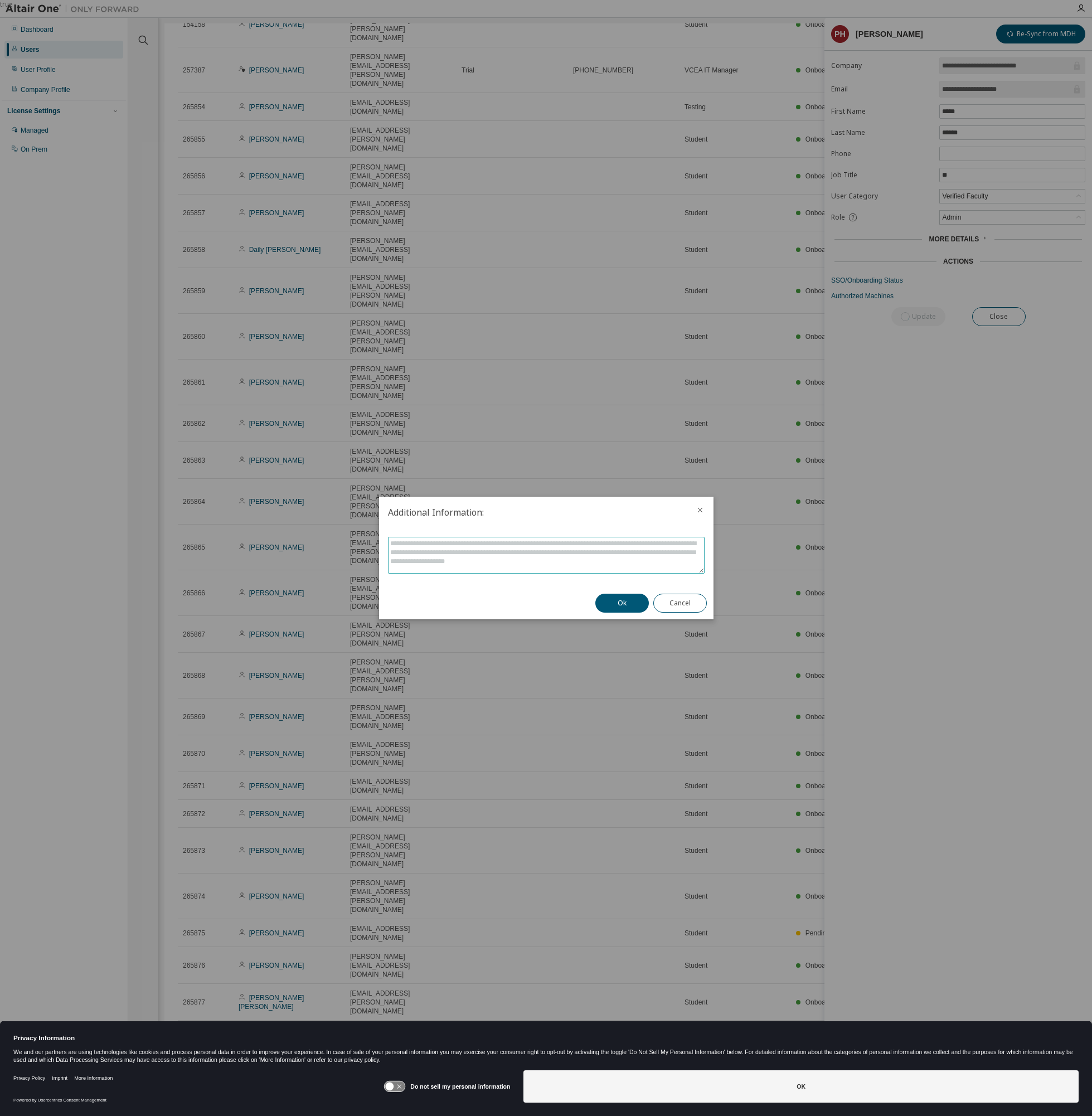
click at [519, 549] on textarea "To enrich screen reader interactions, please activate Accessibility in Grammarl…" at bounding box center [546, 555] width 316 height 35
type textarea "*******"
click at [628, 602] on button "Ok" at bounding box center [622, 603] width 53 height 19
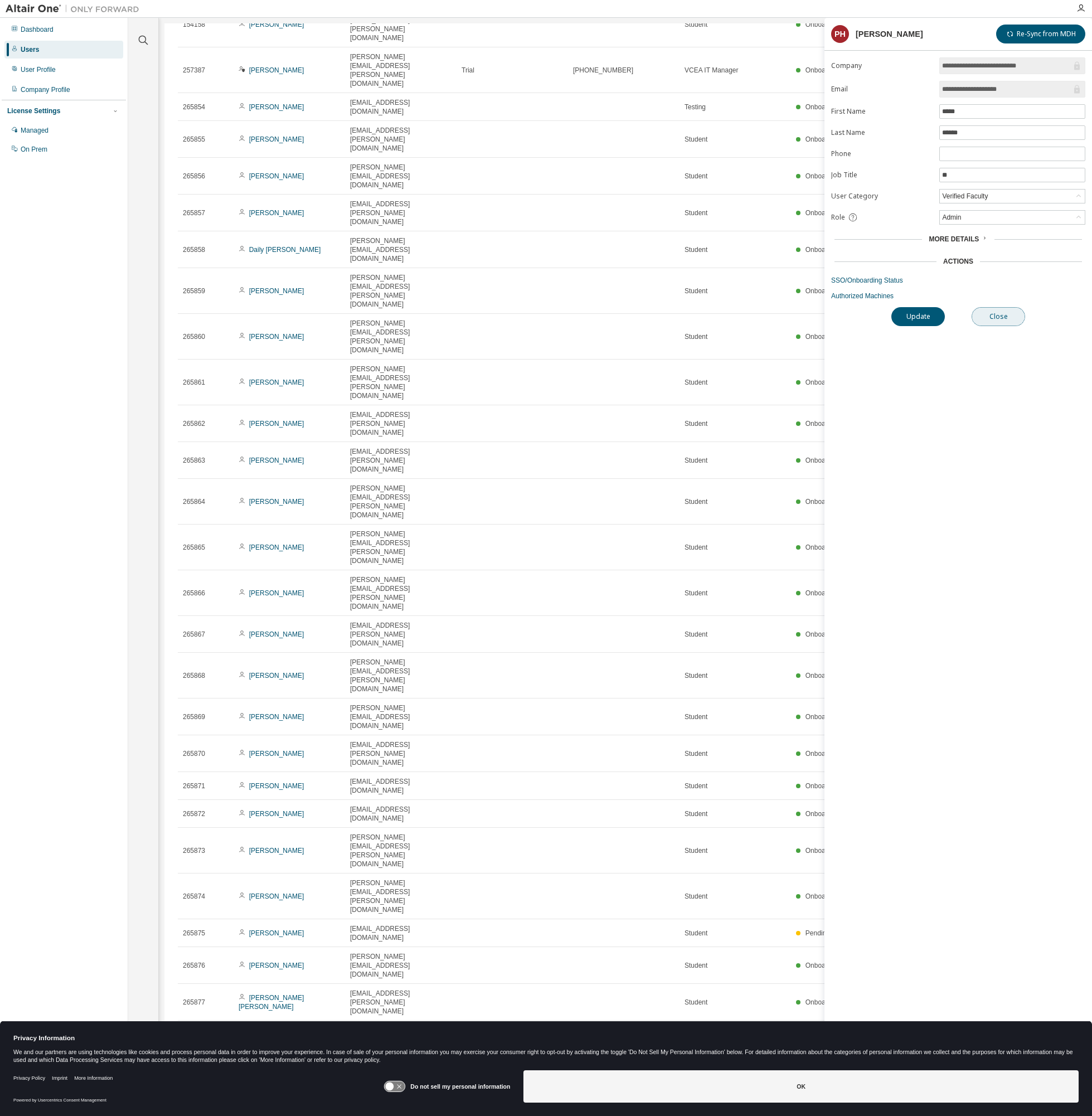
click at [982, 323] on button "Close" at bounding box center [998, 316] width 53 height 19
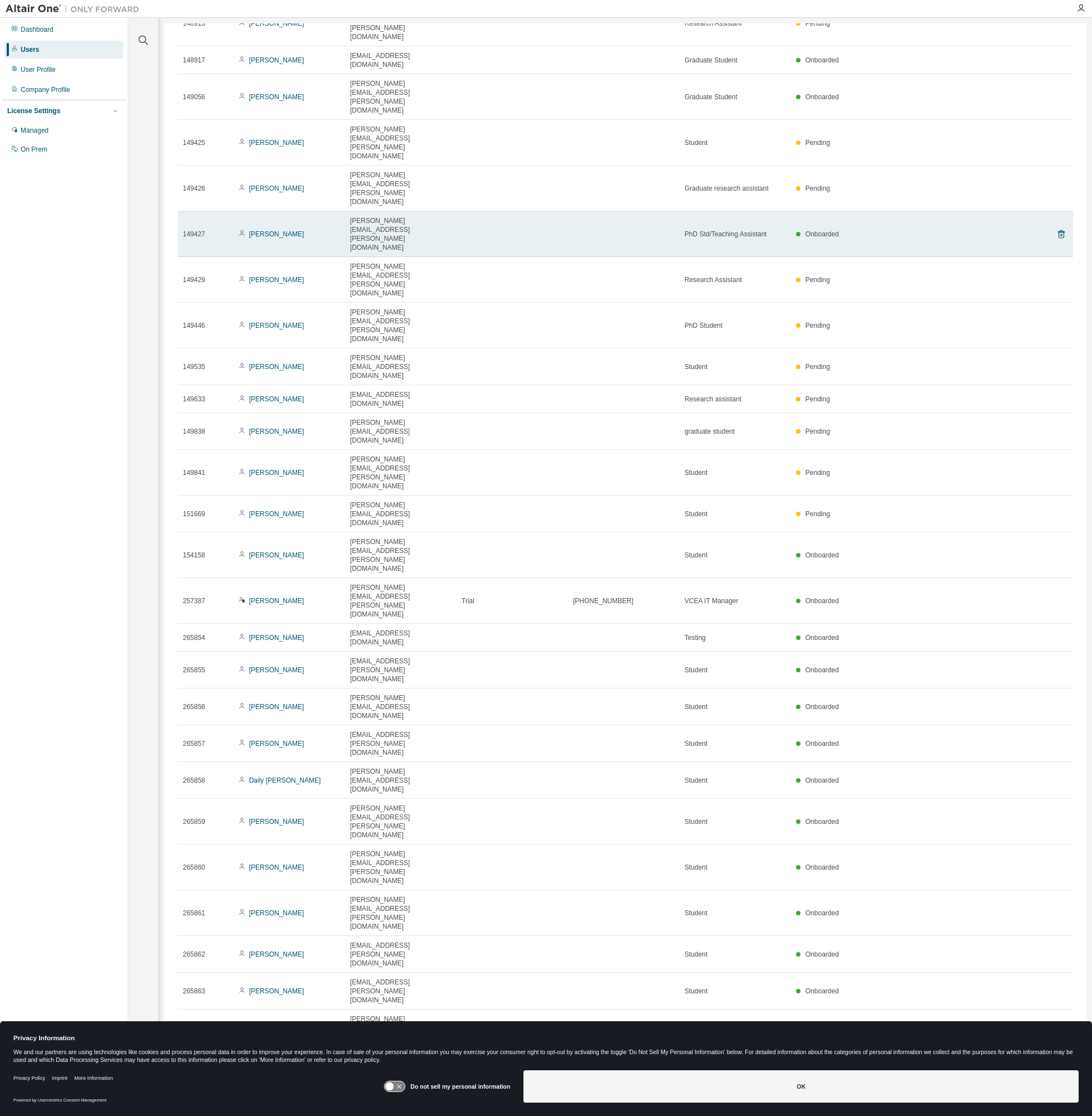
scroll to position [37, 0]
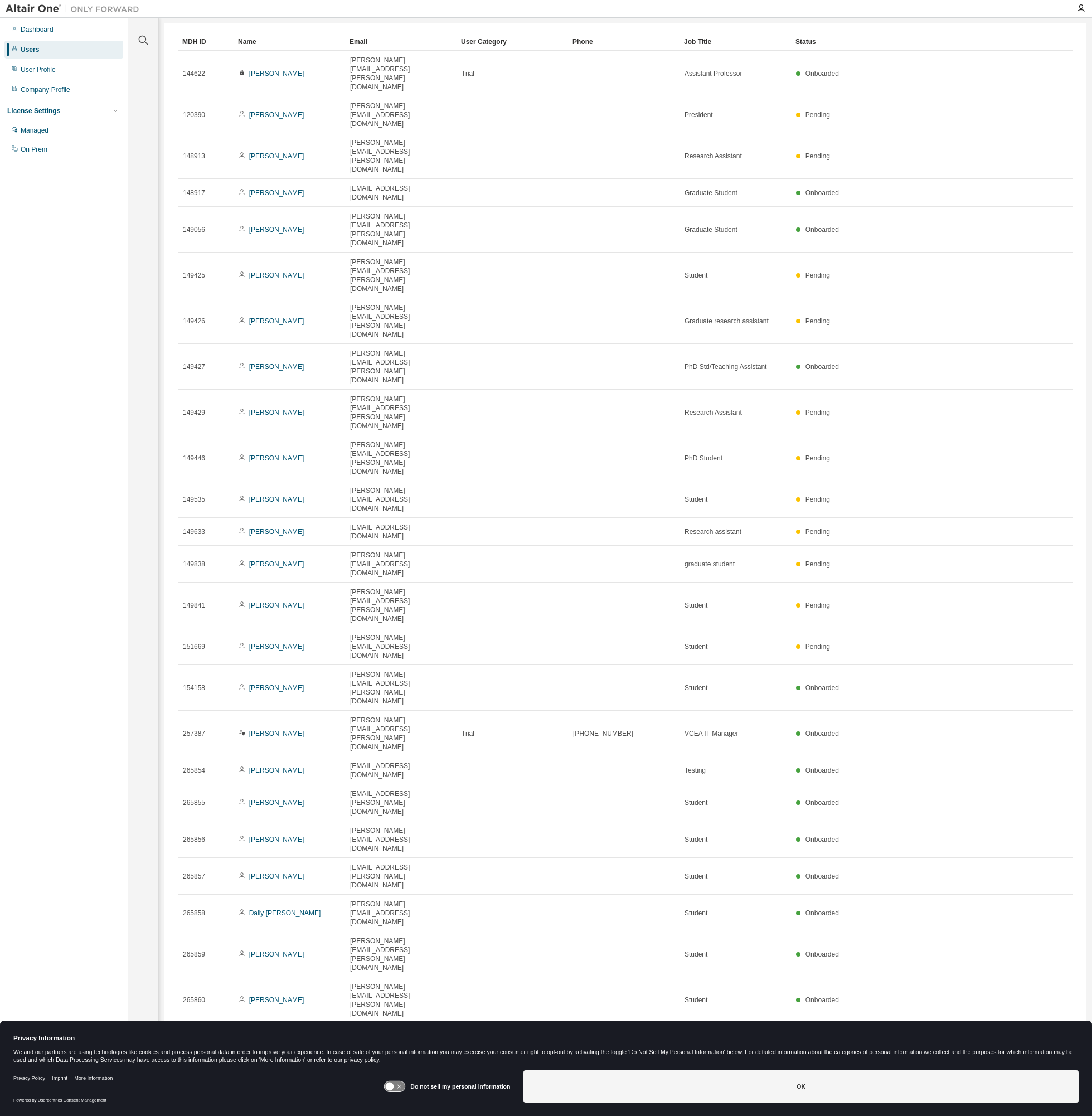
click at [65, 41] on div "Users" at bounding box center [64, 49] width 119 height 18
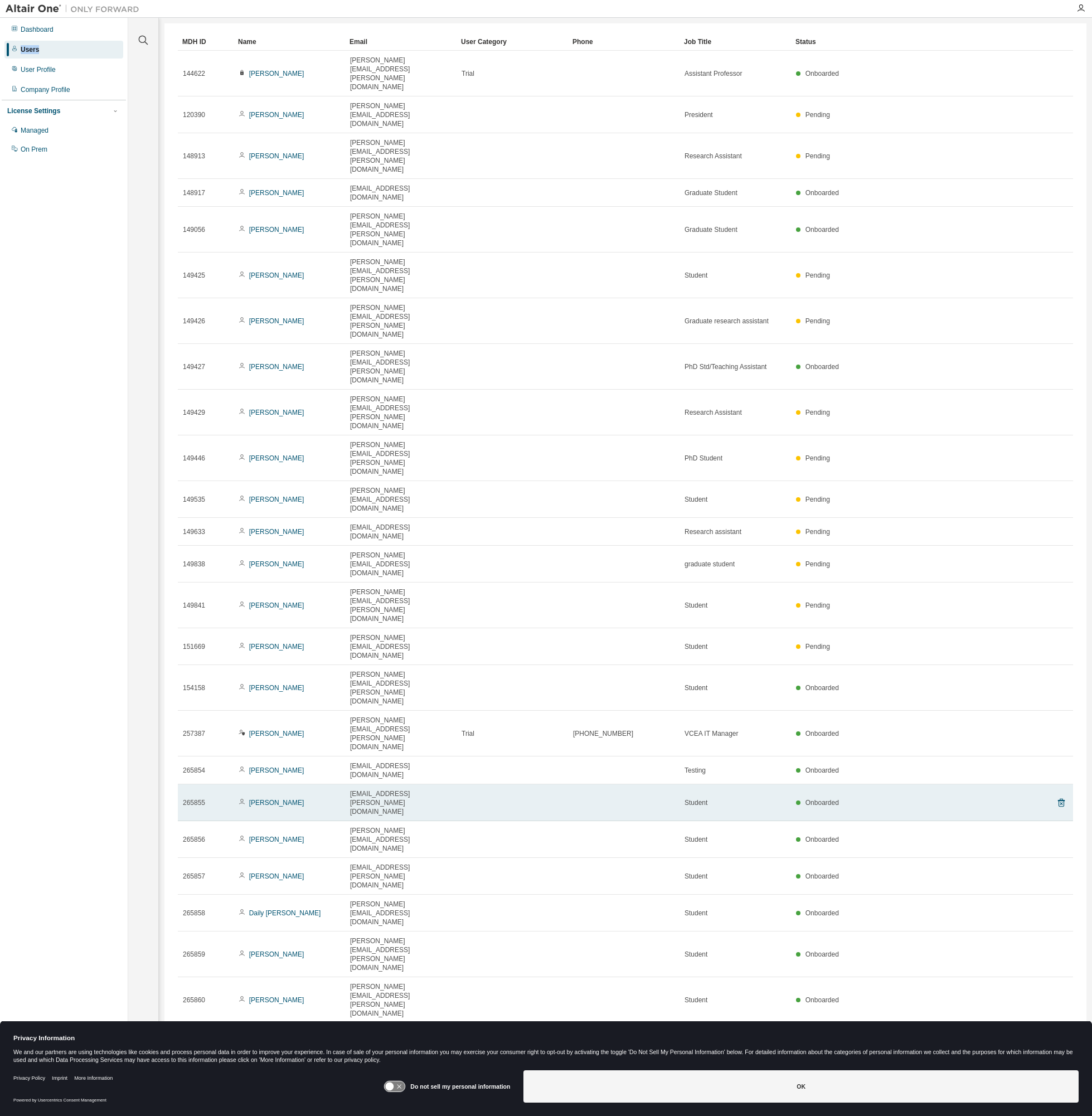
scroll to position [700, 0]
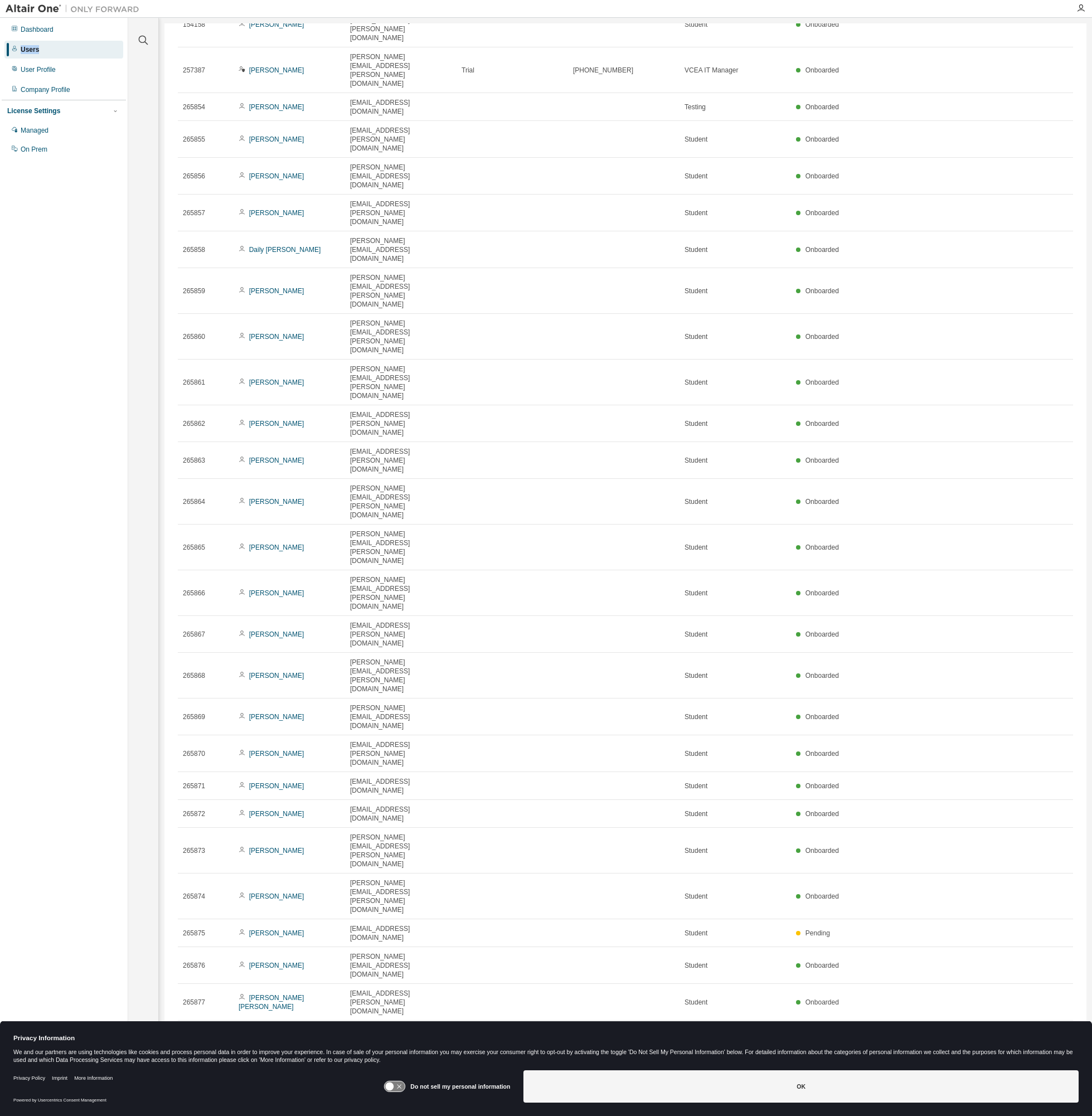
click at [25, 49] on div "Users" at bounding box center [30, 49] width 19 height 9
click at [36, 62] on div "User Profile" at bounding box center [64, 70] width 119 height 18
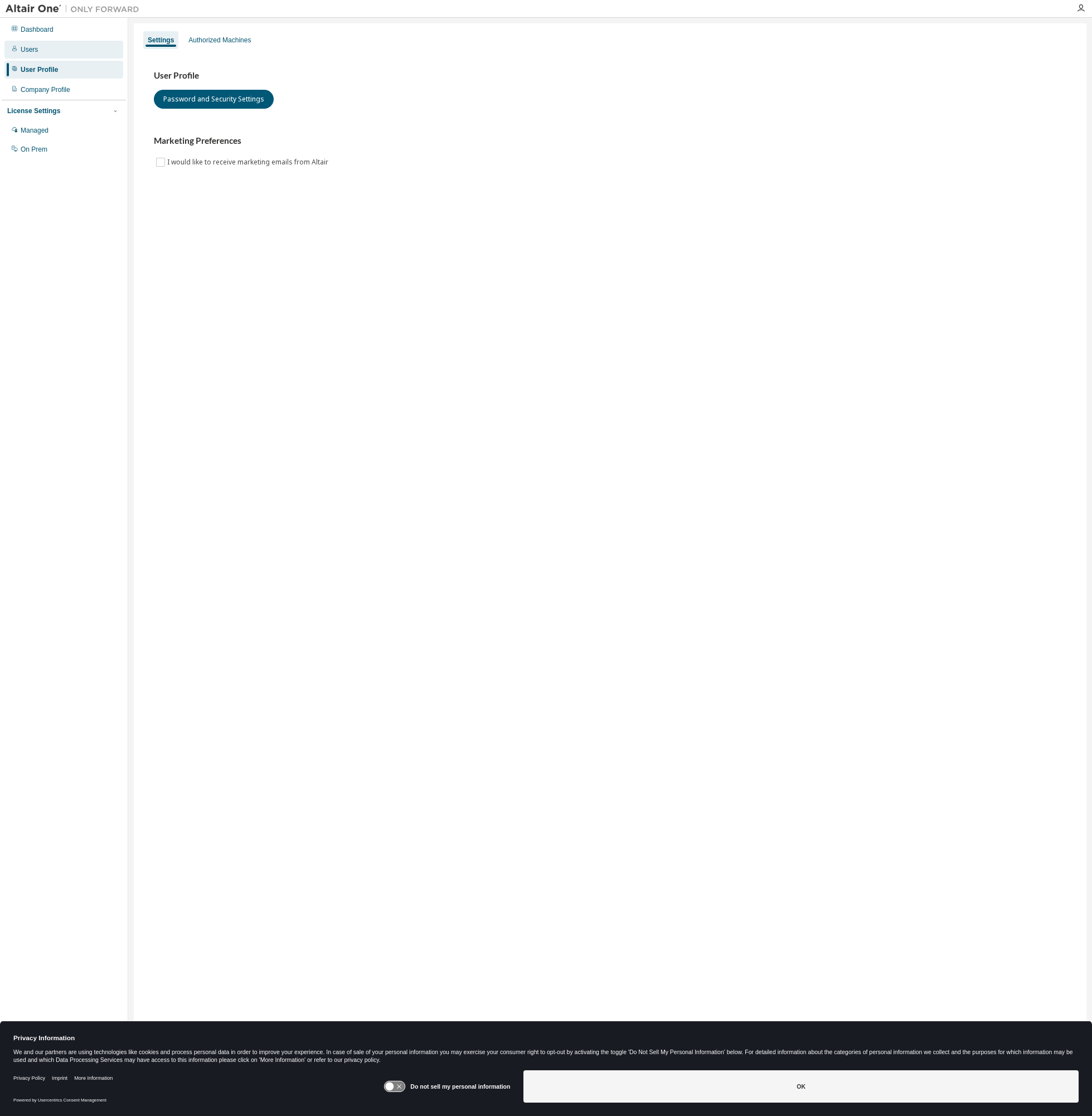
click at [28, 46] on div "Users" at bounding box center [29, 49] width 17 height 9
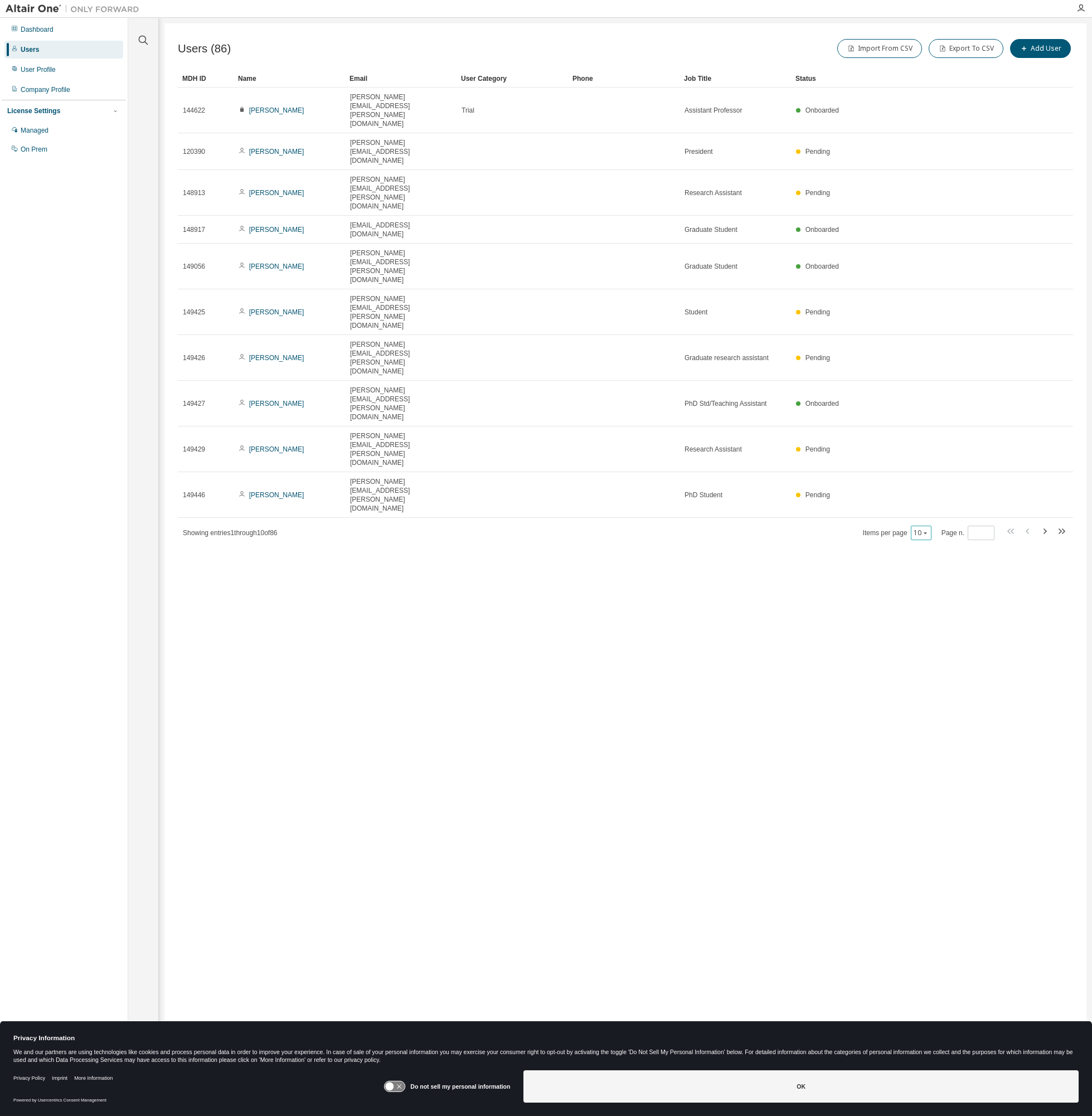
click at [925, 528] on button "10" at bounding box center [921, 532] width 15 height 9
click at [932, 360] on div "100" at bounding box center [954, 360] width 89 height 13
